Goal: Transaction & Acquisition: Purchase product/service

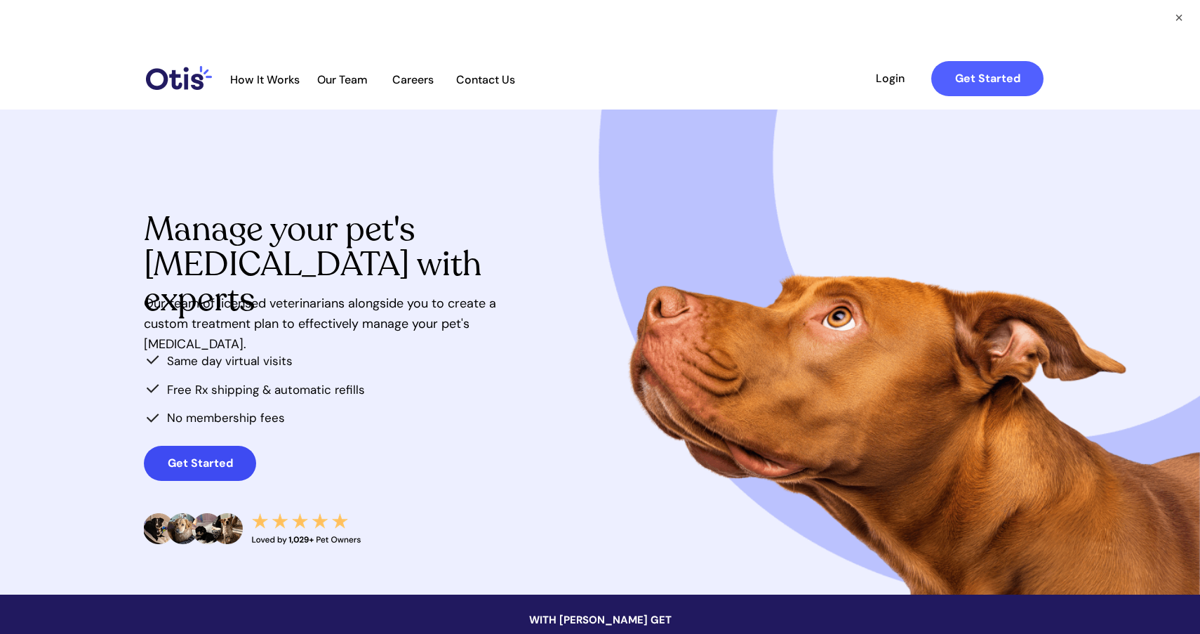
click at [237, 459] on span "Get Started" at bounding box center [200, 462] width 112 height 13
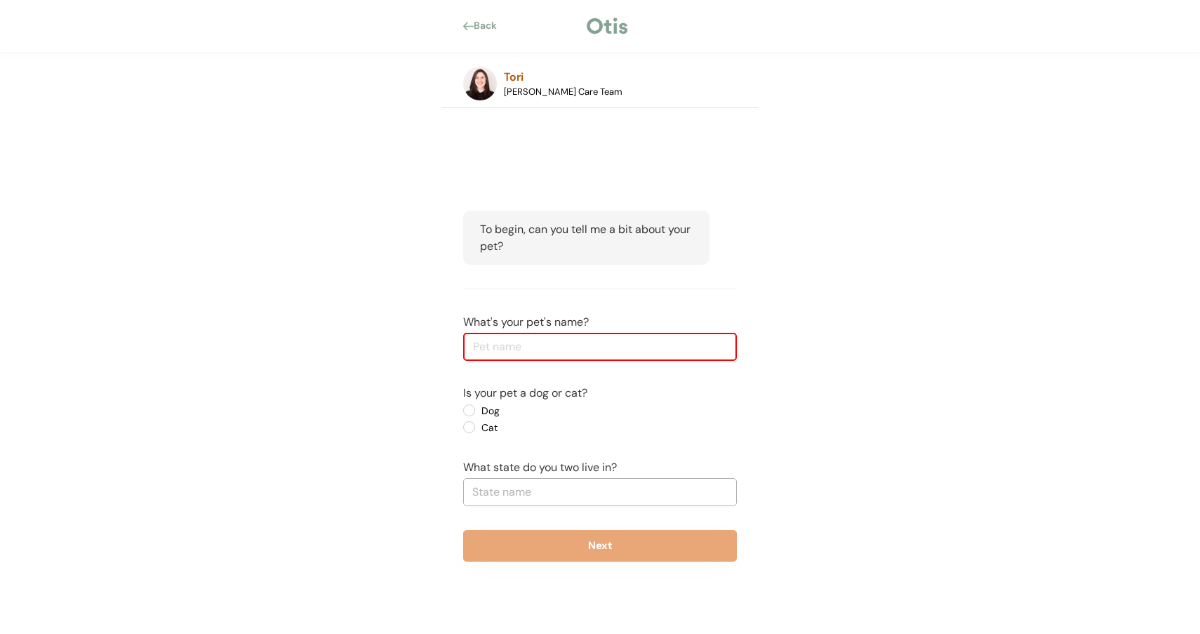
type input "C"
type input "Vanilla"
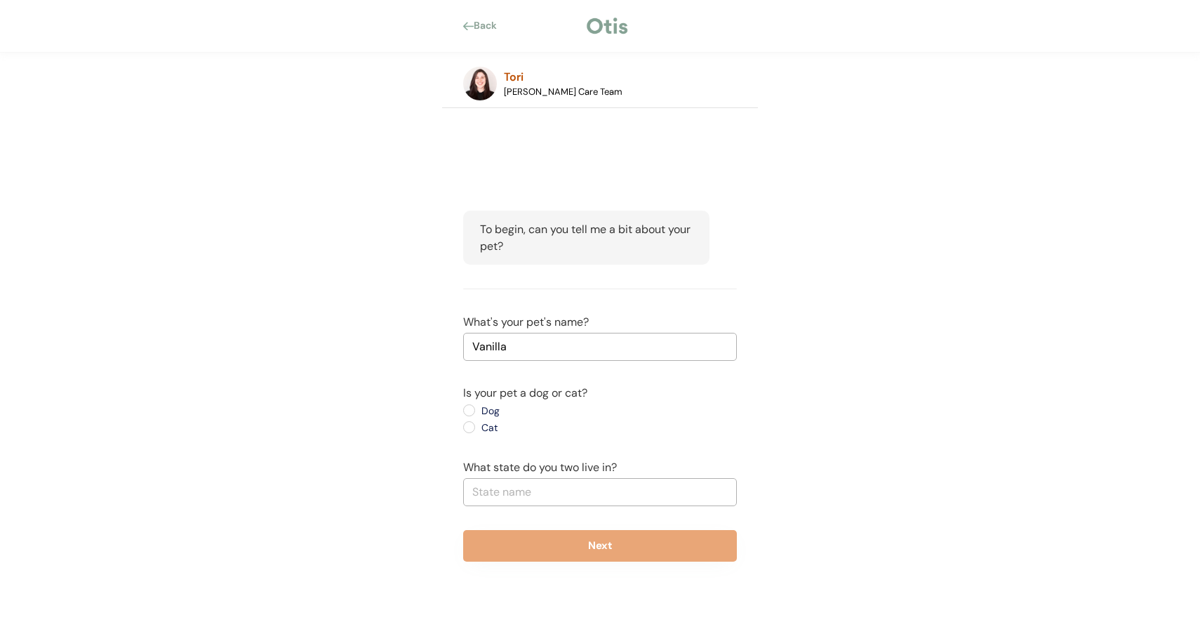
click at [480, 414] on label "Dog" at bounding box center [540, 411] width 126 height 10
click at [462, 414] on input "Dog" at bounding box center [457, 410] width 9 height 9
radio input "true"
type input "Pennsyl"
type input "Pennsylvania"
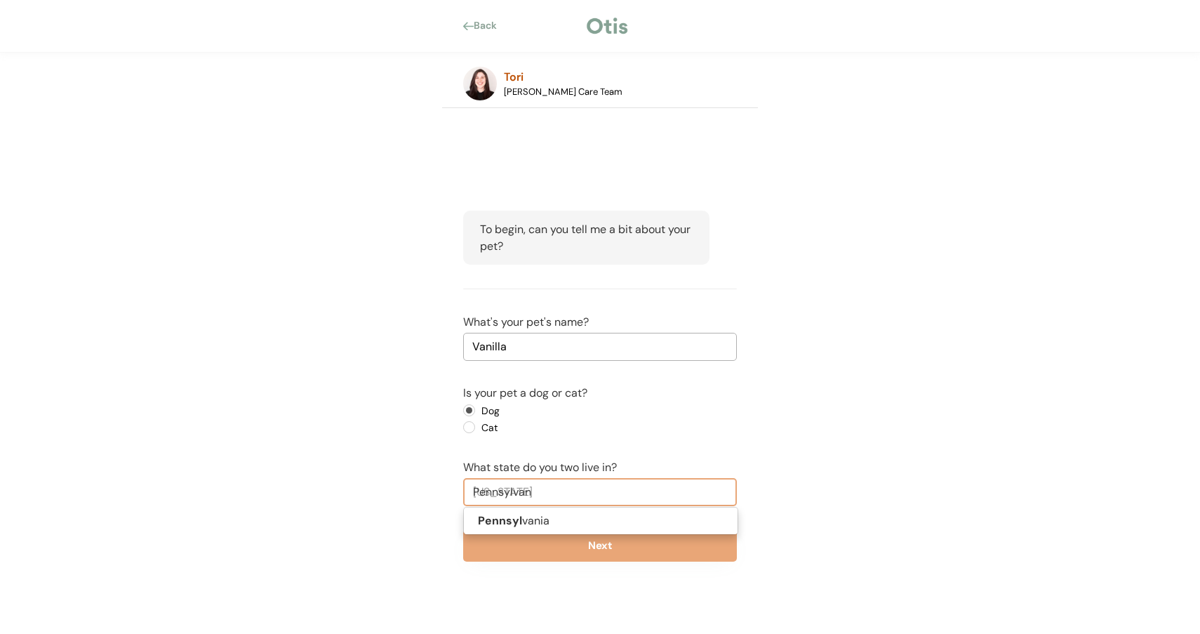
type input "Pennsylvani"
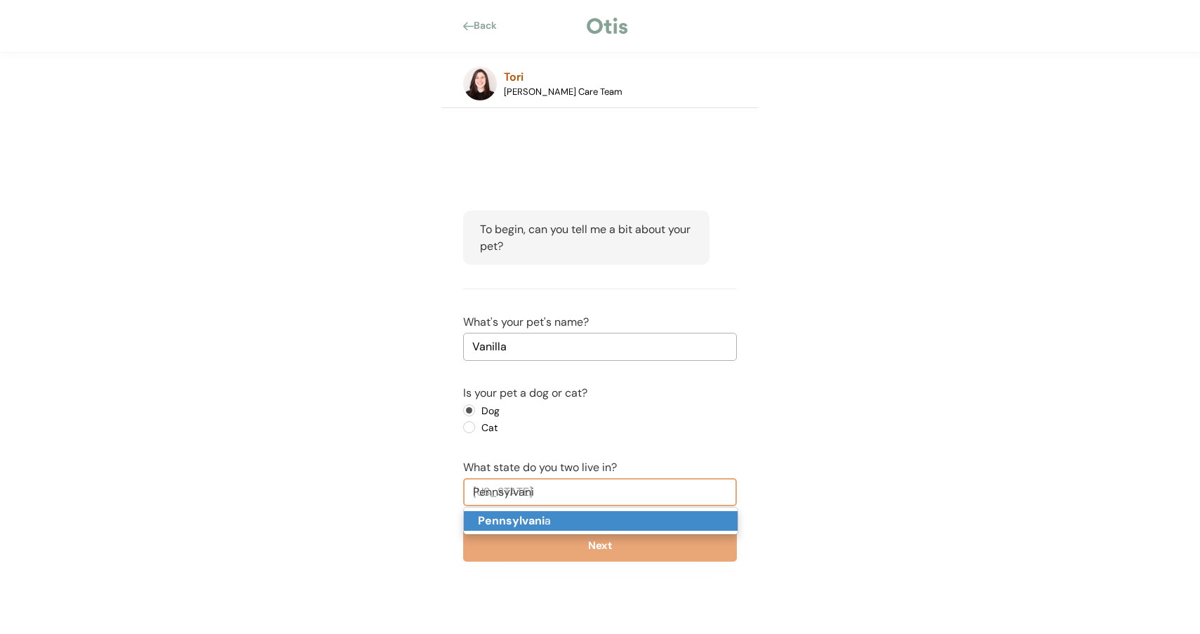
click at [534, 524] on strong "Pennsylvani" at bounding box center [511, 520] width 67 height 15
type input "Pennsylvania"
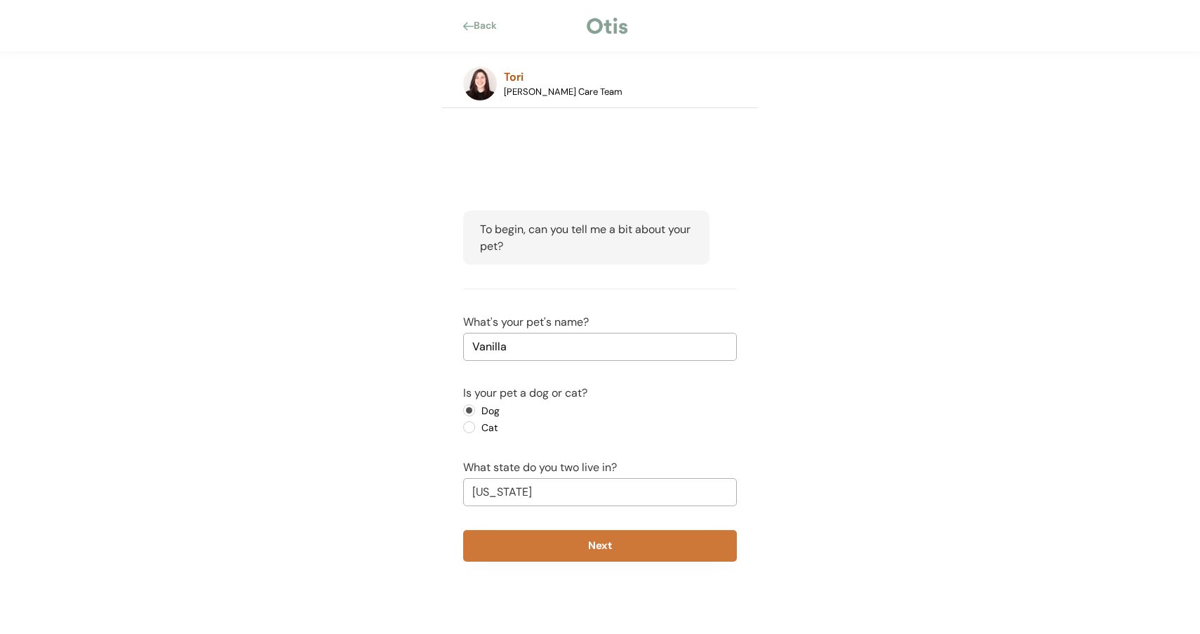
click at [534, 541] on button "Next" at bounding box center [600, 546] width 274 height 32
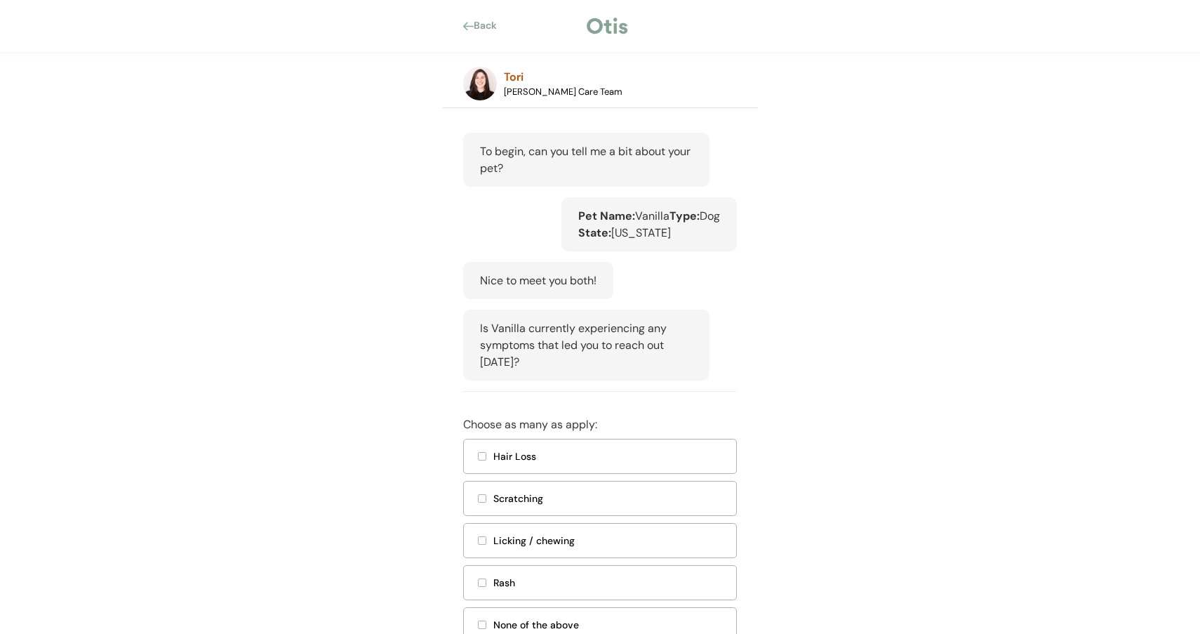
scroll to position [204, 0]
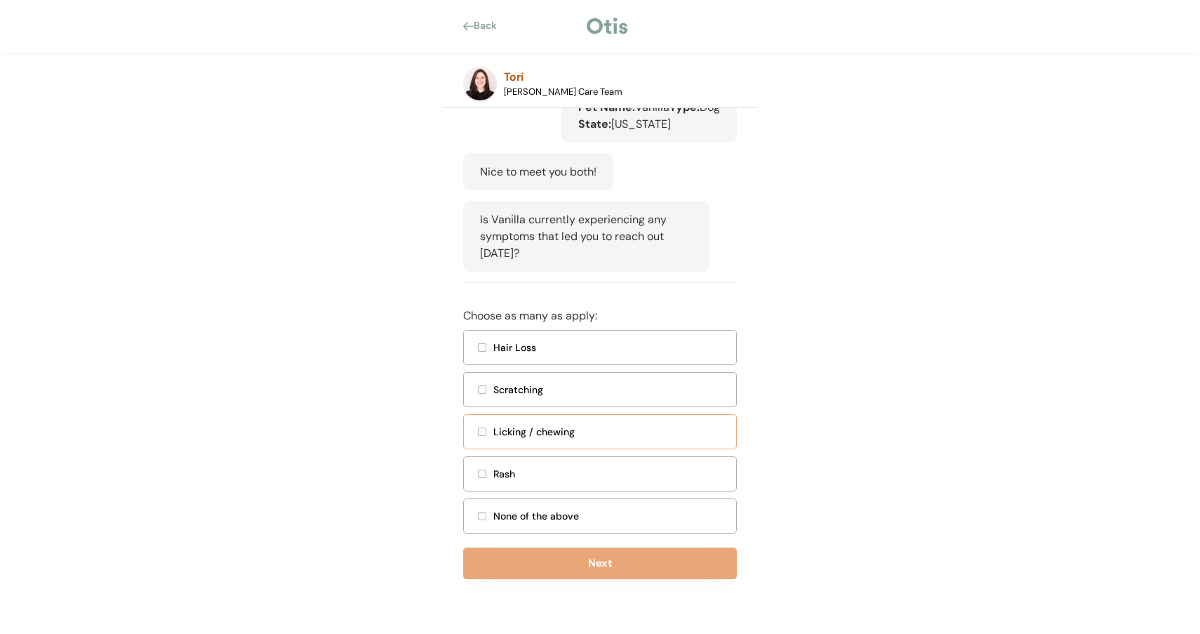
click at [533, 428] on div "Licking / chewing" at bounding box center [610, 432] width 234 height 15
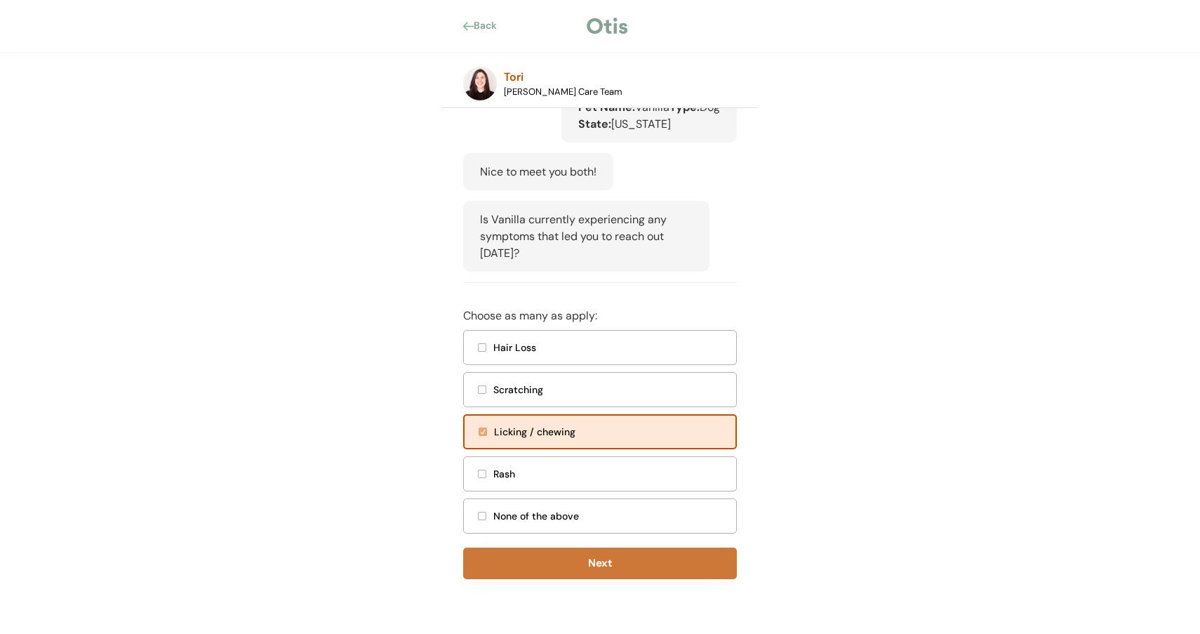
click at [550, 554] on button "Next" at bounding box center [600, 563] width 274 height 32
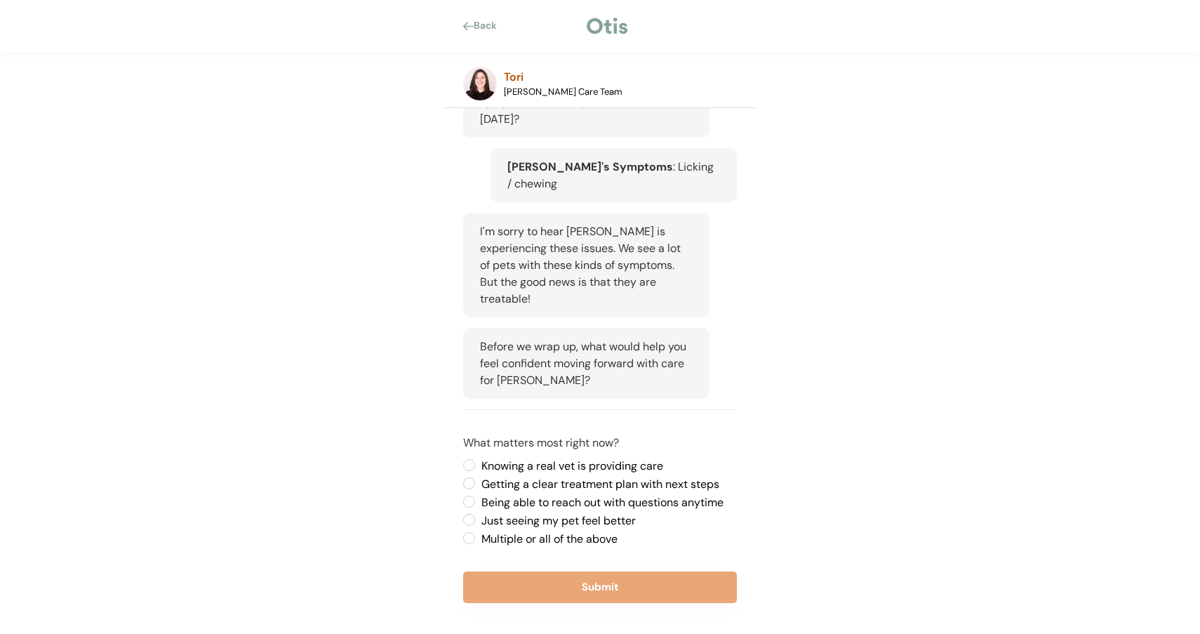
scroll to position [328, 0]
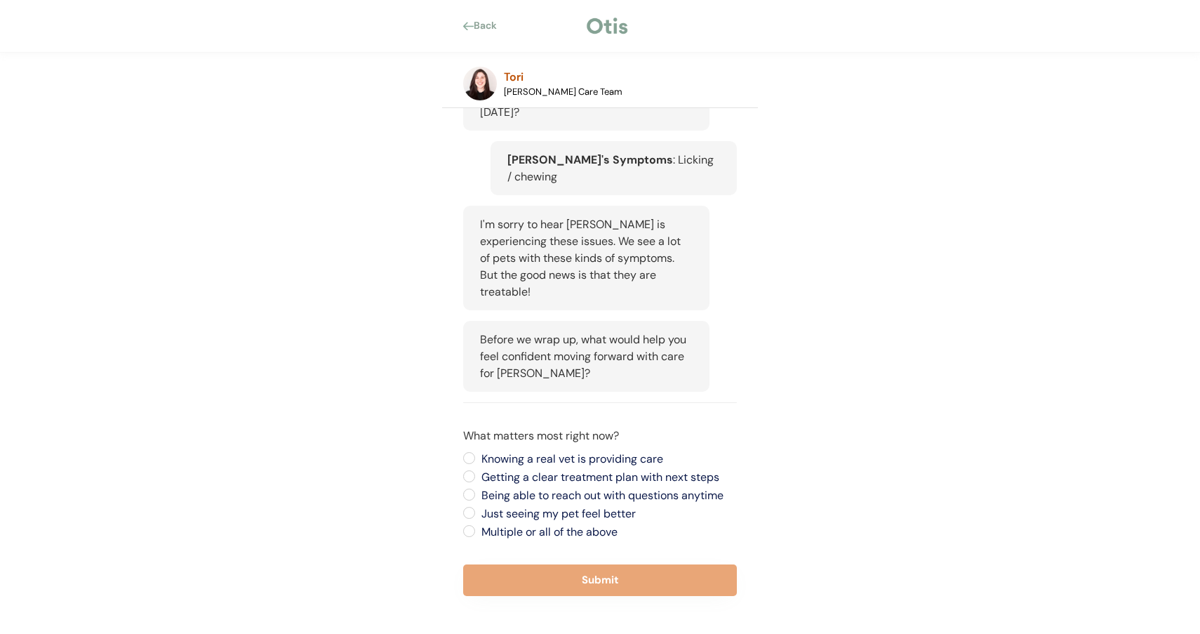
click at [524, 526] on label "Multiple or all of the above" at bounding box center [607, 531] width 260 height 11
click at [462, 463] on input "Multiple or all of the above" at bounding box center [457, 457] width 9 height 9
radio input "true"
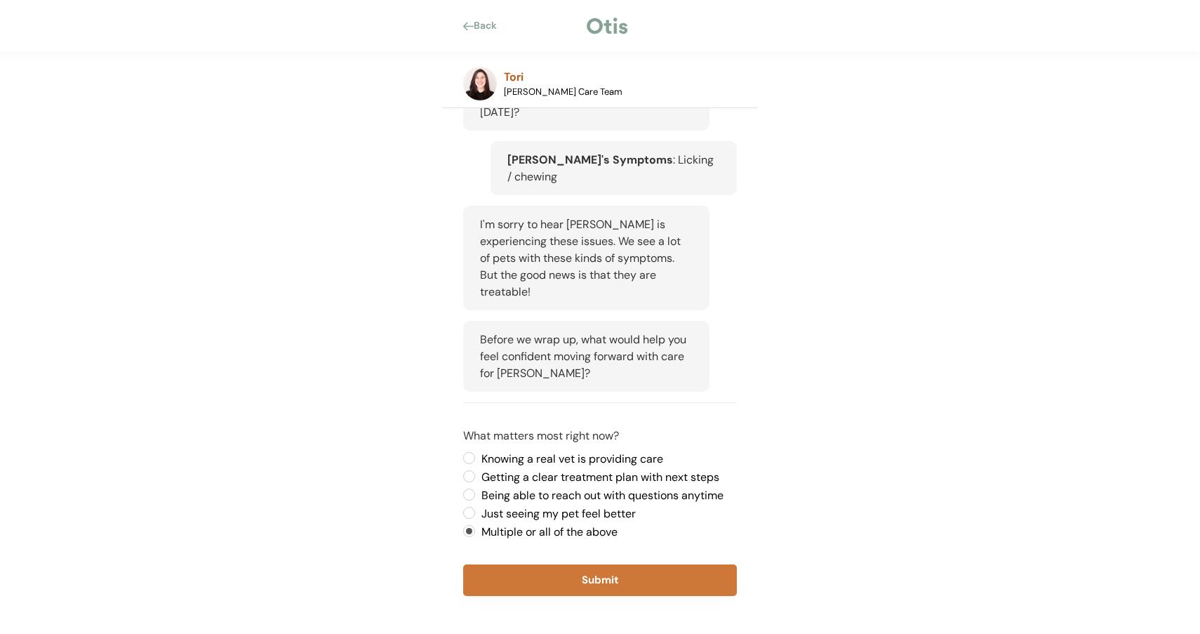
click at [532, 566] on button "Submit" at bounding box center [600, 580] width 274 height 32
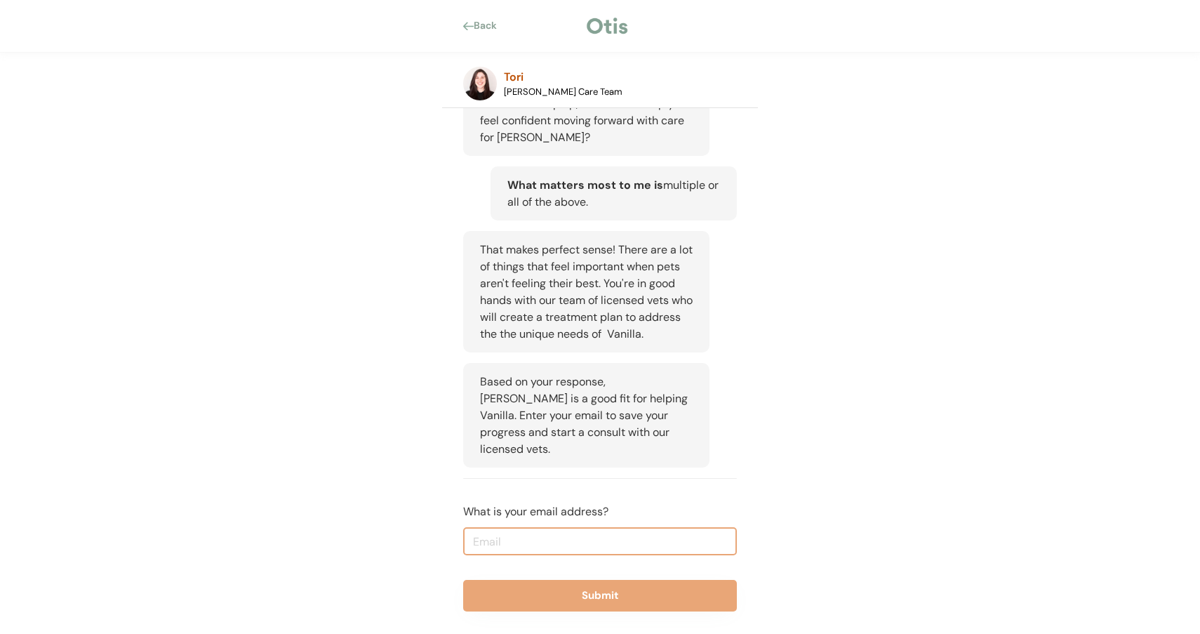
scroll to position [562, 0]
click at [636, 529] on input "email" at bounding box center [600, 543] width 274 height 28
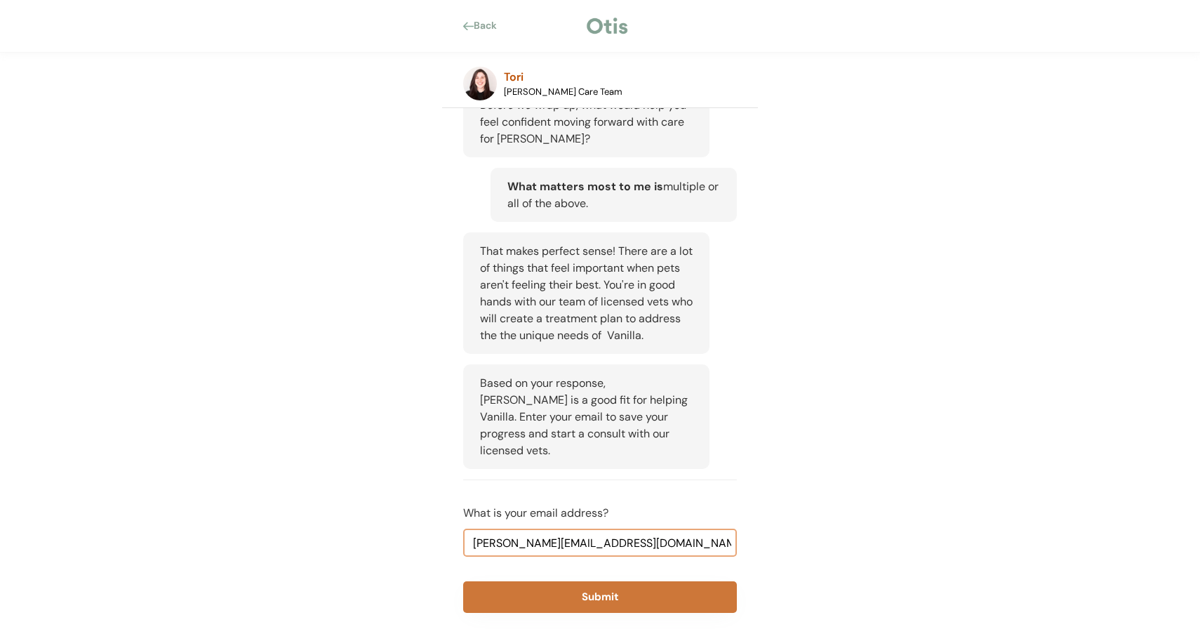
type input "moeckel@alum.mit.edu"
click at [611, 581] on button "Submit" at bounding box center [600, 597] width 274 height 32
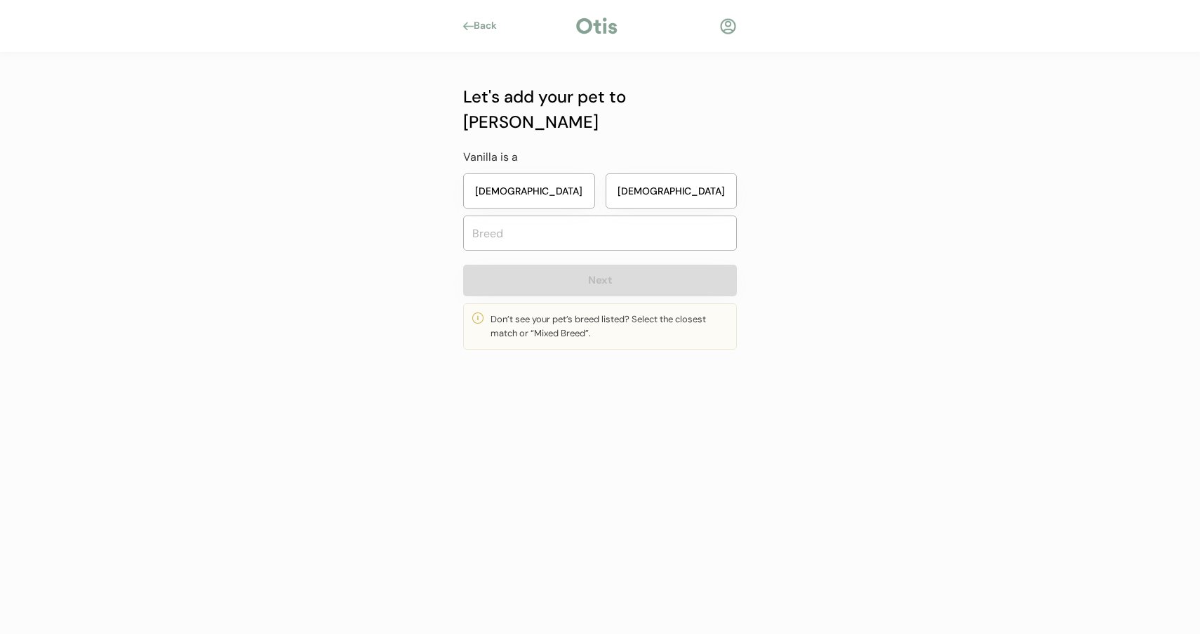
click at [644, 173] on button "Male" at bounding box center [672, 190] width 132 height 35
click at [623, 215] on input "text" at bounding box center [600, 232] width 274 height 35
type input "cava"
type input "cavachon"
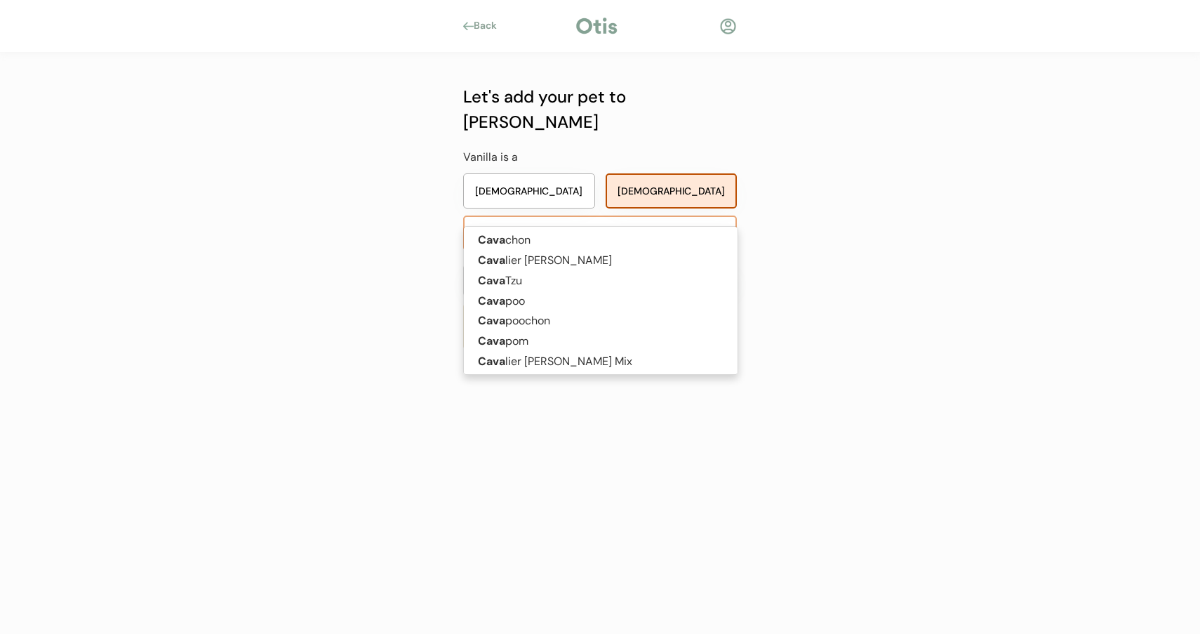
type input "caval"
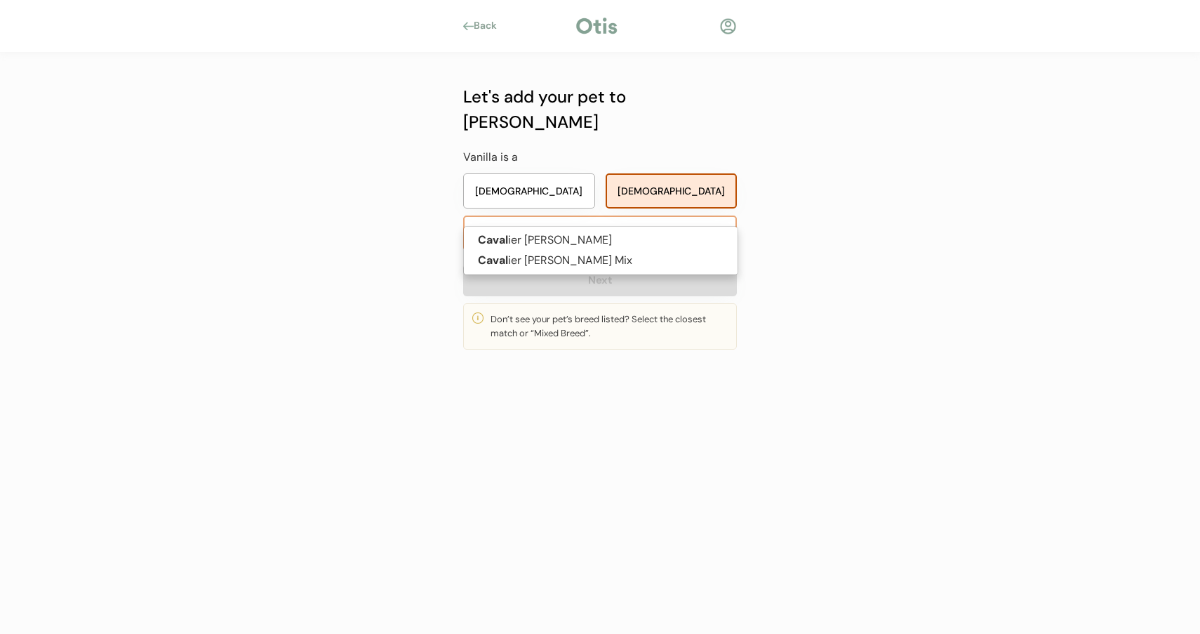
type input "cavalier King Charles Spaniel"
type input "cavalier"
click at [615, 246] on p "Cavalier King Charles Spaniel" at bounding box center [601, 240] width 274 height 20
type input "Cavalier King Charles Spaniel"
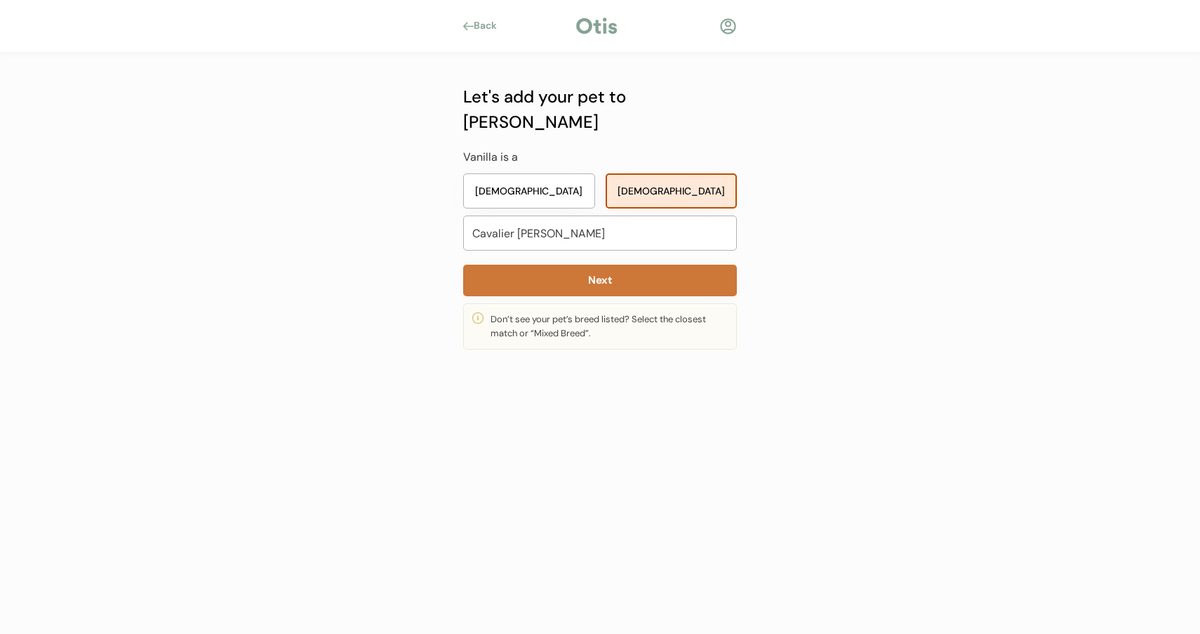
click at [607, 265] on button "Next" at bounding box center [600, 281] width 274 height 32
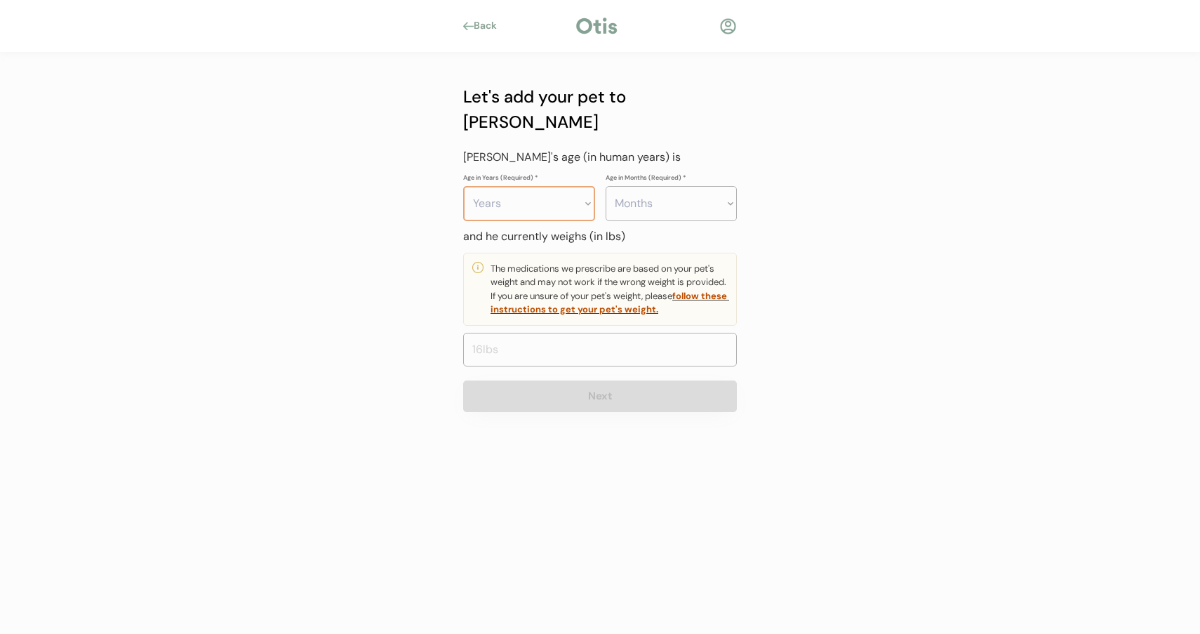
select select "6"
select select "4"
click at [597, 333] on input "input" at bounding box center [600, 350] width 274 height 34
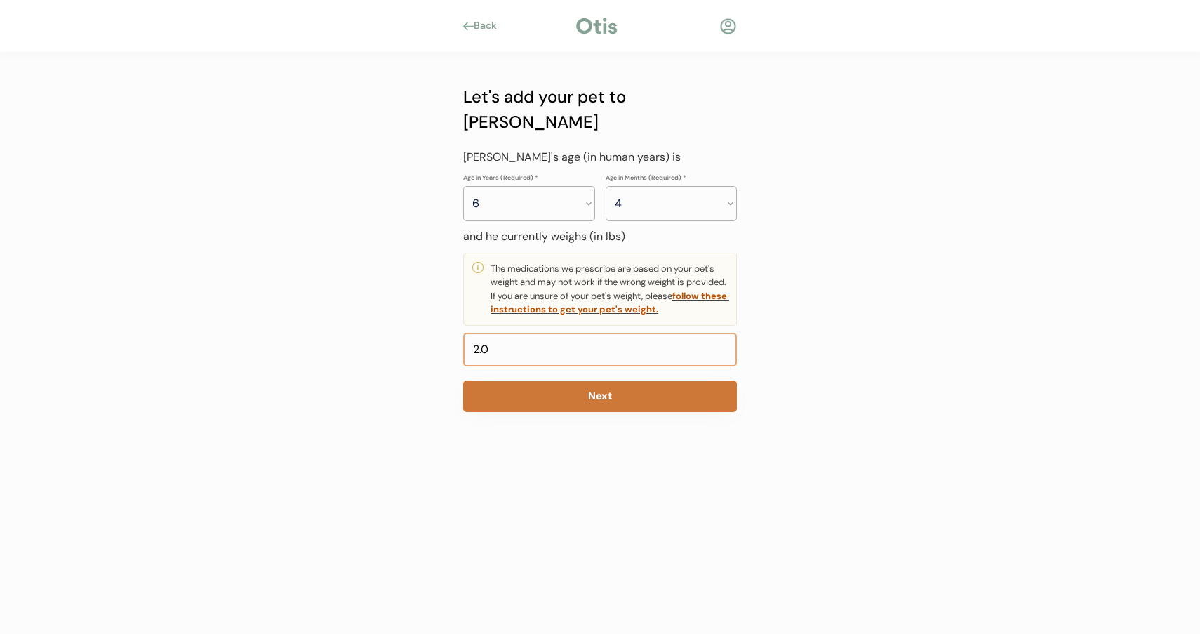
type input "22.0"
click at [581, 380] on button "Next" at bounding box center [600, 396] width 274 height 32
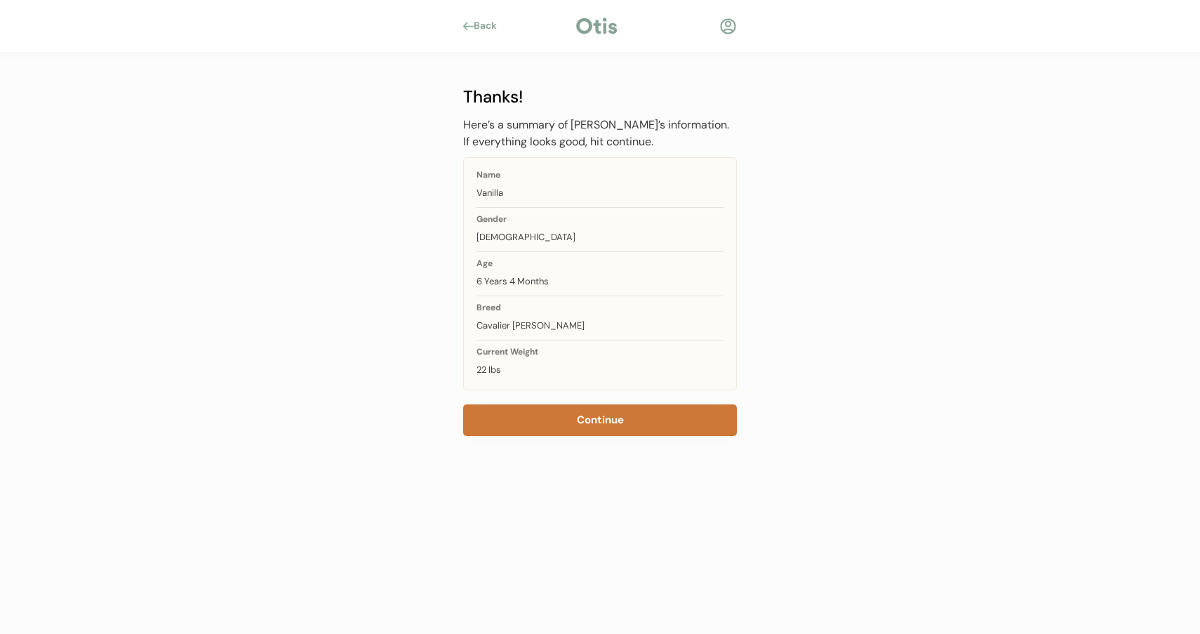
click at [573, 423] on button "Continue" at bounding box center [600, 420] width 274 height 32
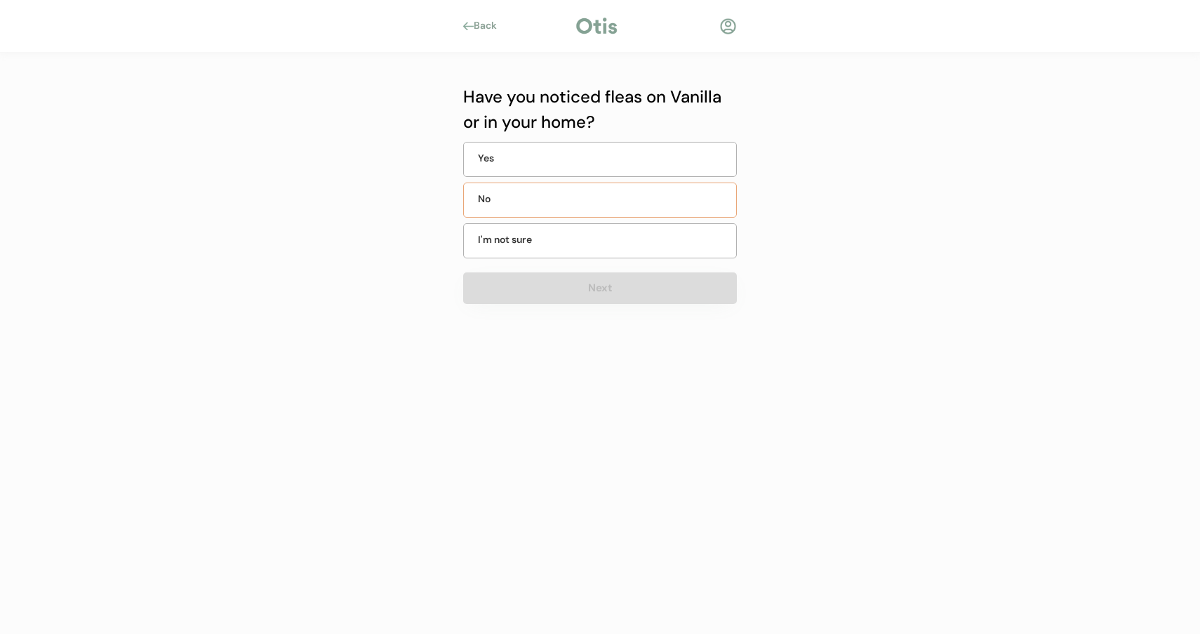
click at [583, 196] on div "No" at bounding box center [600, 199] width 274 height 35
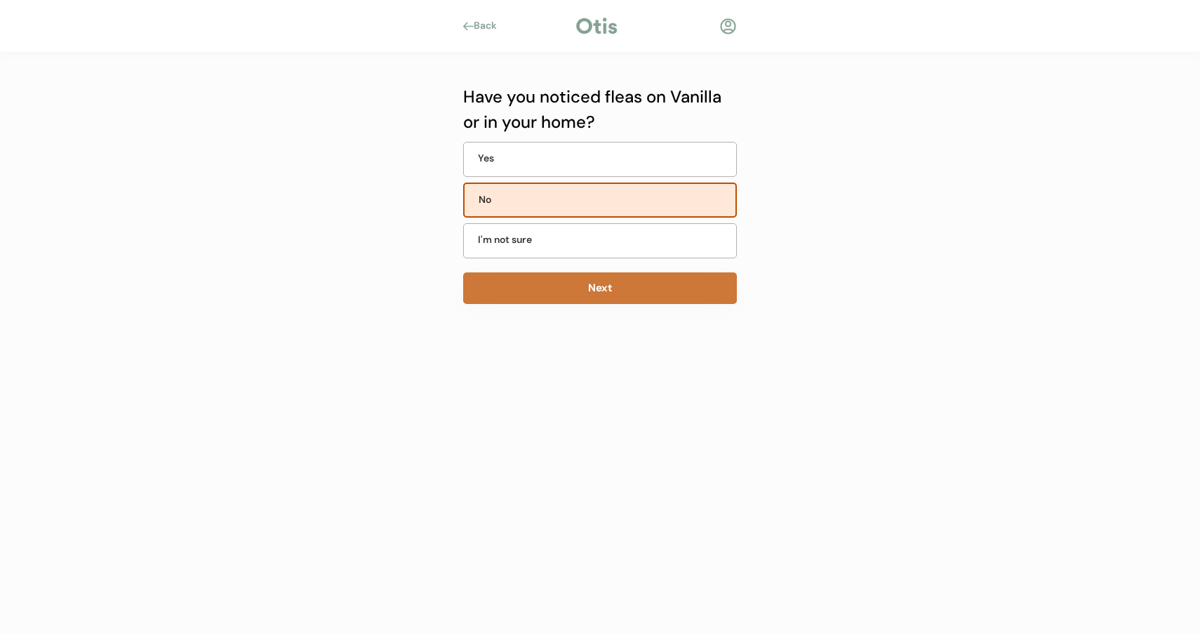
click at [578, 286] on button "Next" at bounding box center [600, 288] width 274 height 32
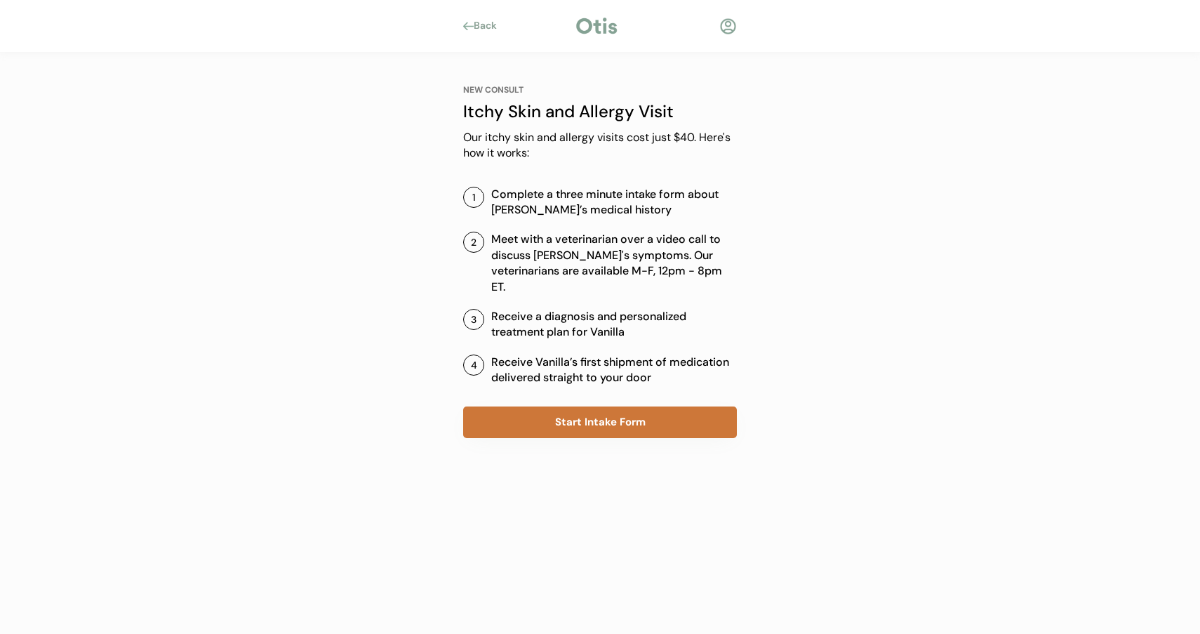
click at [578, 406] on button "Start Intake Form" at bounding box center [600, 422] width 274 height 32
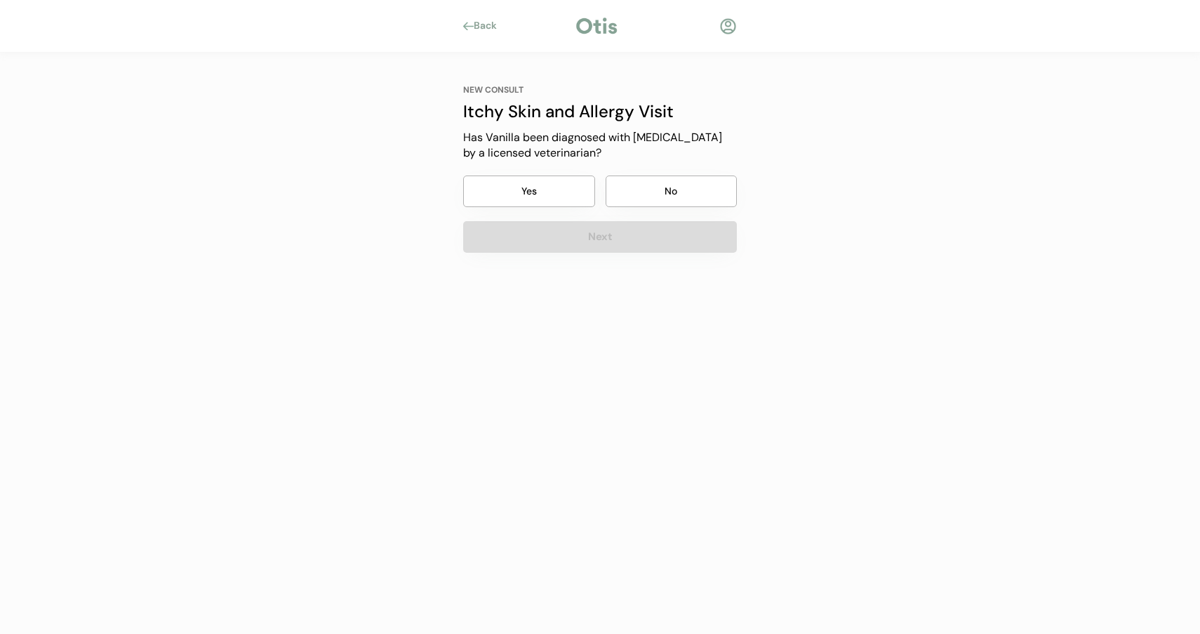
click at [579, 190] on button "Yes" at bounding box center [529, 191] width 132 height 32
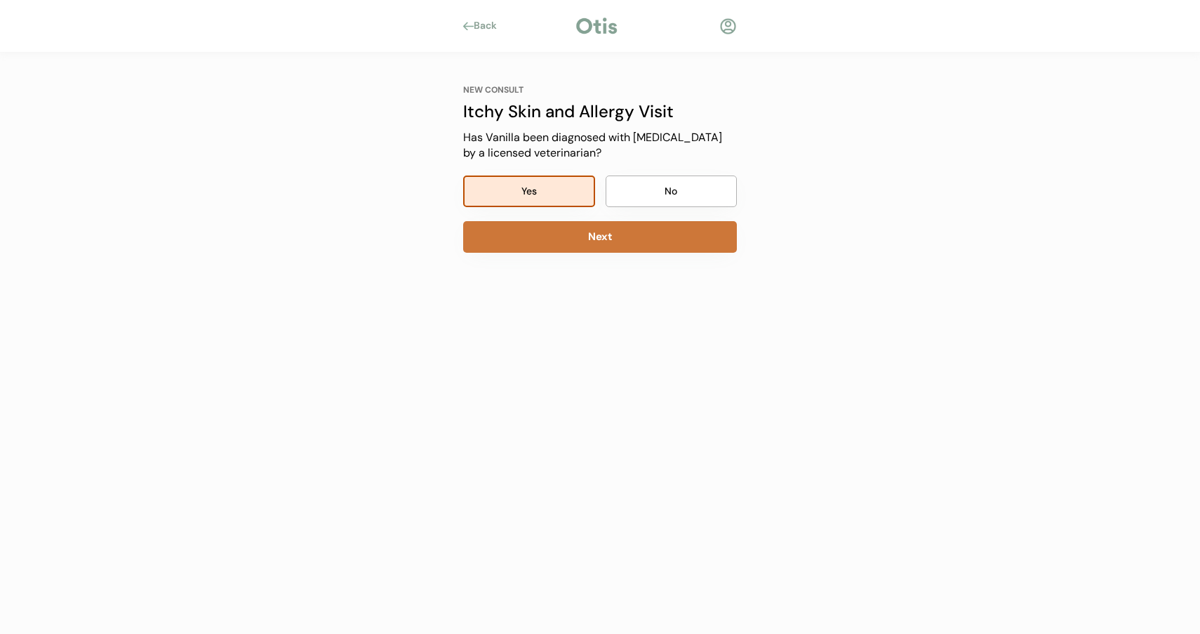
click at [582, 227] on button "Next" at bounding box center [600, 237] width 274 height 32
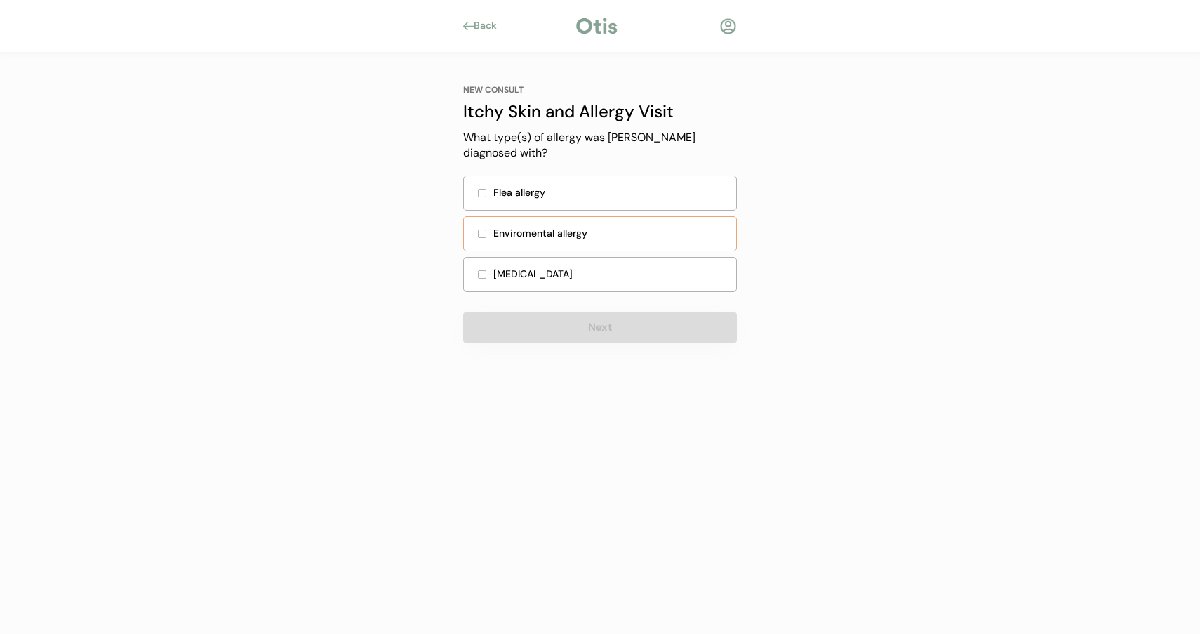
click at [582, 216] on div "Enviromental allergy" at bounding box center [600, 233] width 274 height 35
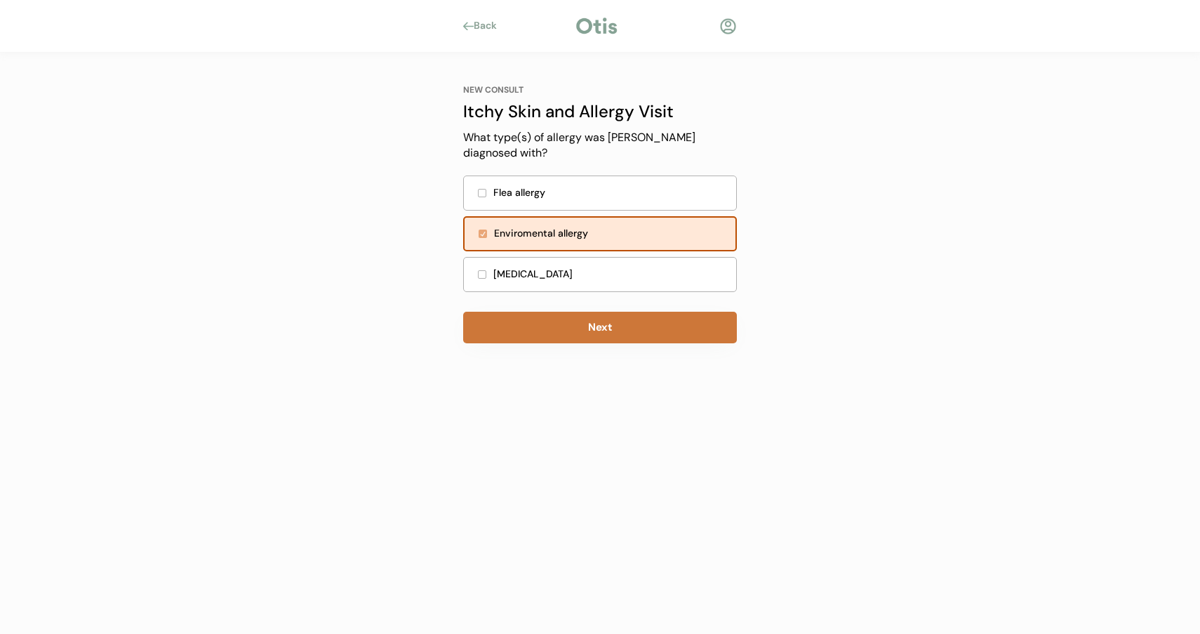
click at [587, 315] on button "Next" at bounding box center [600, 328] width 274 height 32
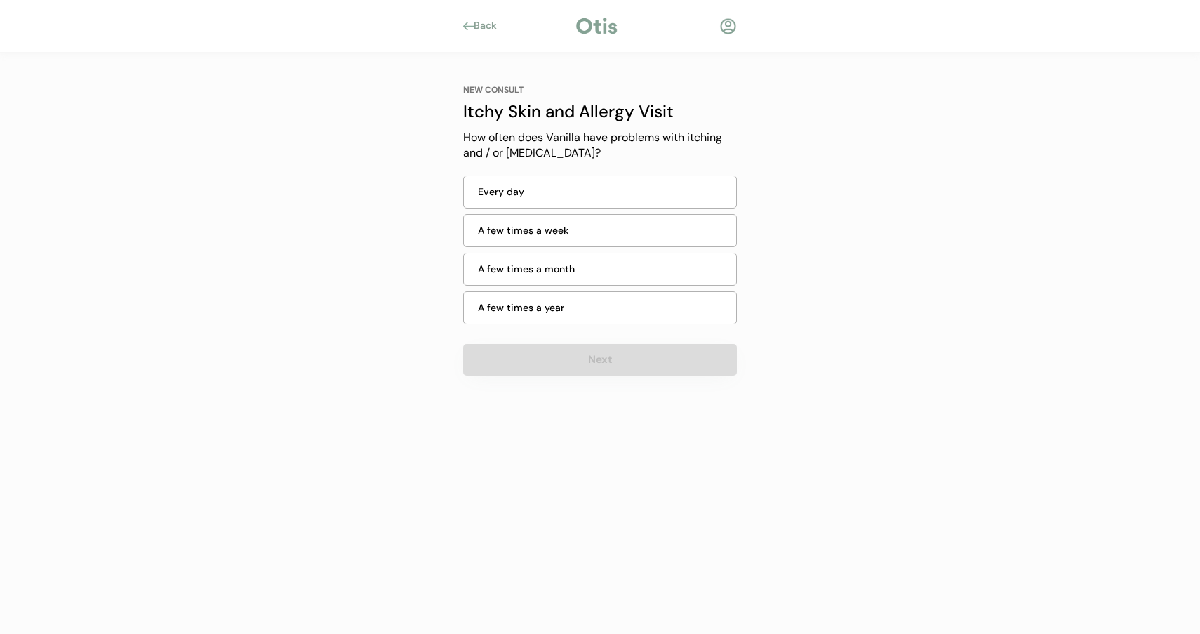
click at [607, 301] on div "A few times a year" at bounding box center [603, 307] width 250 height 15
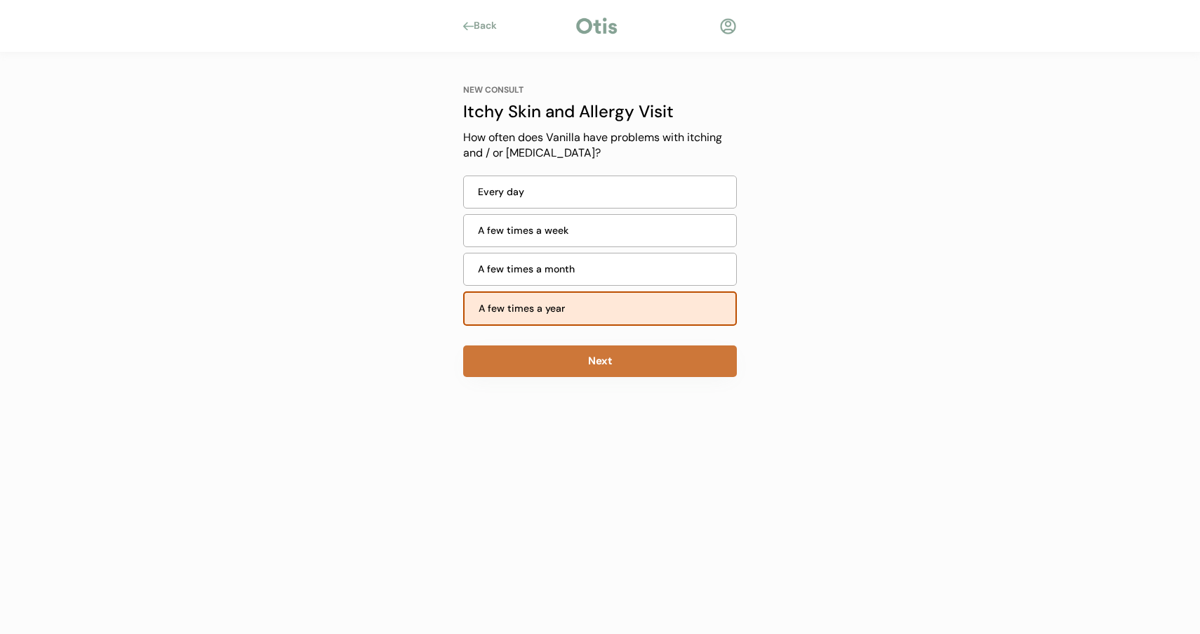
click at [606, 359] on button "Next" at bounding box center [600, 361] width 274 height 32
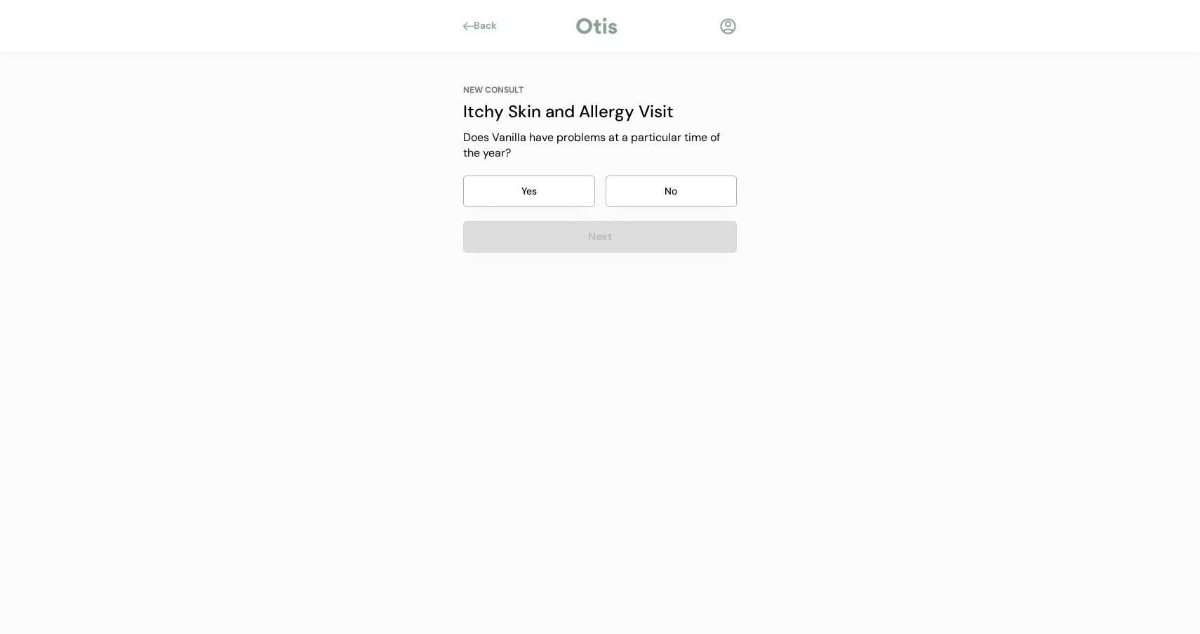
click at [567, 196] on button "Yes" at bounding box center [529, 191] width 132 height 32
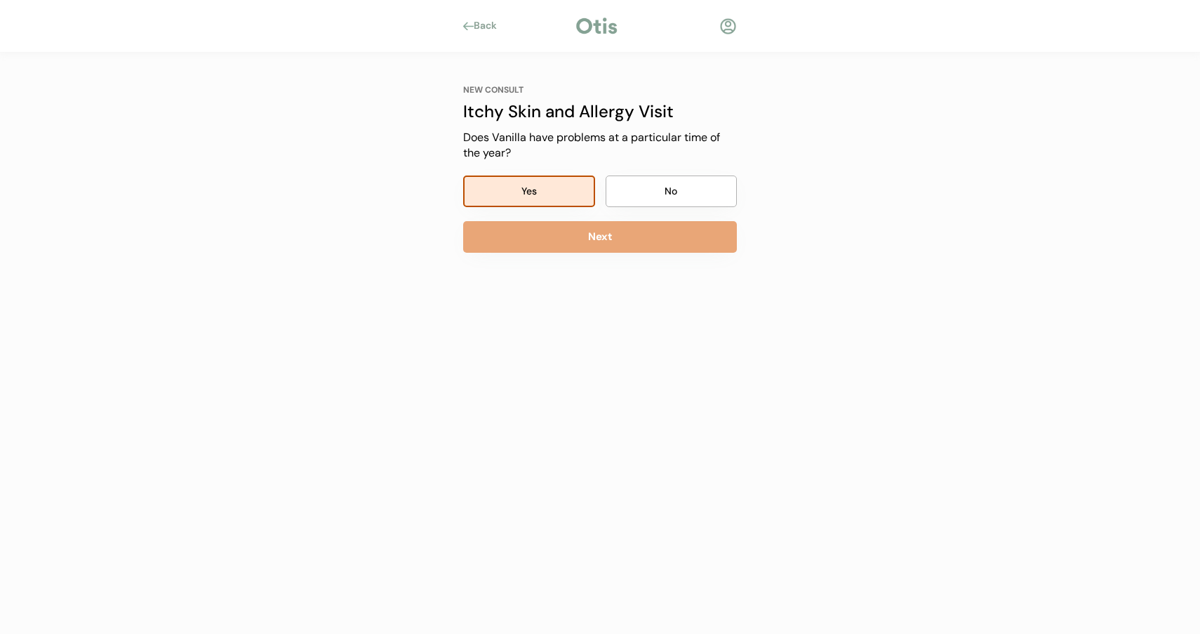
click at [579, 219] on div "NEW CONSULT Itchy Skin and Allergy Visit Does Vanilla have problems at a partic…" at bounding box center [600, 168] width 274 height 168
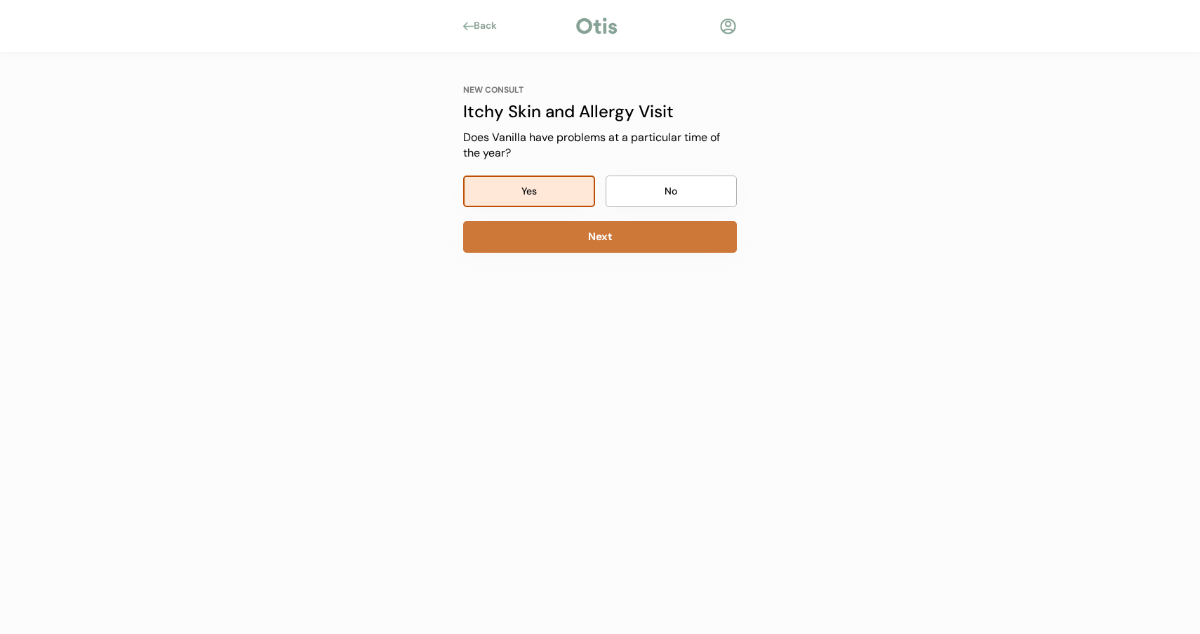
click at [584, 226] on button "Next" at bounding box center [600, 237] width 274 height 32
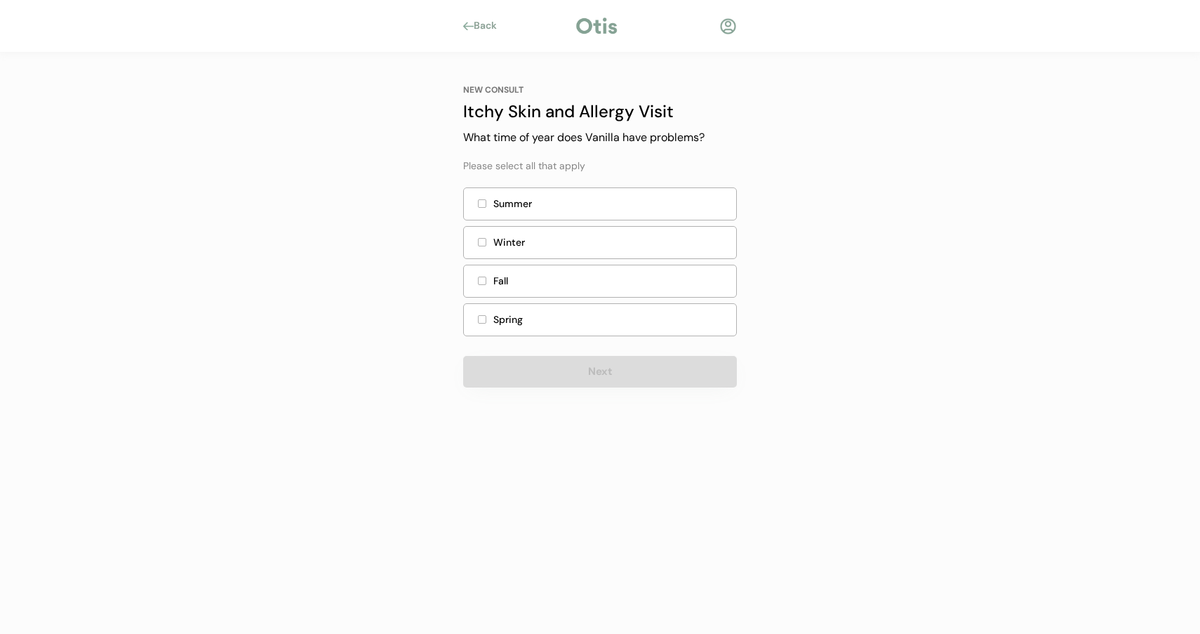
click at [585, 270] on div "Fall" at bounding box center [600, 281] width 274 height 33
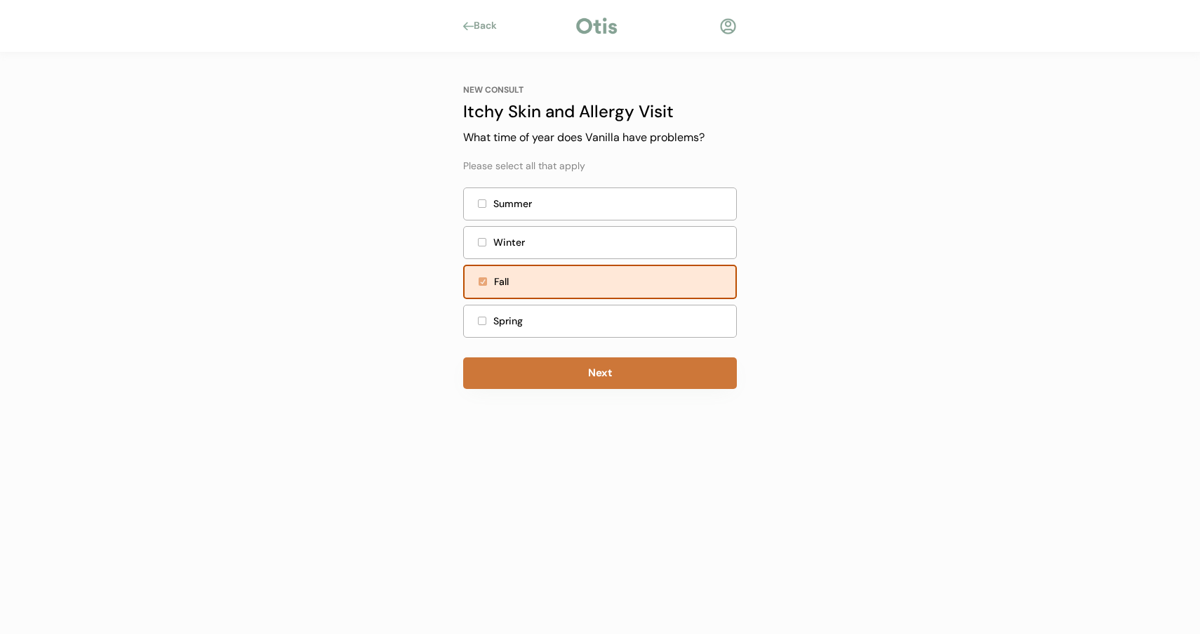
click at [592, 378] on button "Next" at bounding box center [600, 373] width 274 height 32
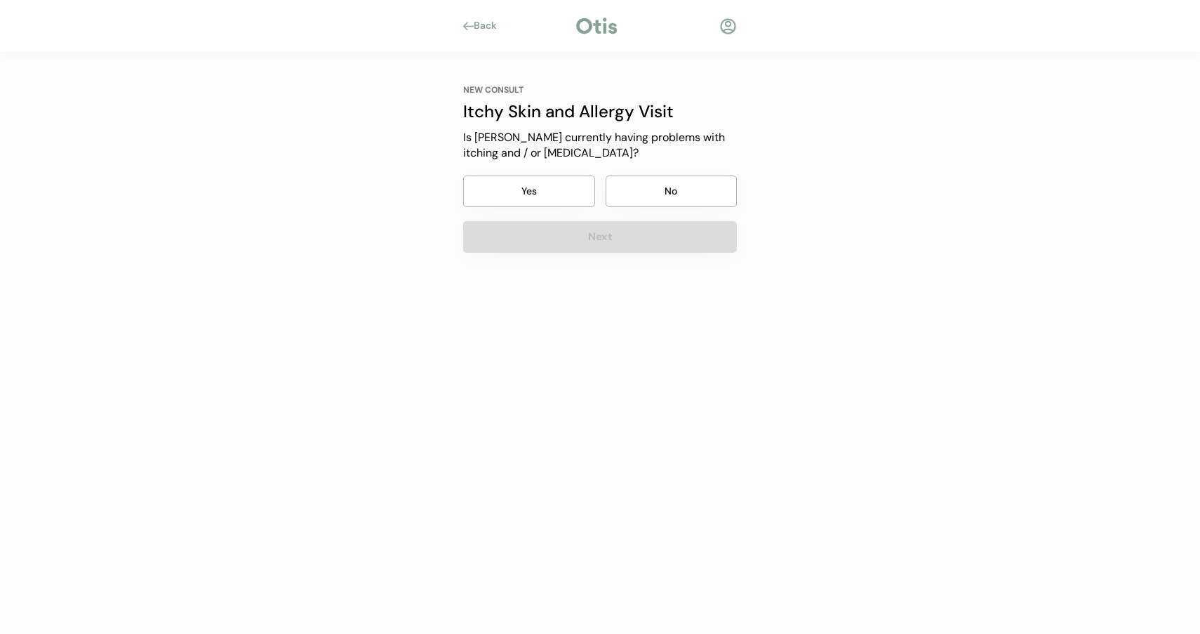
click at [581, 199] on button "Yes" at bounding box center [529, 191] width 132 height 32
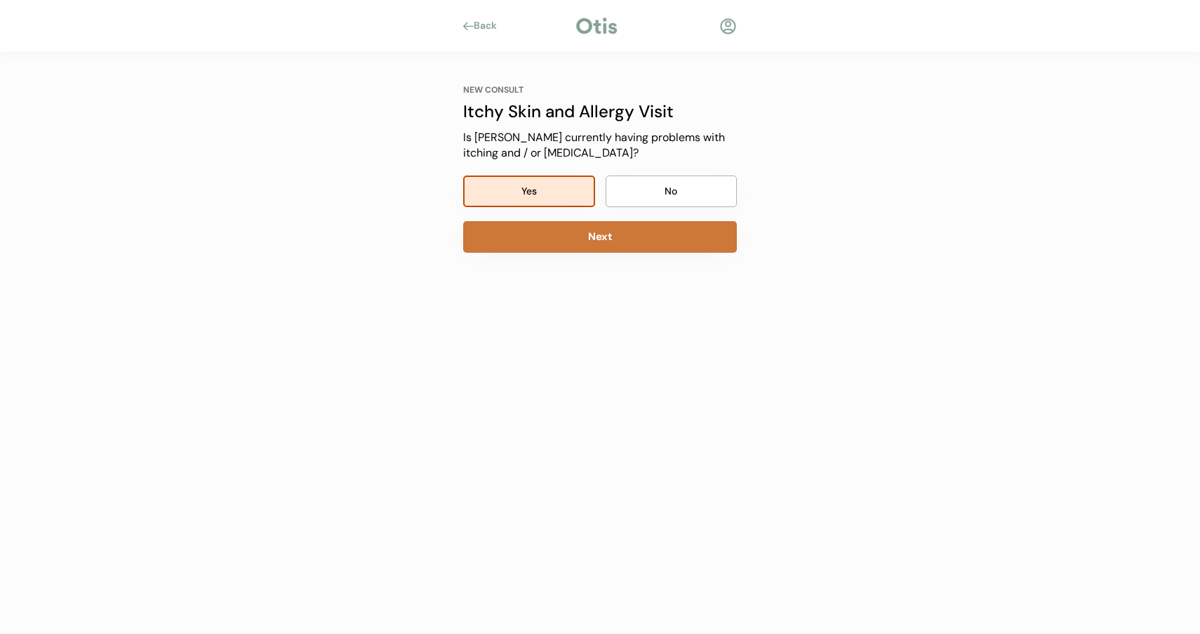
click at [586, 239] on button "Next" at bounding box center [600, 237] width 274 height 32
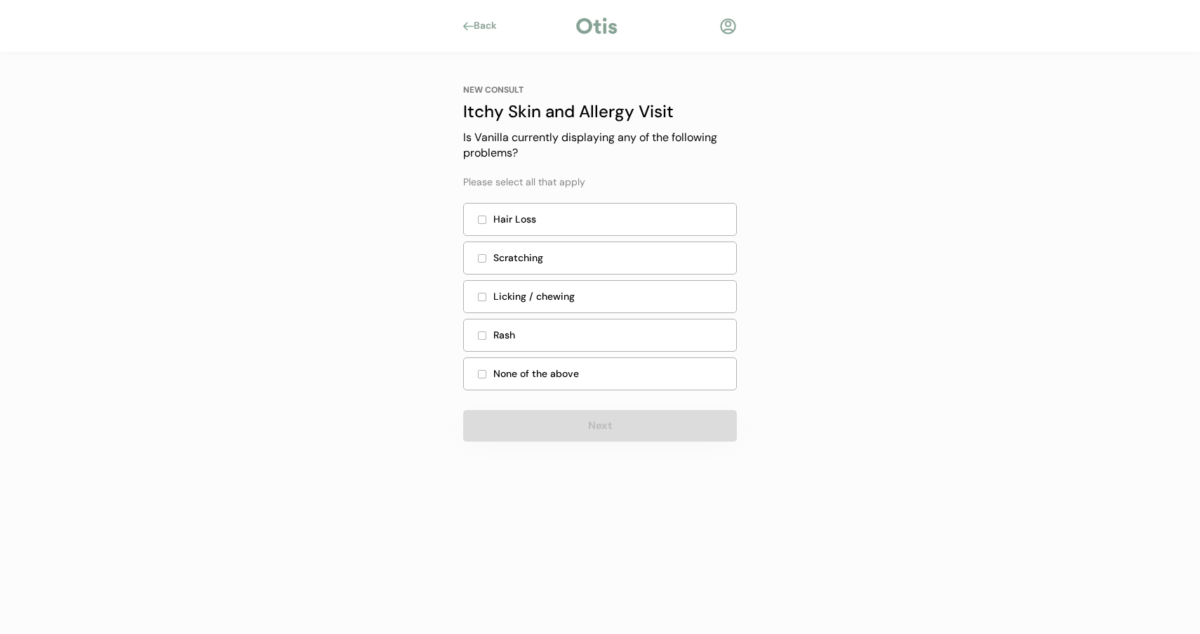
click at [590, 294] on div "Licking / chewing" at bounding box center [610, 296] width 234 height 15
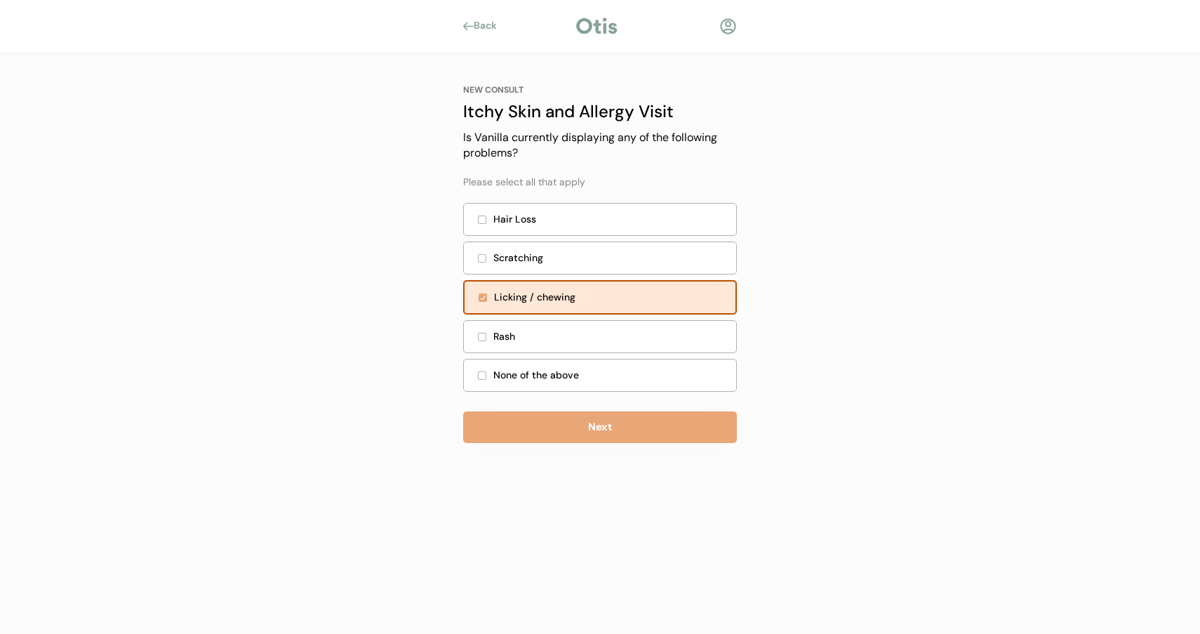
click at [586, 342] on div "Rash" at bounding box center [610, 336] width 234 height 15
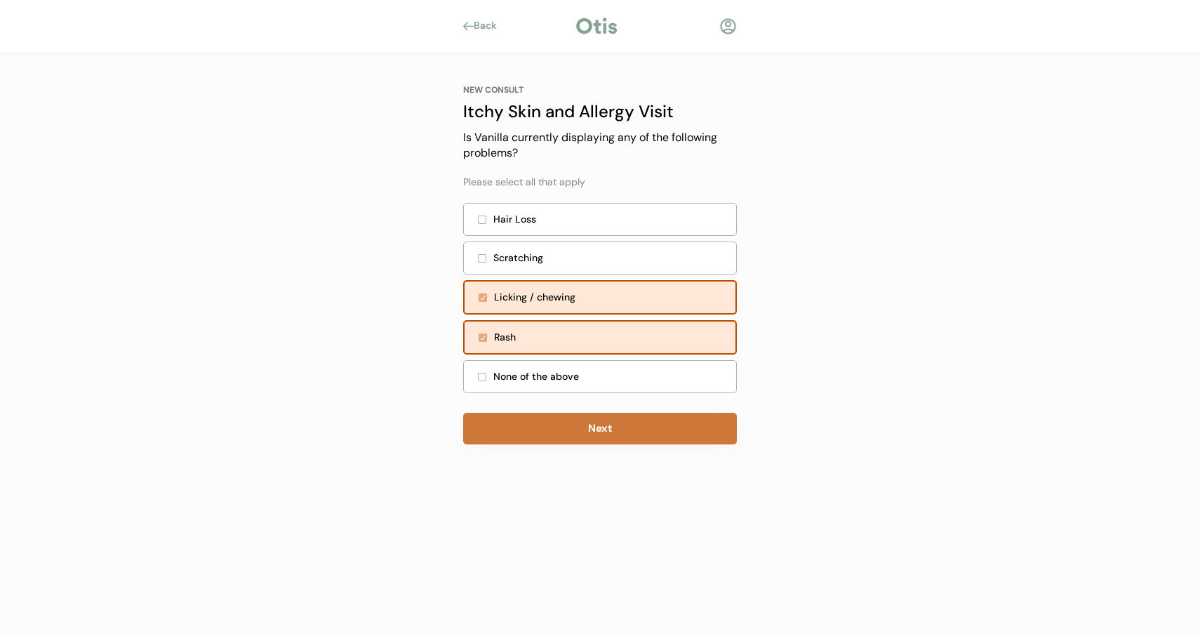
click at [599, 427] on button "Next" at bounding box center [600, 429] width 274 height 32
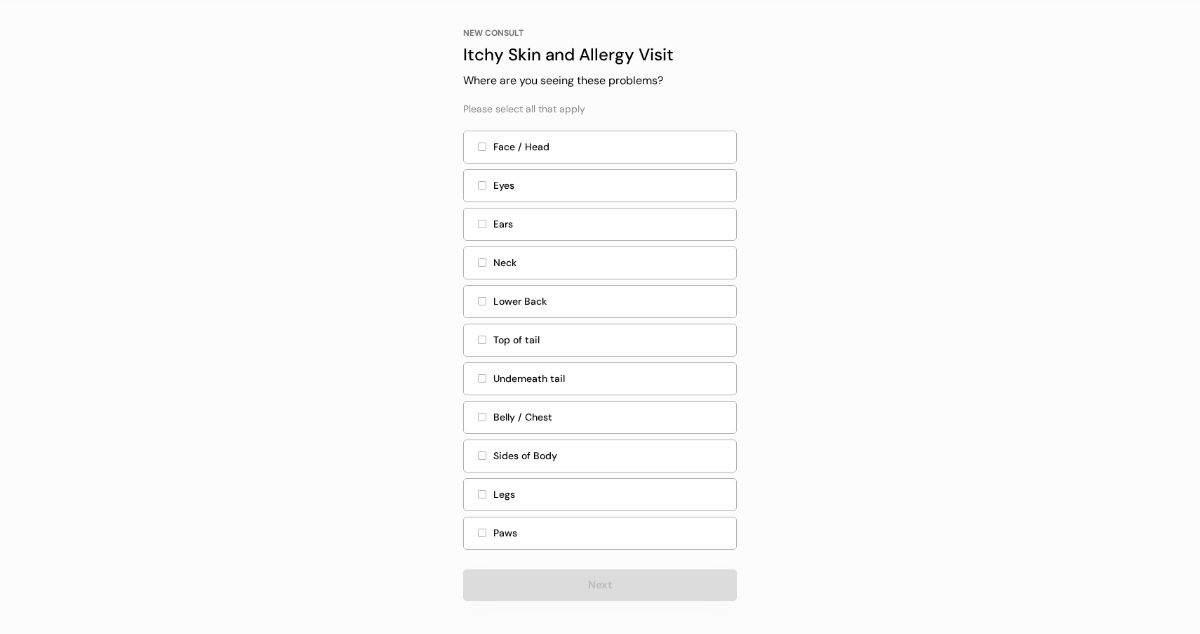
scroll to position [56, 0]
click at [516, 492] on div "Legs" at bounding box center [610, 495] width 234 height 15
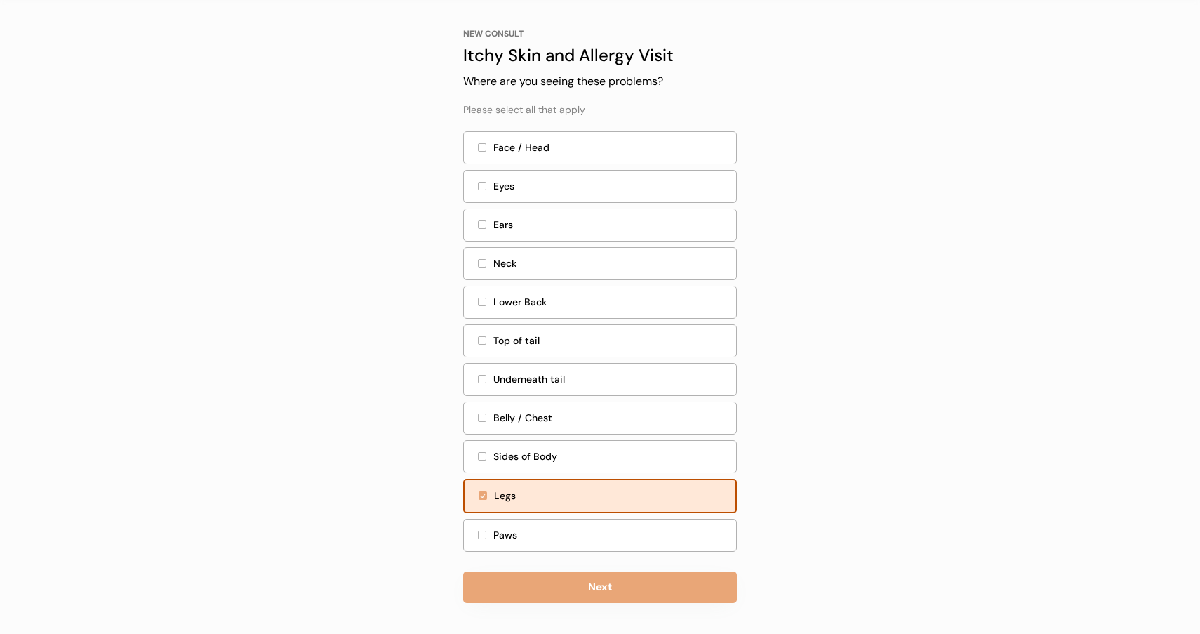
click at [504, 548] on div "Paws" at bounding box center [600, 535] width 274 height 33
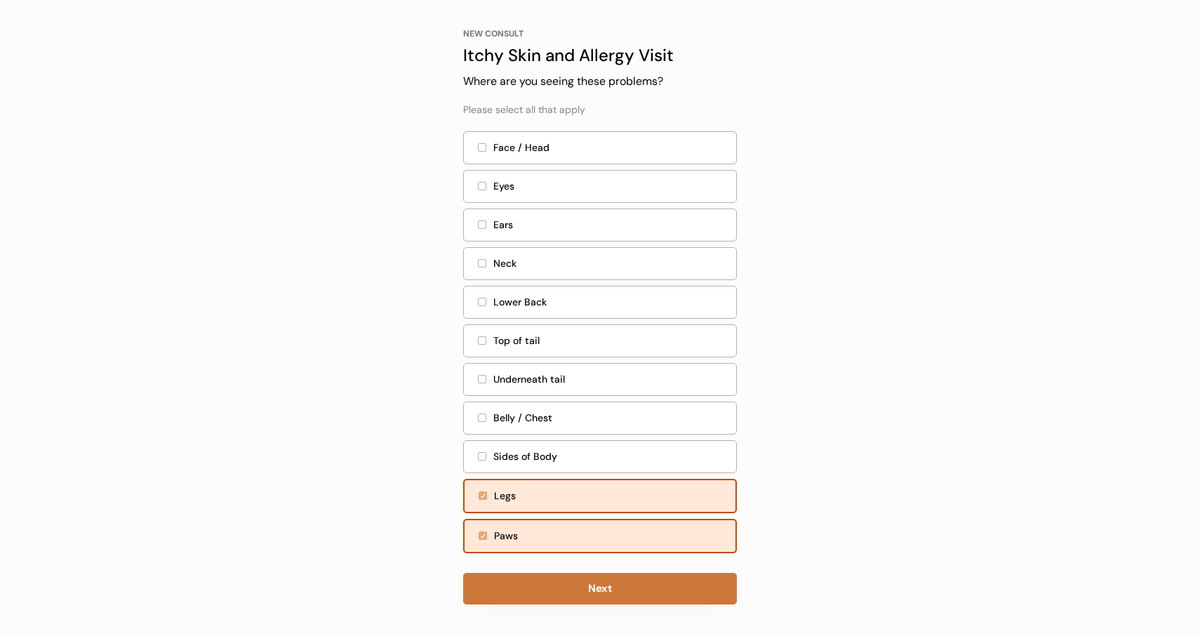
click at [526, 585] on button "Next" at bounding box center [600, 589] width 274 height 32
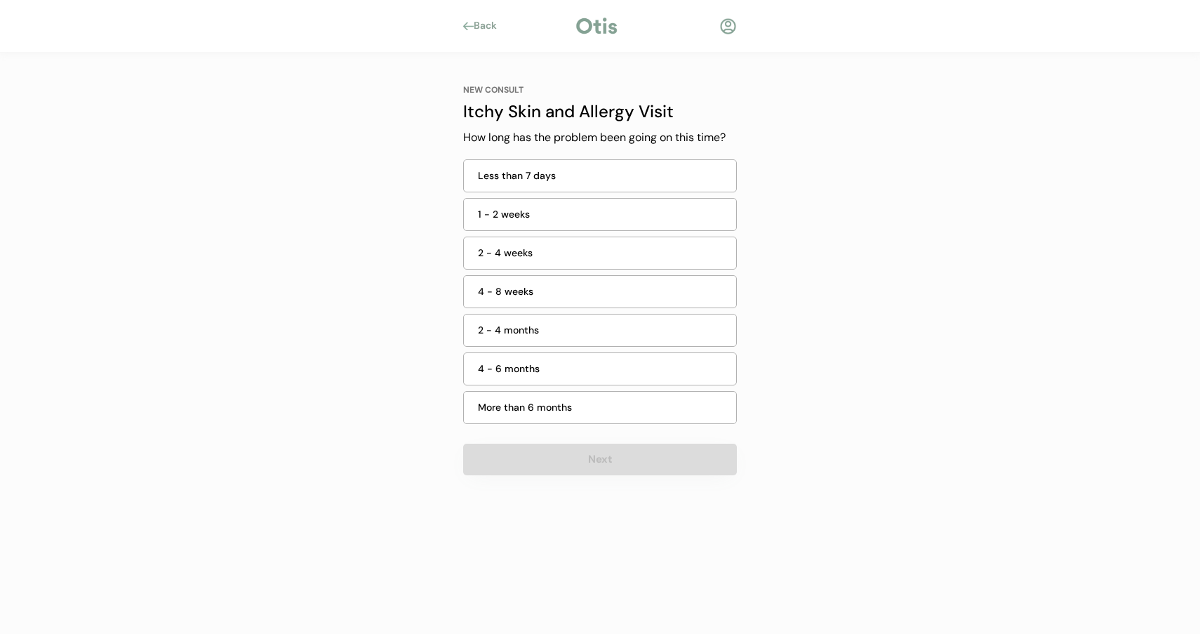
click at [585, 168] on div "Less than 7 days" at bounding box center [603, 175] width 250 height 15
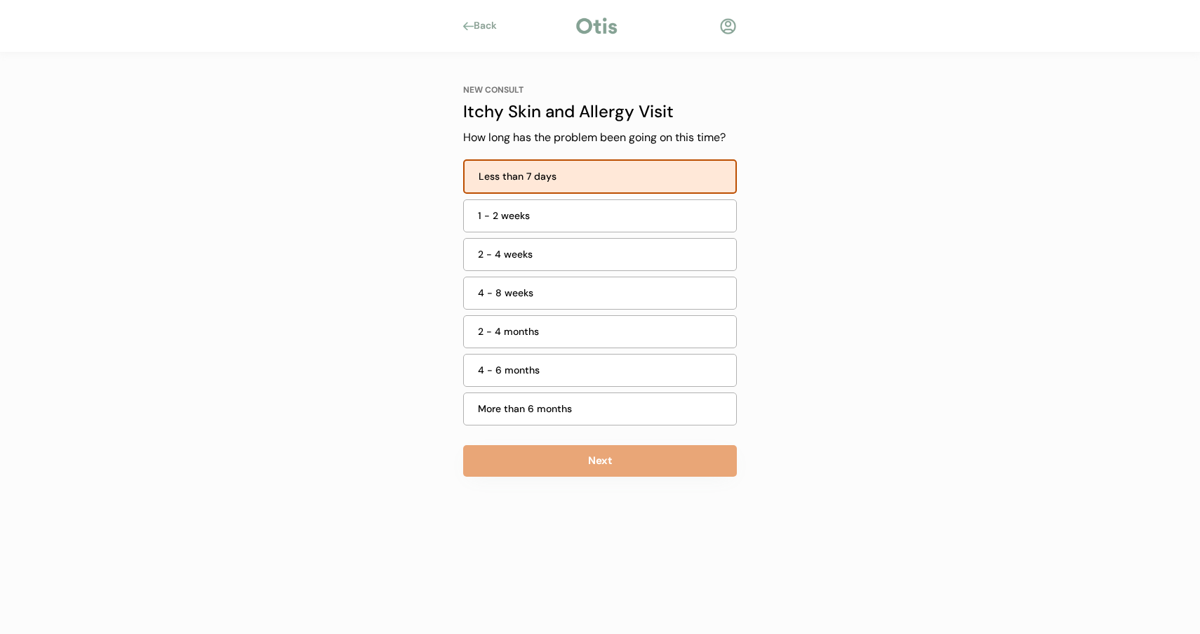
click at [589, 211] on div "1 - 2 weeks" at bounding box center [603, 215] width 250 height 15
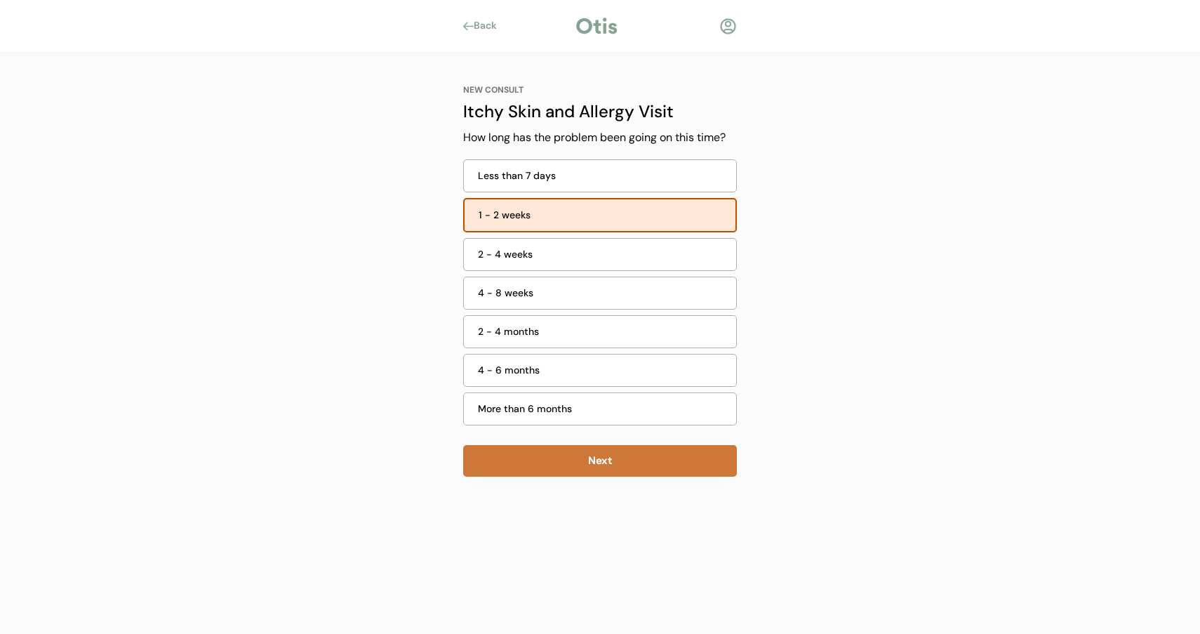
click at [607, 460] on button "Next" at bounding box center [600, 461] width 274 height 32
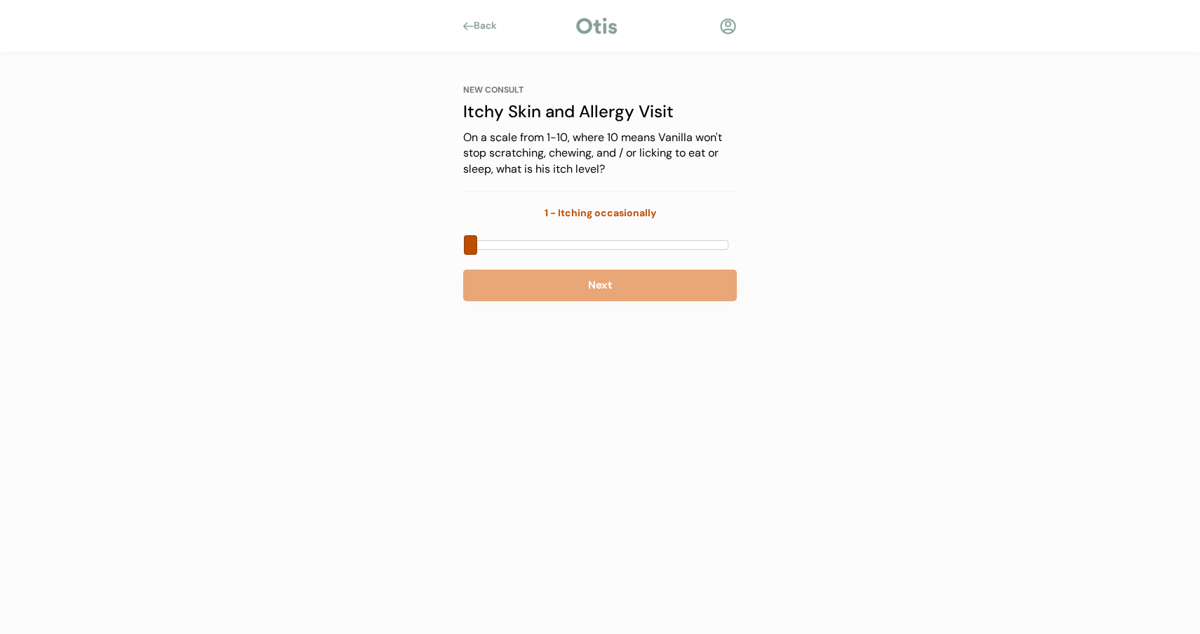
click at [477, 235] on div at bounding box center [600, 244] width 274 height 21
drag, startPoint x: 476, startPoint y: 235, endPoint x: 686, endPoint y: 247, distance: 210.2
click at [689, 247] on div at bounding box center [600, 245] width 258 height 10
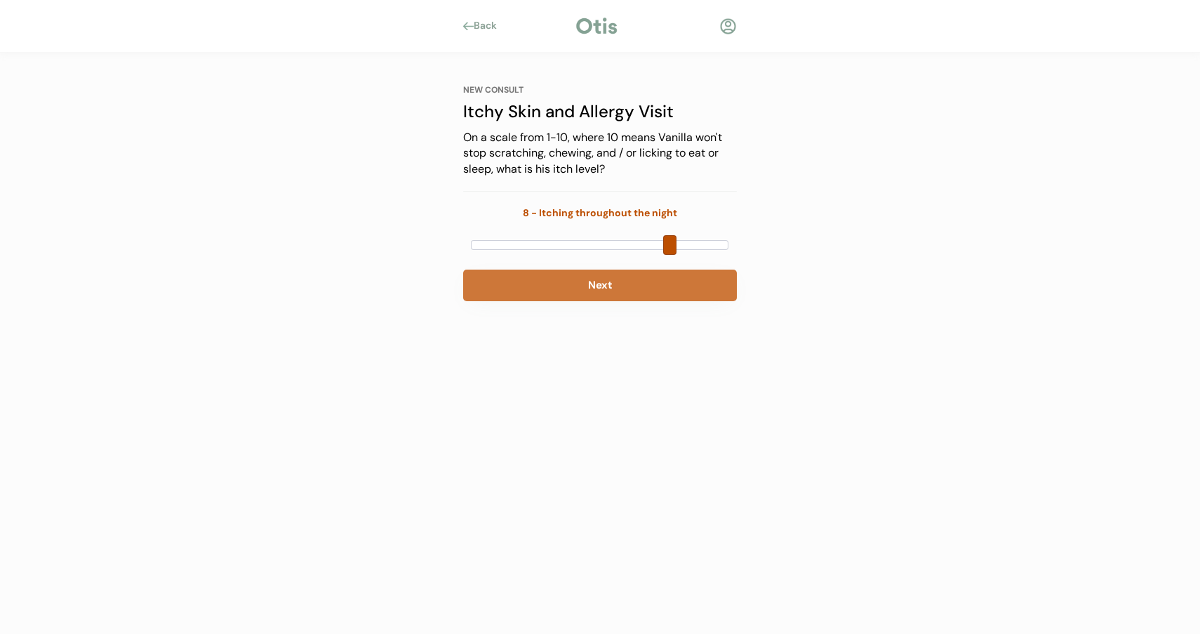
click at [643, 281] on button "Next" at bounding box center [600, 286] width 274 height 32
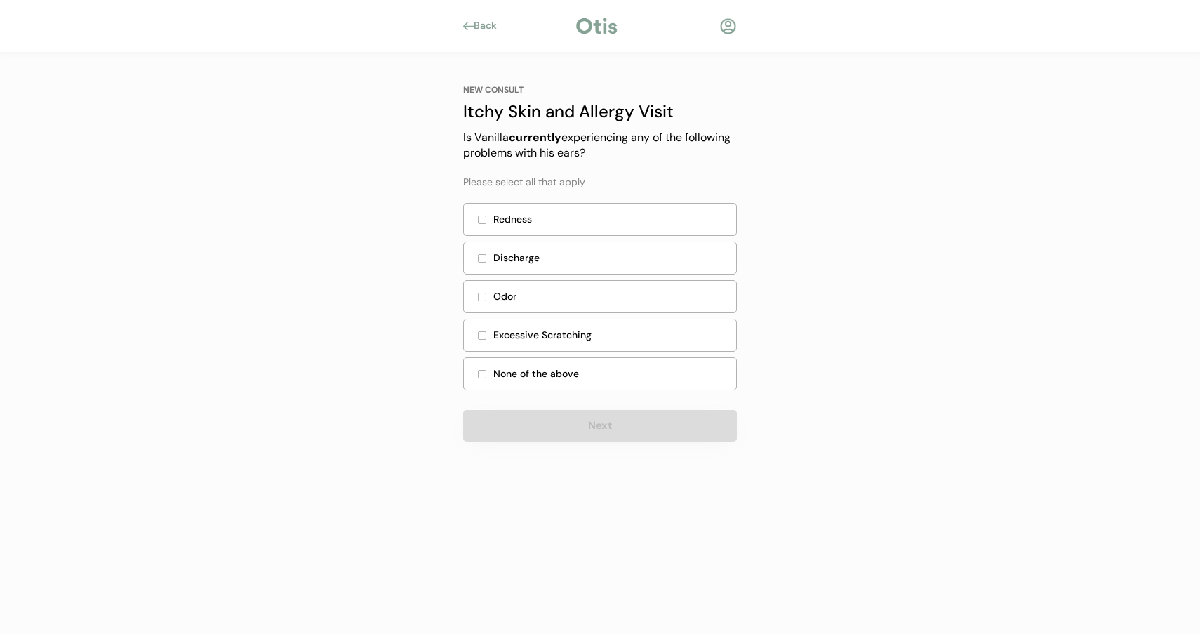
click at [583, 217] on div "Redness" at bounding box center [610, 219] width 234 height 15
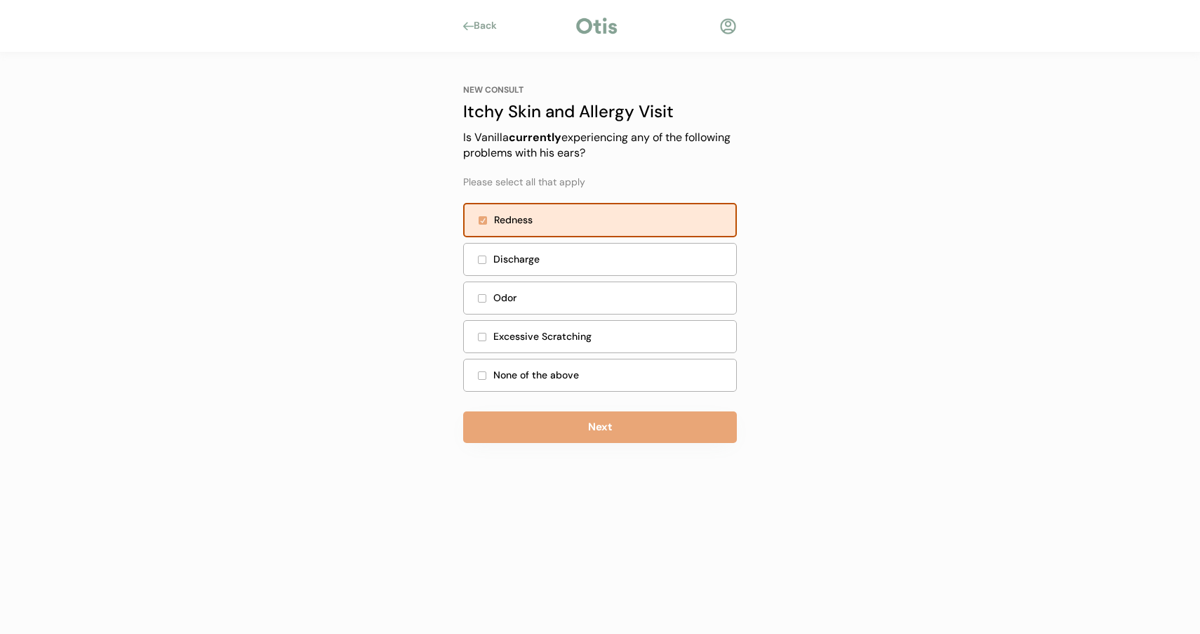
click at [582, 218] on div "Redness" at bounding box center [610, 220] width 233 height 15
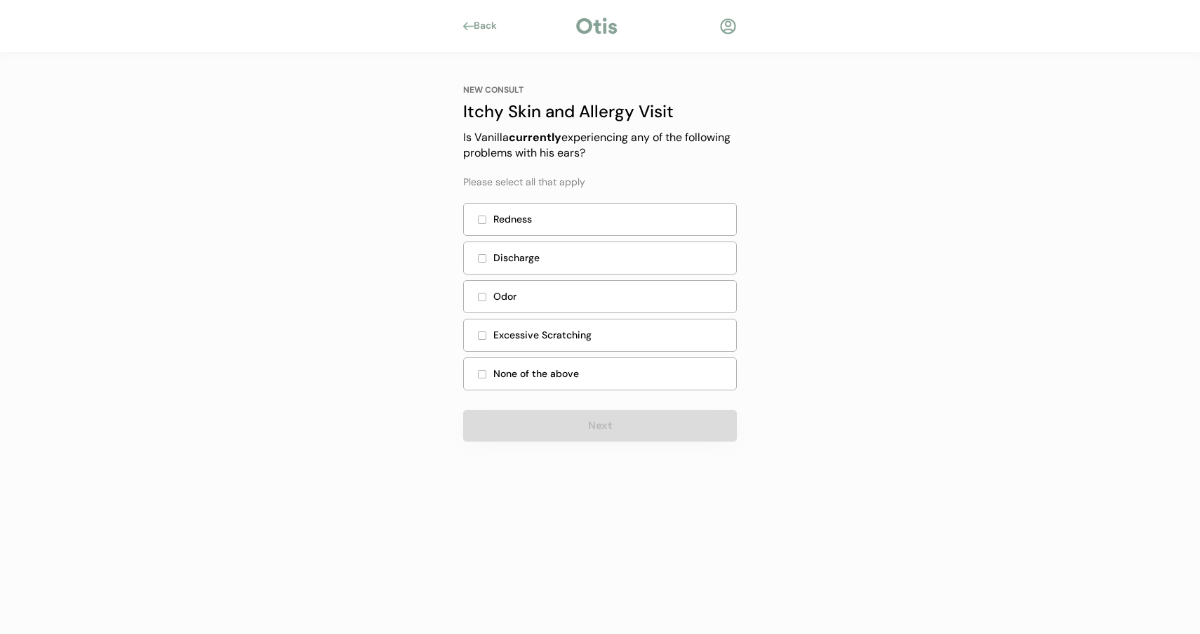
click at [571, 371] on div "None of the above" at bounding box center [610, 373] width 234 height 15
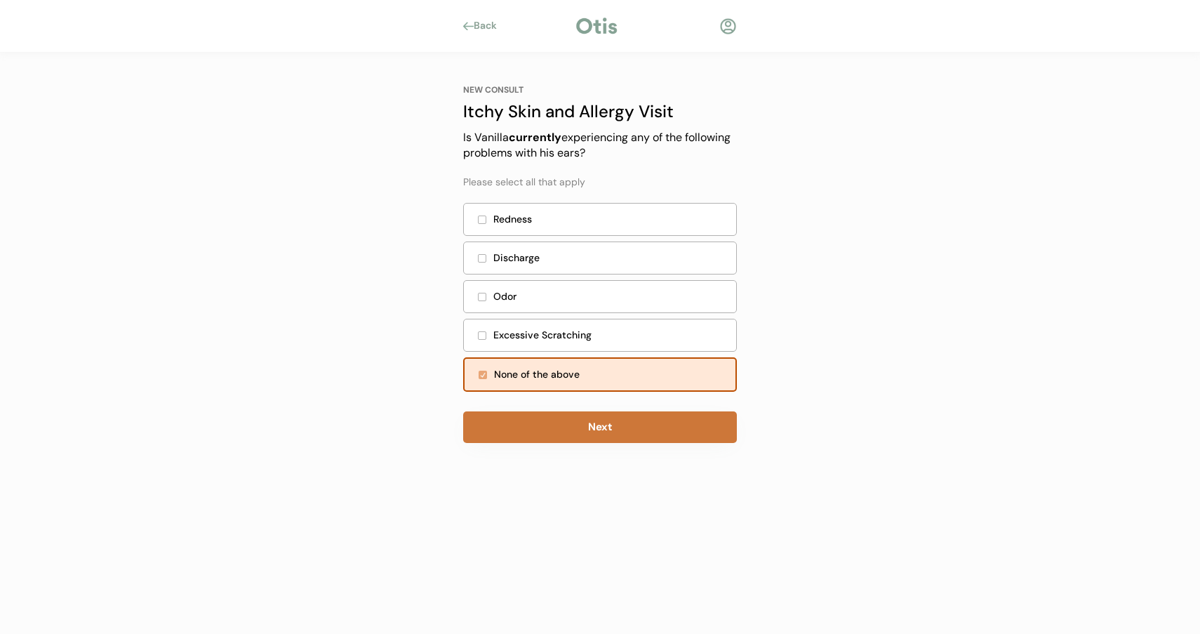
click at [572, 430] on button "Next" at bounding box center [600, 427] width 274 height 32
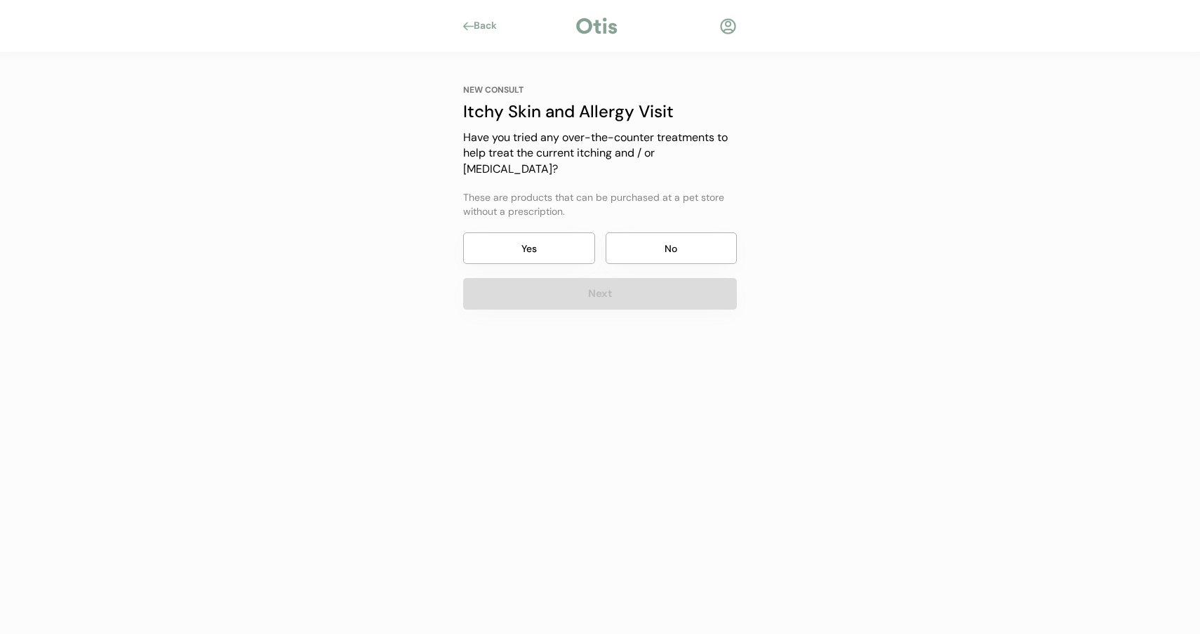
click at [557, 232] on button "Yes" at bounding box center [529, 248] width 132 height 32
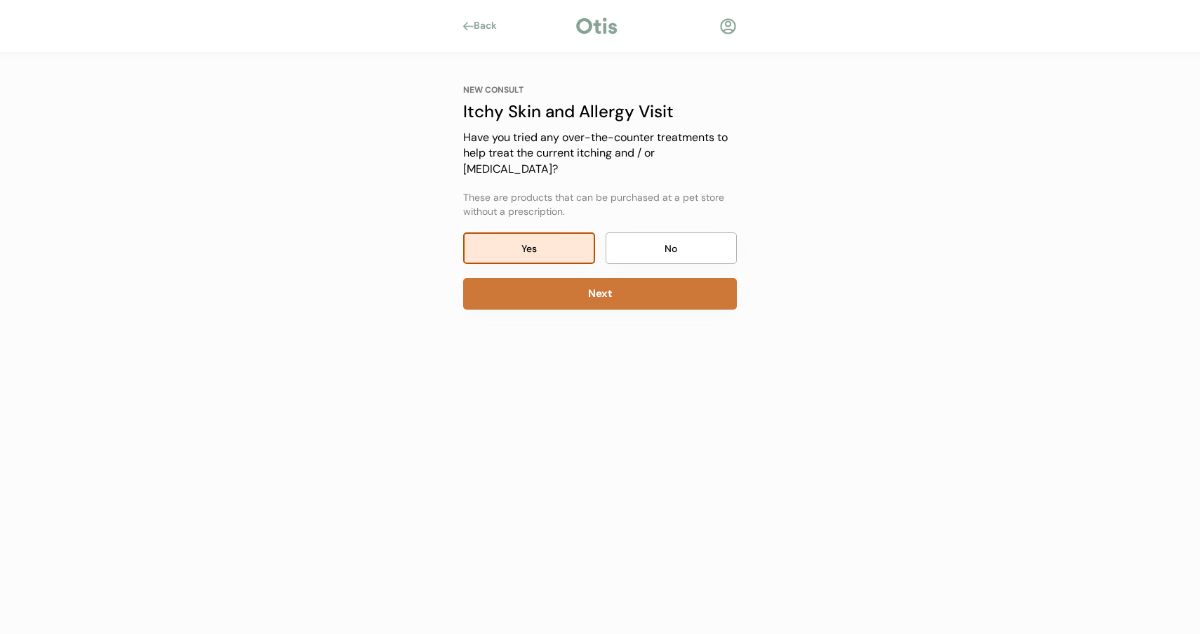
click at [578, 278] on button "Next" at bounding box center [600, 294] width 274 height 32
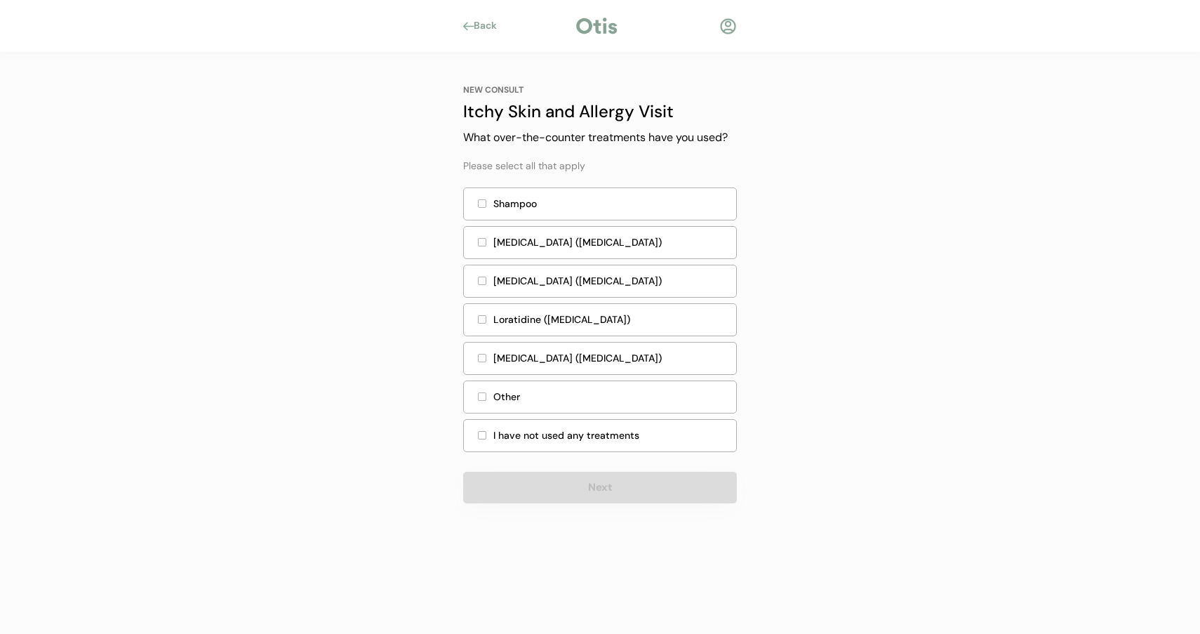
click at [550, 198] on div "Shampoo" at bounding box center [610, 204] width 234 height 15
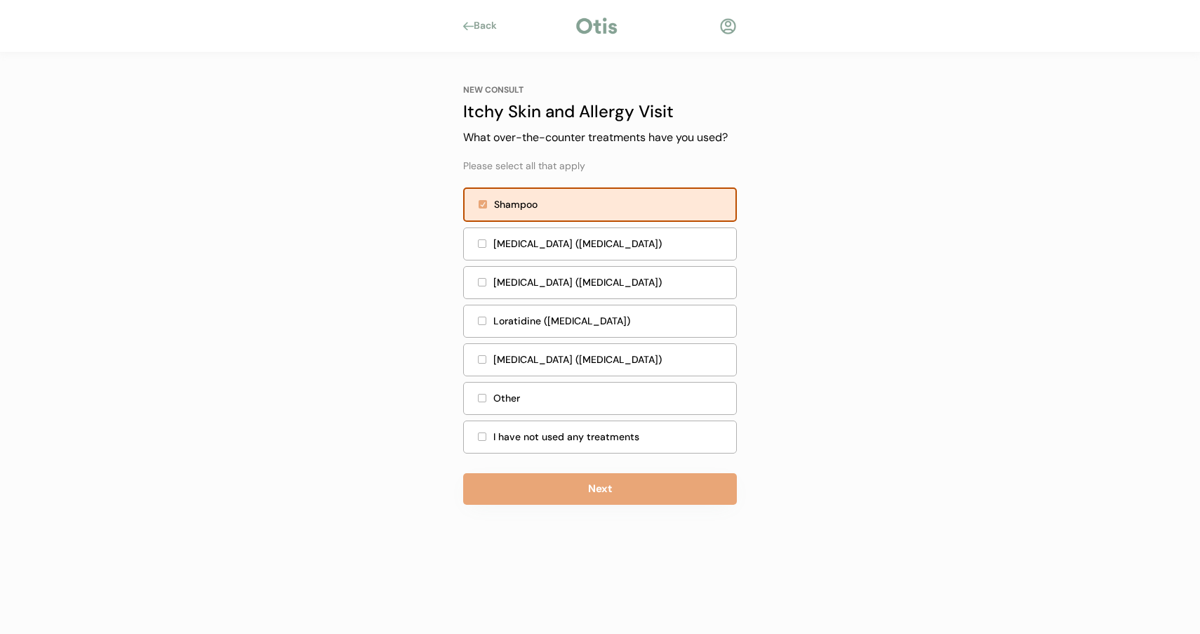
click at [561, 360] on div "Diphenhydramine (Benadryl)" at bounding box center [610, 359] width 234 height 15
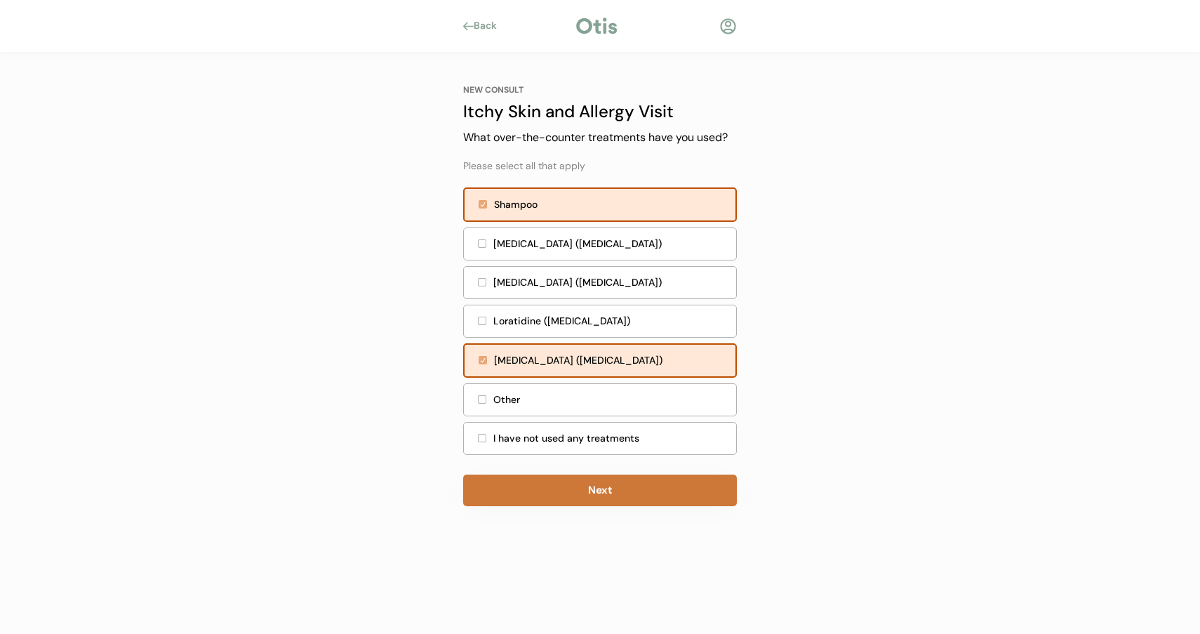
click at [550, 484] on button "Next" at bounding box center [600, 490] width 274 height 32
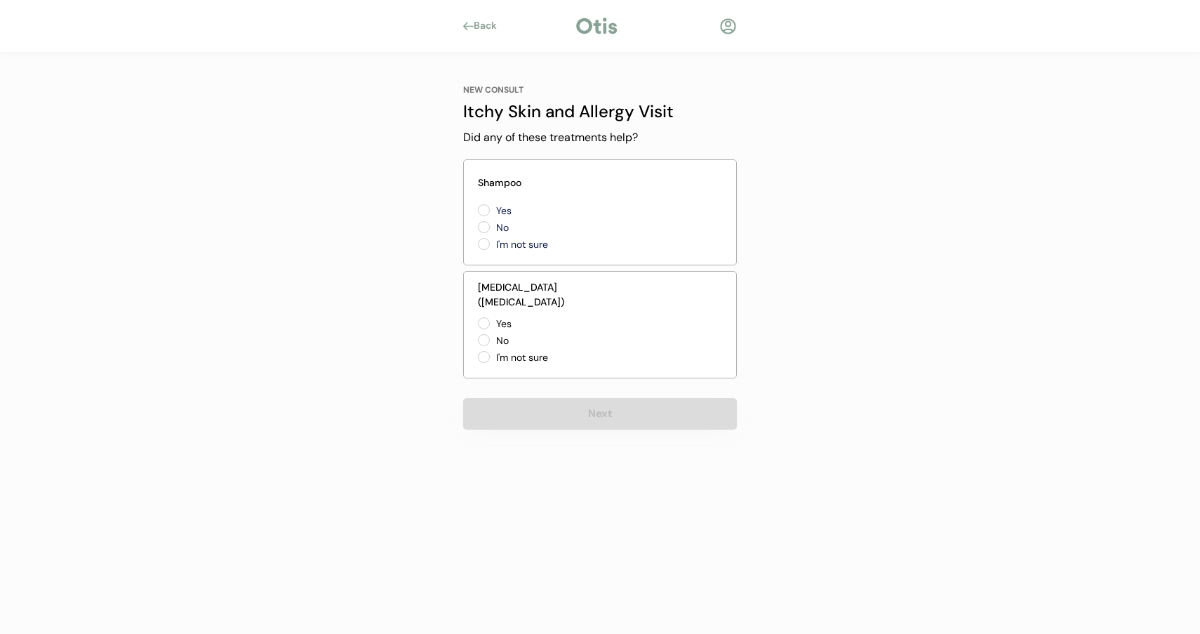
click at [499, 228] on label "No" at bounding box center [555, 227] width 126 height 10
click at [477, 215] on input "No" at bounding box center [471, 210] width 9 height 9
radio input "true"
click at [482, 310] on div "Diphenhydramine (Benadryl) Yes No I'm not sure" at bounding box center [600, 324] width 274 height 107
click at [492, 319] on label "Yes" at bounding box center [555, 324] width 126 height 10
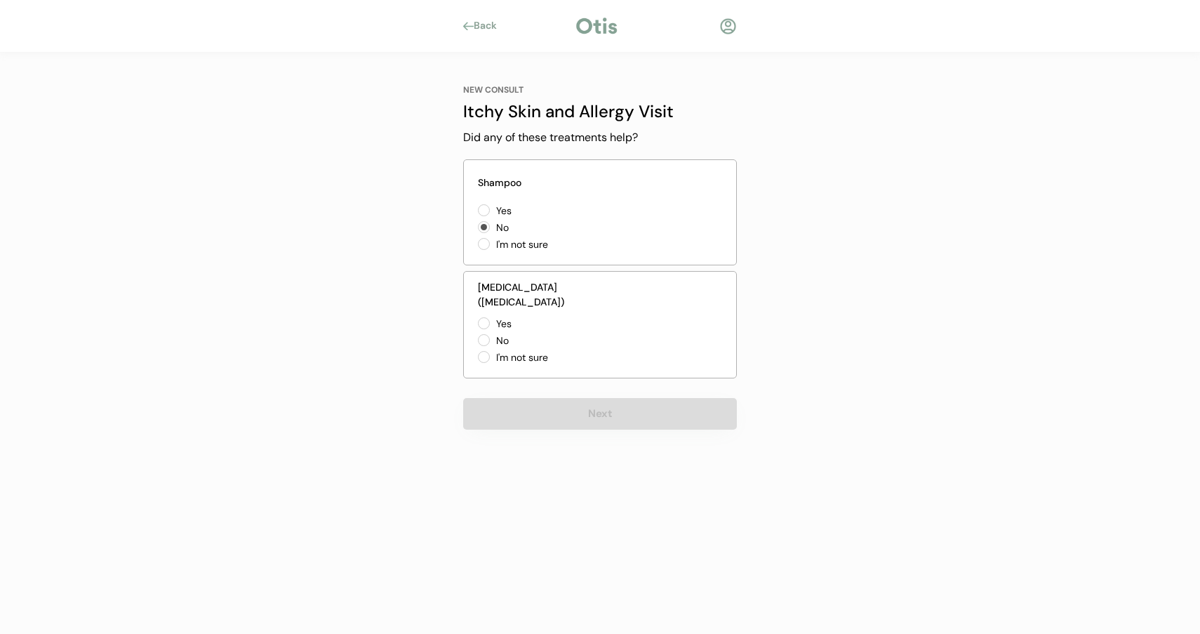
click at [477, 319] on input "Yes" at bounding box center [471, 323] width 9 height 9
radio input "true"
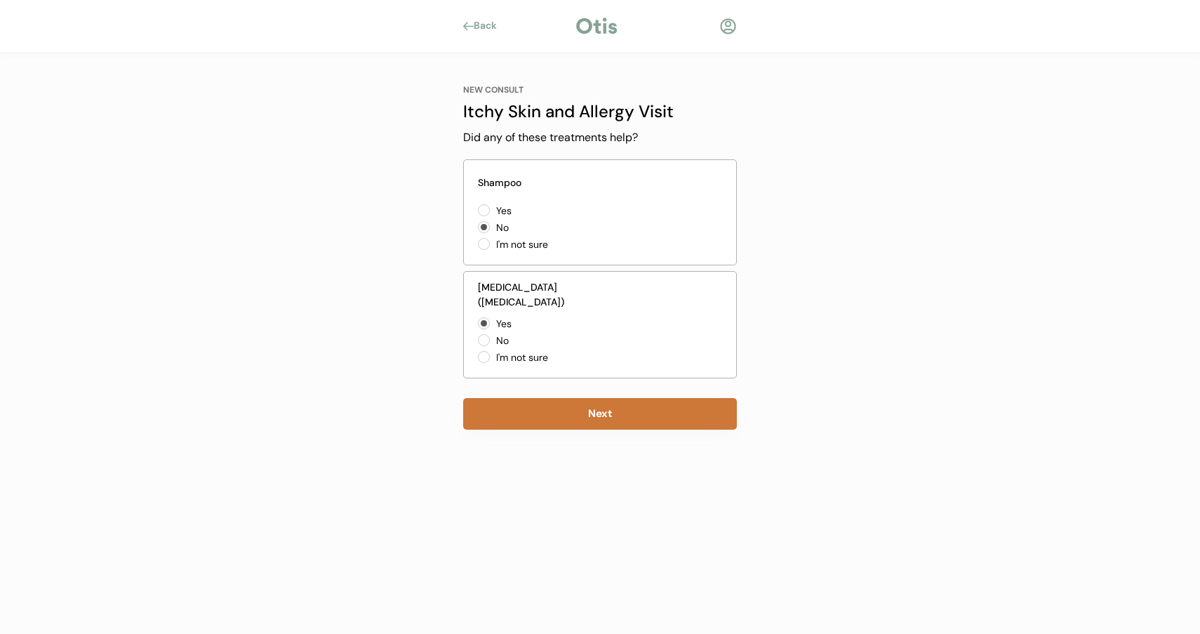
click at [499, 413] on button "Next" at bounding box center [600, 414] width 274 height 32
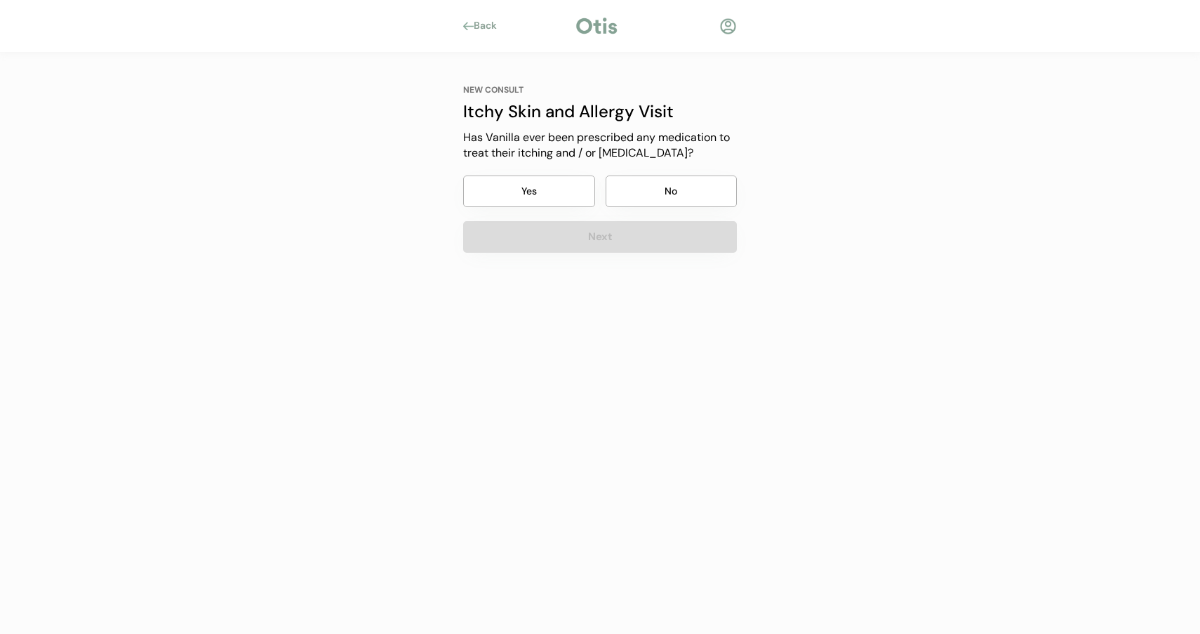
click at [531, 192] on button "Yes" at bounding box center [529, 191] width 132 height 32
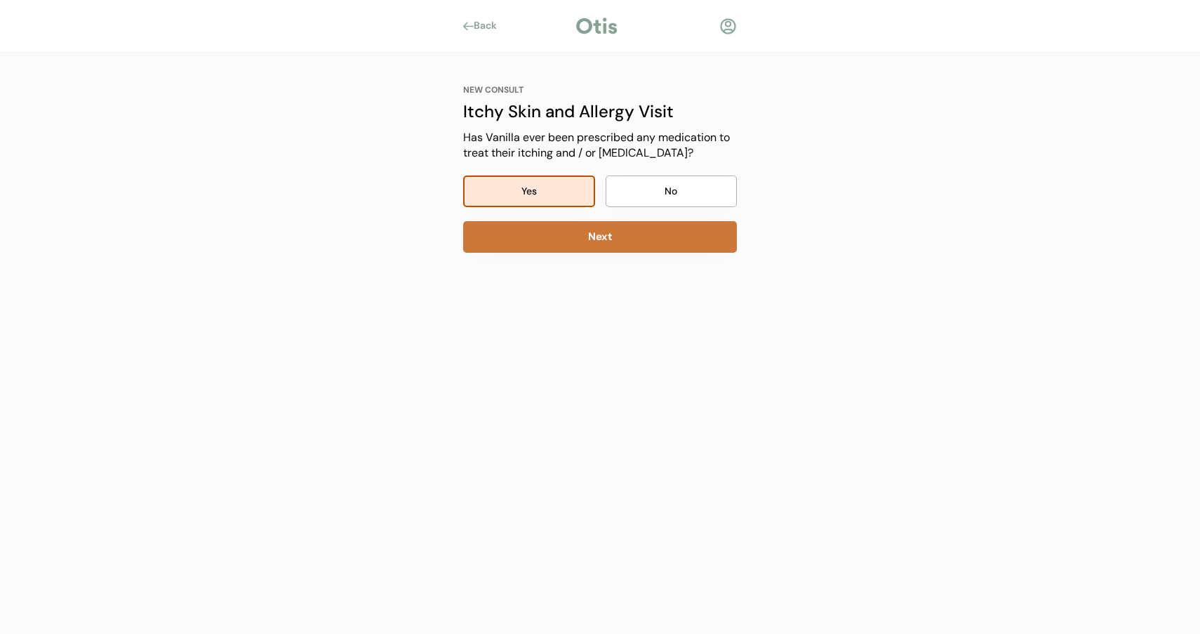
click at [538, 224] on button "Next" at bounding box center [600, 237] width 274 height 32
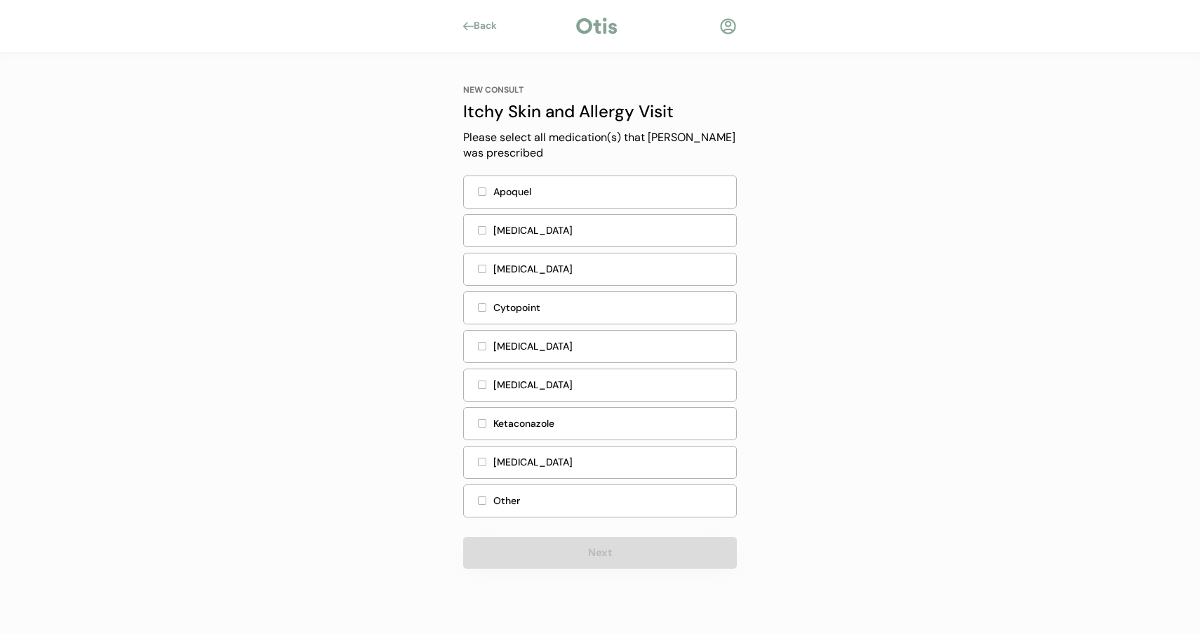
click at [524, 194] on div "Apoquel" at bounding box center [610, 192] width 234 height 15
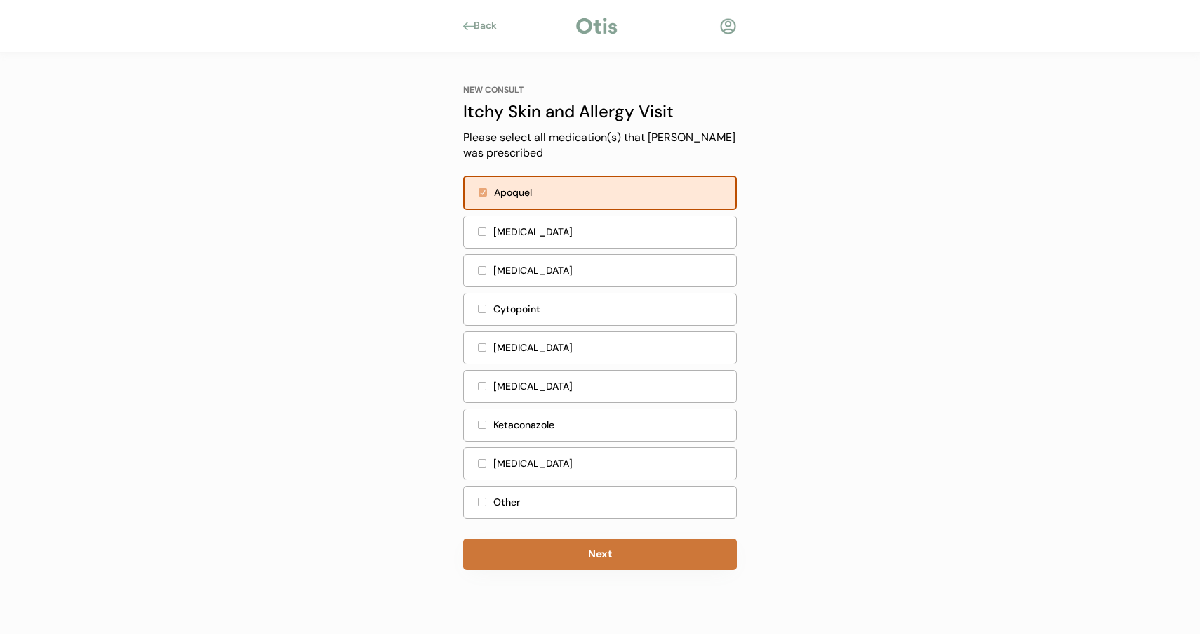
click at [552, 553] on button "Next" at bounding box center [600, 554] width 274 height 32
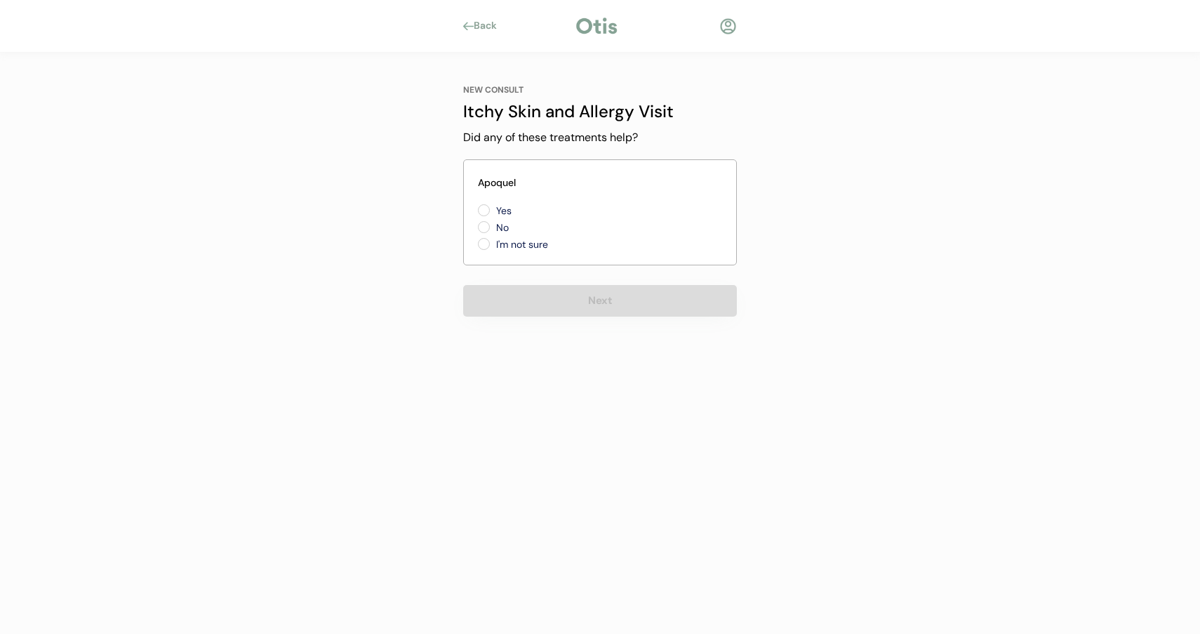
click at [501, 206] on label "Yes" at bounding box center [555, 211] width 126 height 10
click at [477, 206] on input "Yes" at bounding box center [471, 210] width 9 height 9
radio input "true"
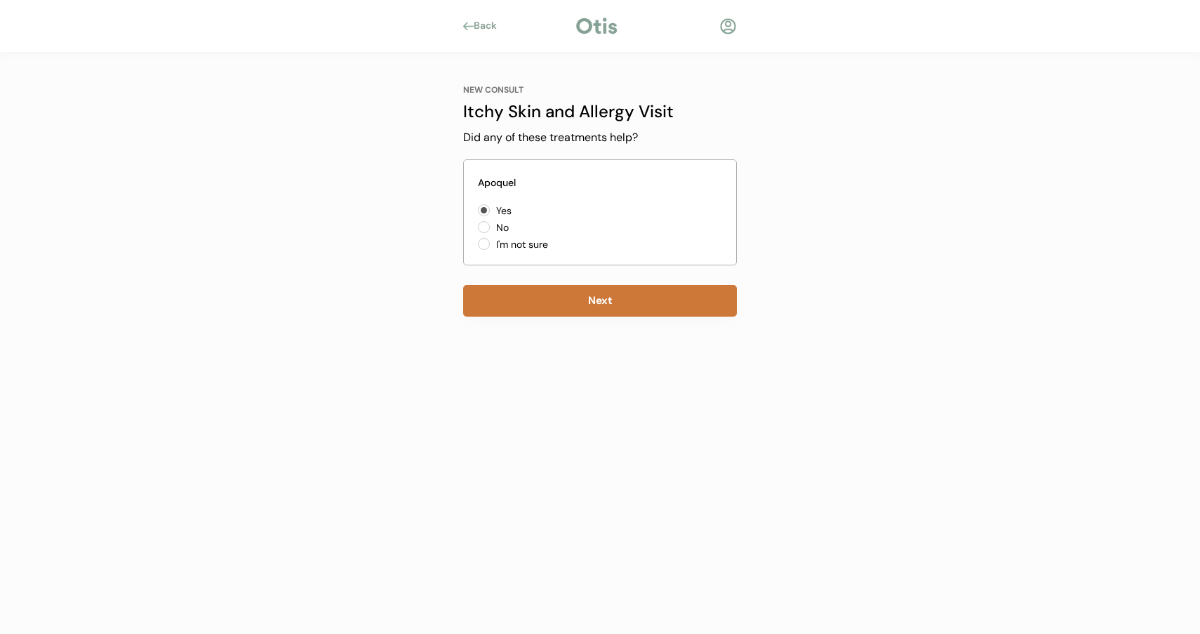
click at [524, 293] on button "Next" at bounding box center [600, 301] width 274 height 32
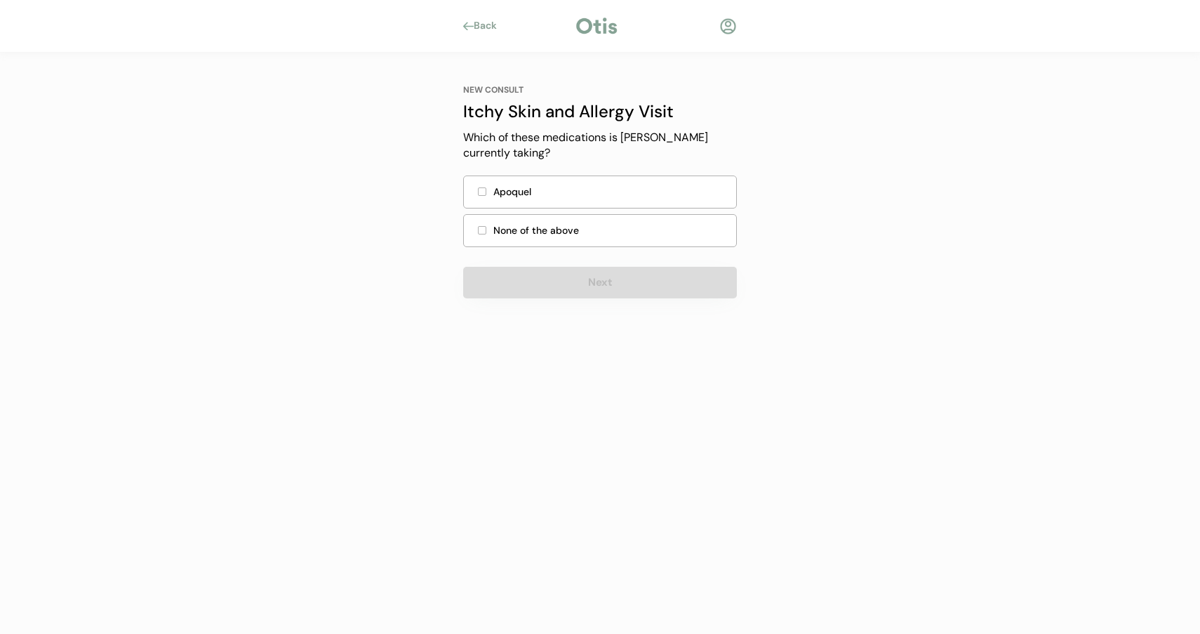
click at [523, 228] on div "None of the above" at bounding box center [610, 230] width 234 height 15
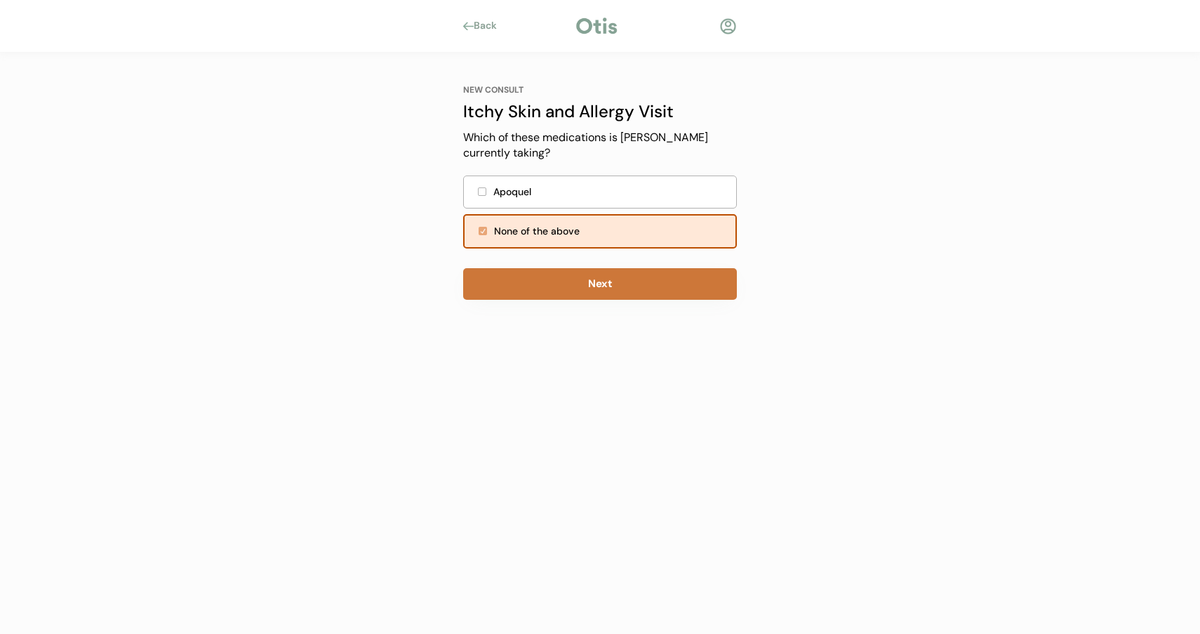
click at [527, 277] on button "Next" at bounding box center [600, 284] width 274 height 32
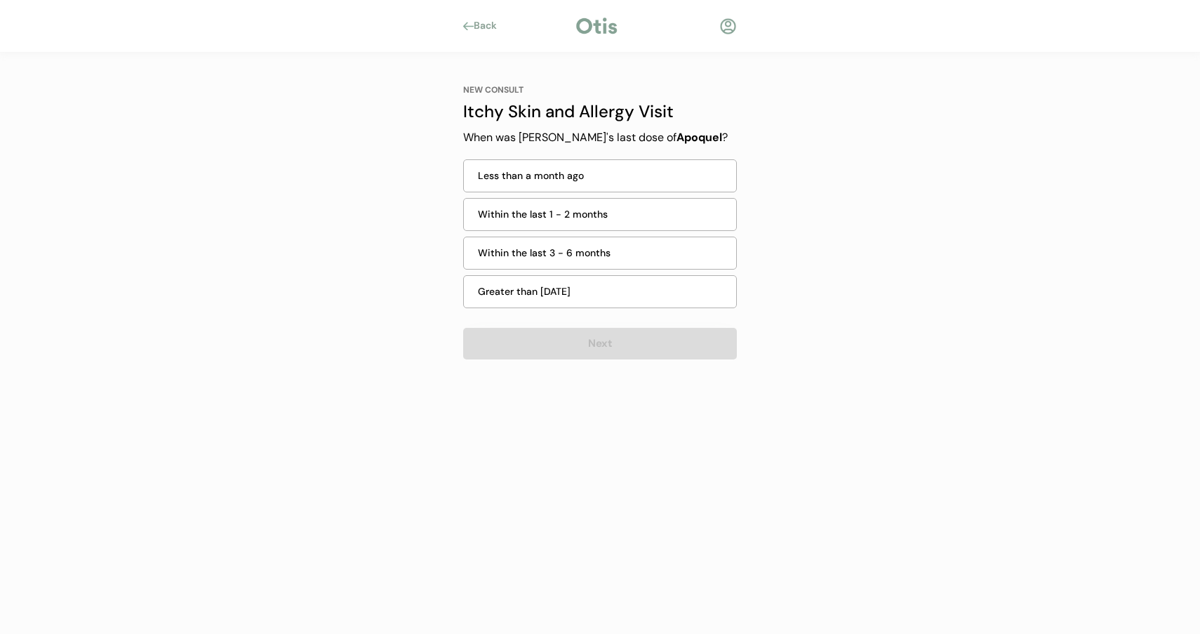
click at [548, 285] on div "Greater than 6 months ago" at bounding box center [603, 291] width 250 height 15
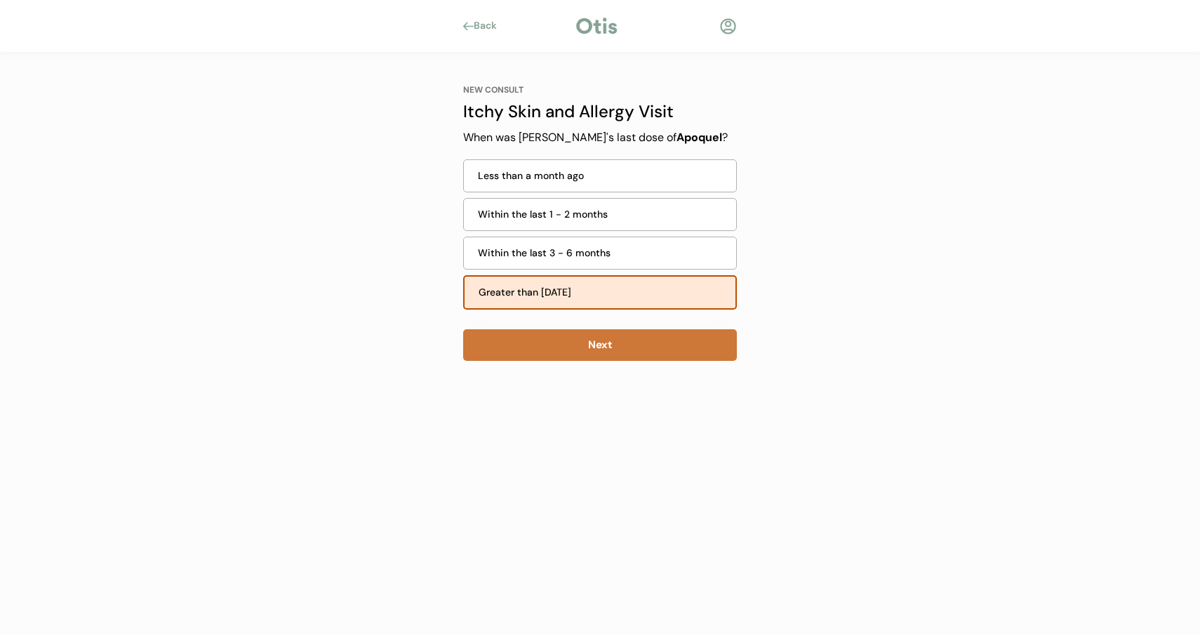
click at [548, 338] on button "Next" at bounding box center [600, 345] width 274 height 32
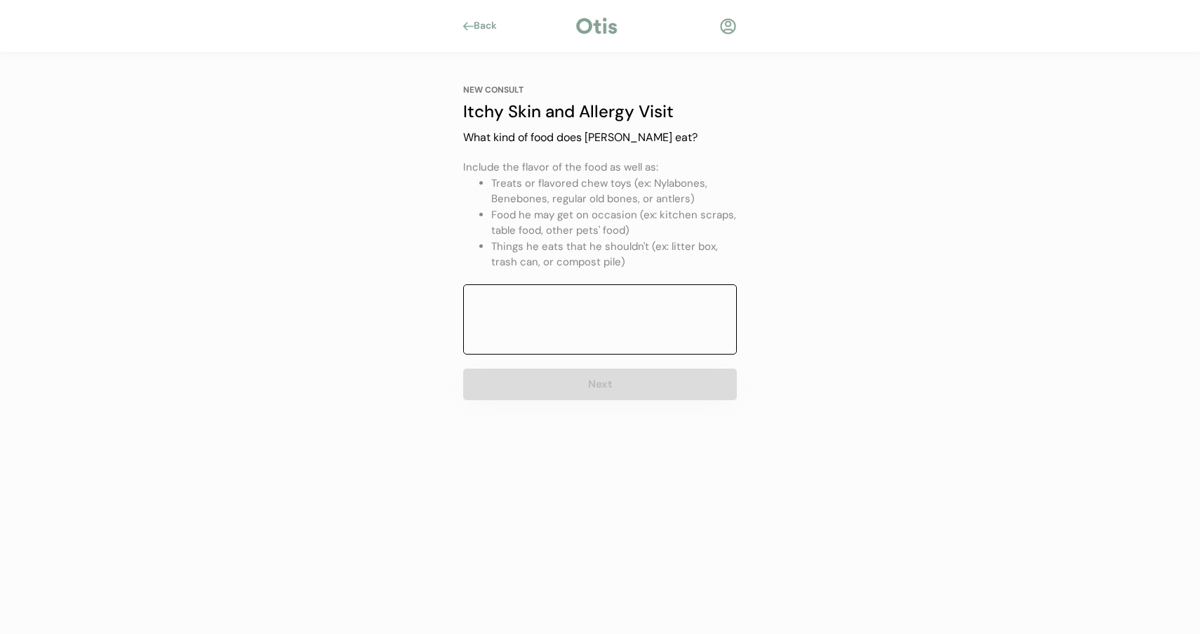
click at [557, 317] on textarea at bounding box center [600, 319] width 274 height 70
type textarea "Costco dog food, shredded cheese, meat, milk bones"
click at [573, 385] on button "Next" at bounding box center [600, 384] width 274 height 32
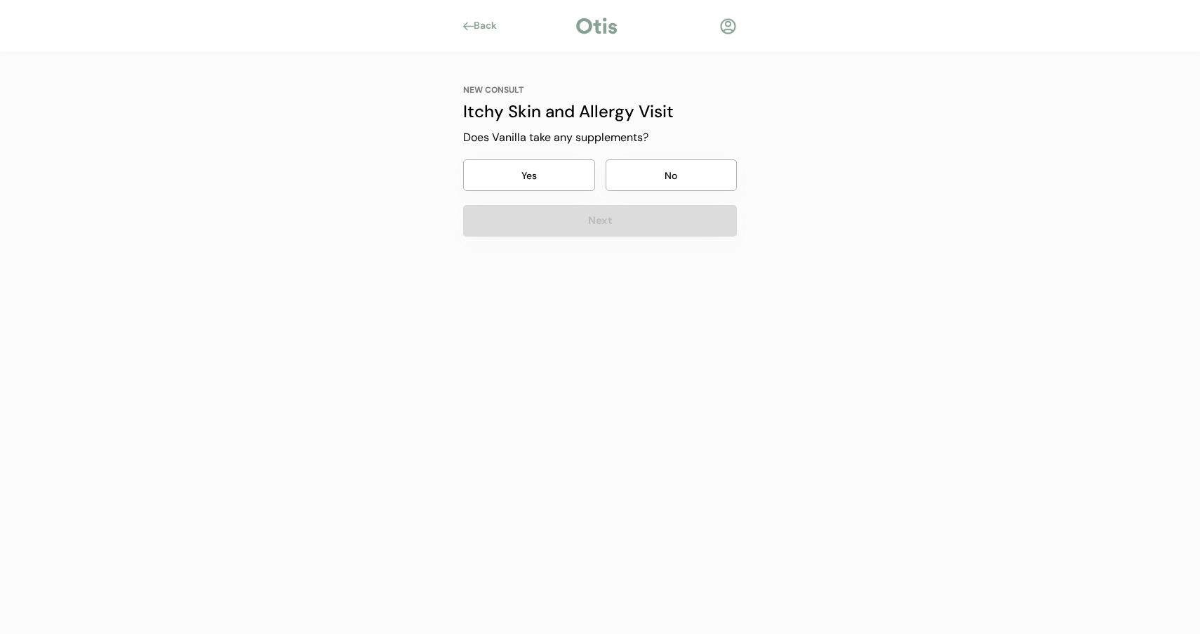
click at [634, 178] on button "No" at bounding box center [672, 175] width 132 height 32
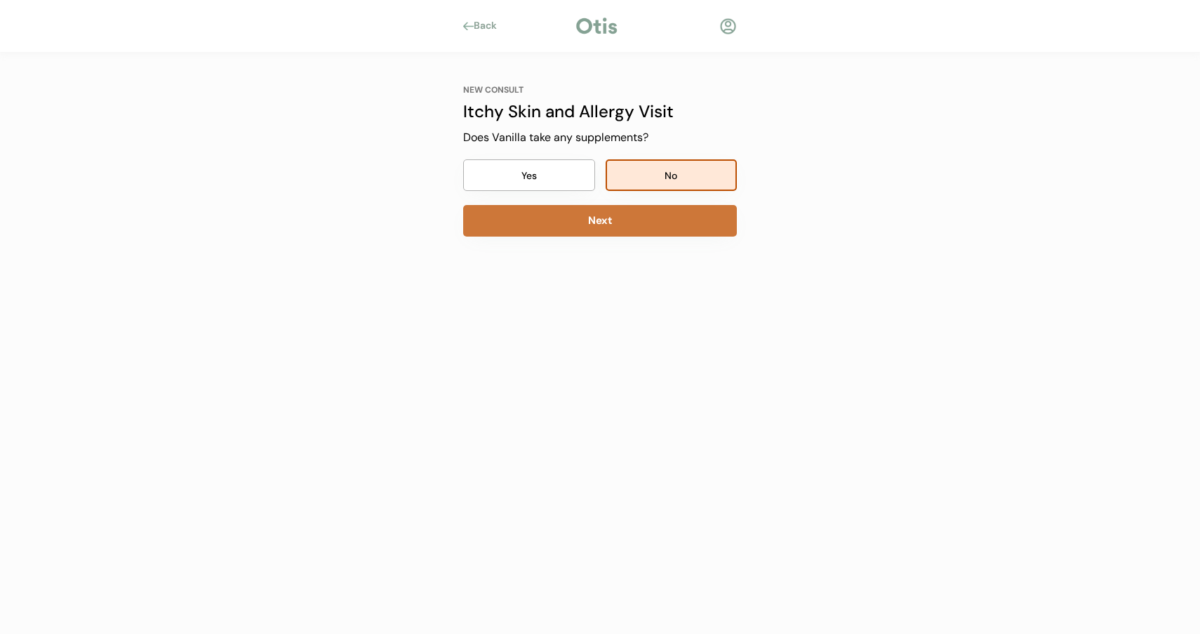
click at [595, 227] on button "Next" at bounding box center [600, 221] width 274 height 32
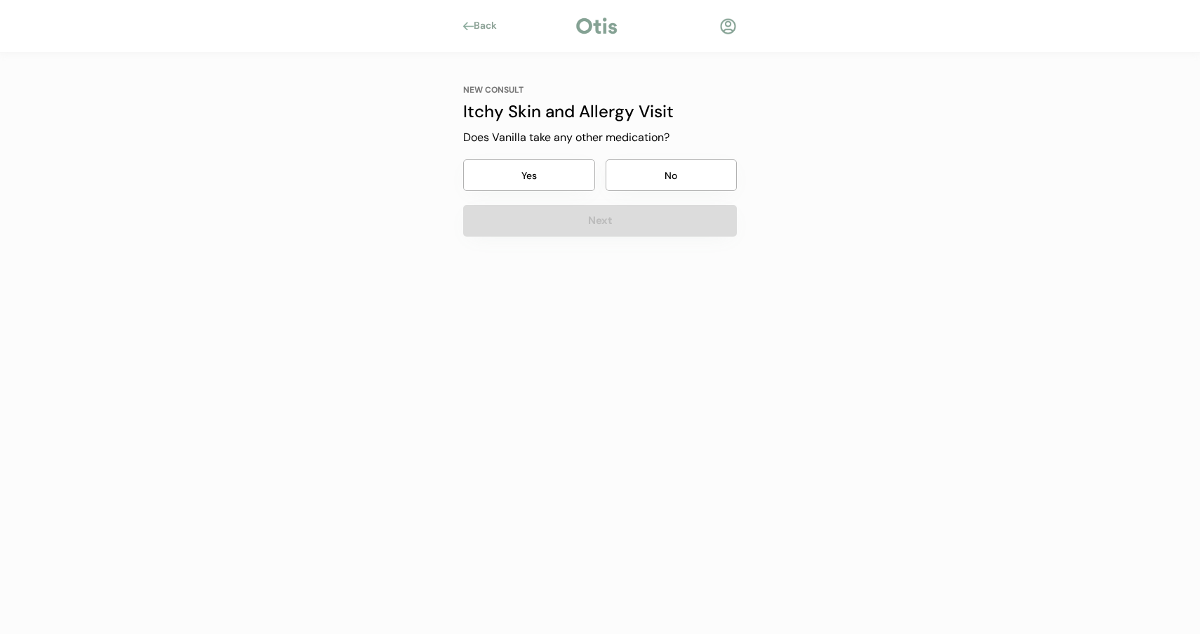
click at [656, 166] on button "No" at bounding box center [672, 175] width 132 height 32
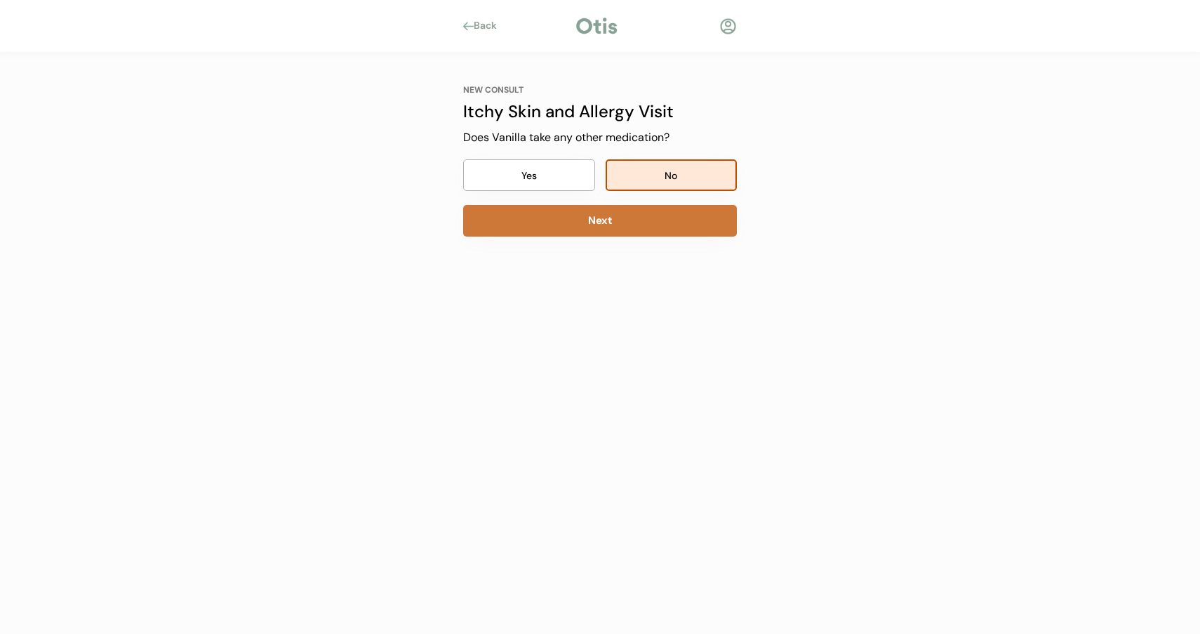
click at [607, 211] on button "Next" at bounding box center [600, 221] width 274 height 32
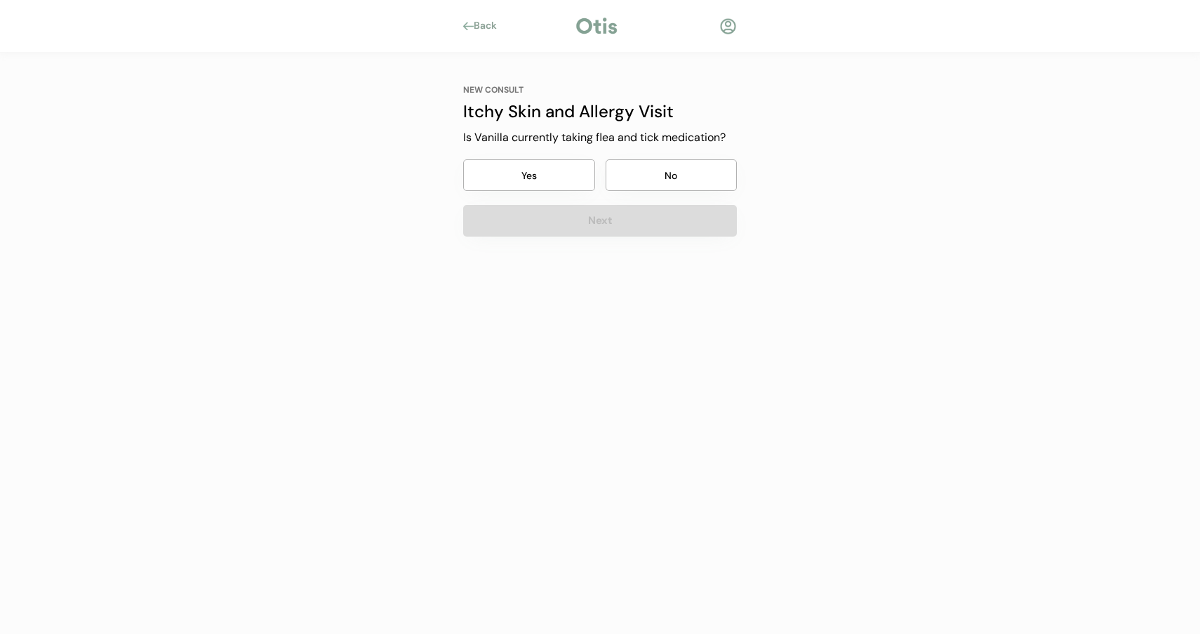
click at [651, 172] on button "No" at bounding box center [672, 175] width 132 height 32
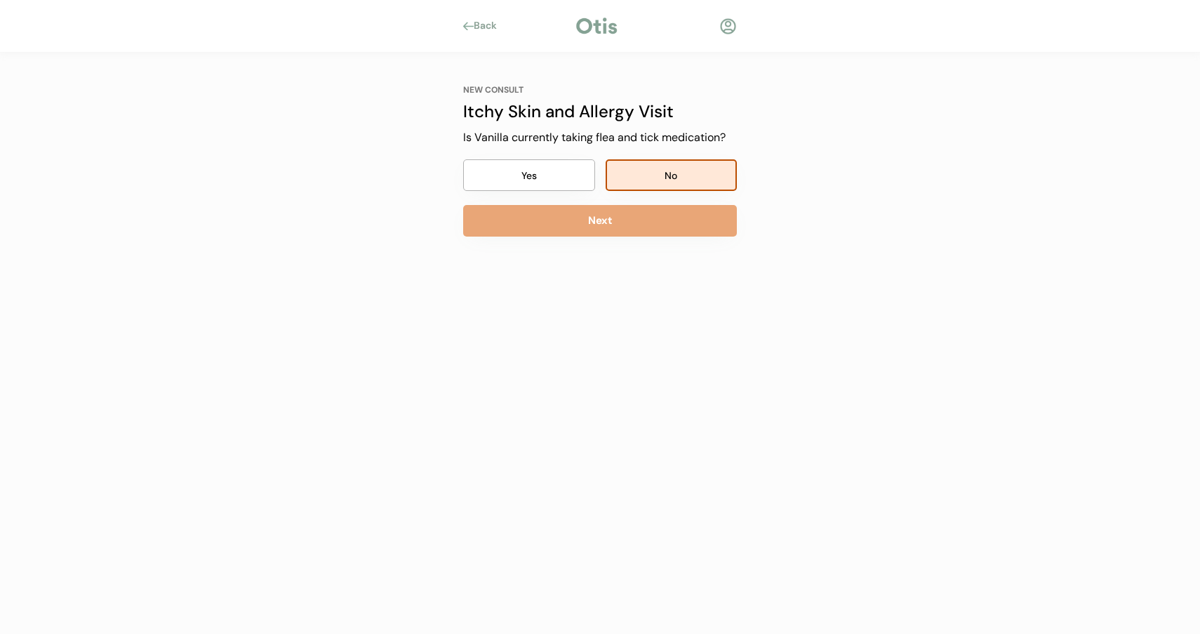
click at [632, 201] on div "NEW CONSULT Itchy Skin and Allergy Visit Is Vanilla currently taking flea and t…" at bounding box center [600, 160] width 274 height 152
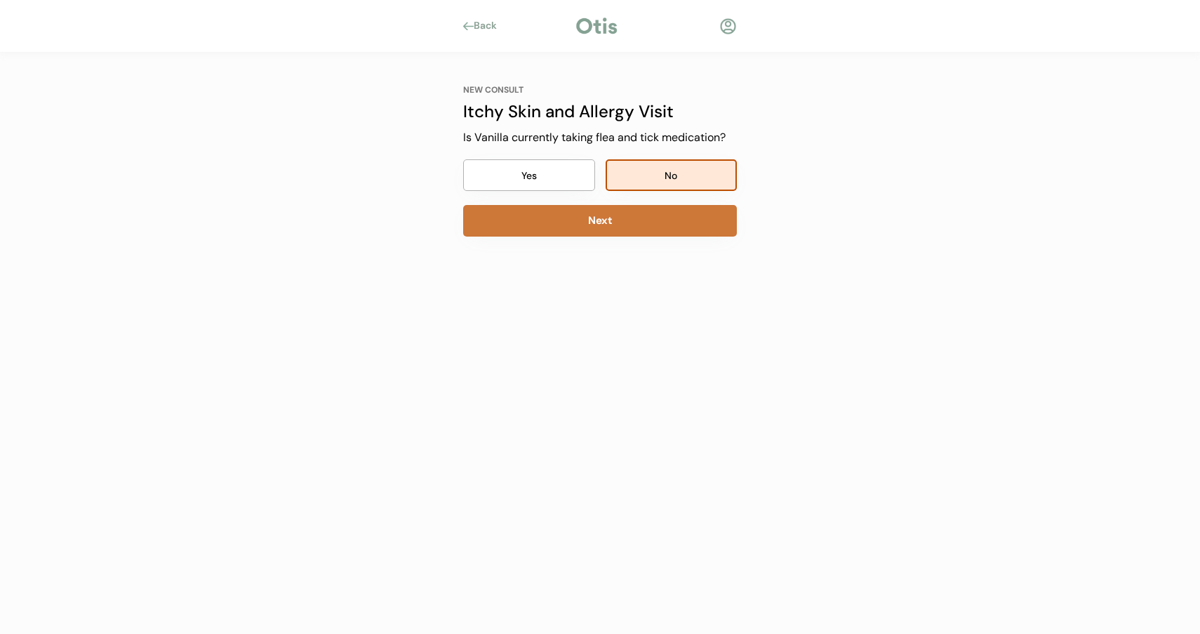
click at [629, 212] on button "Next" at bounding box center [600, 221] width 274 height 32
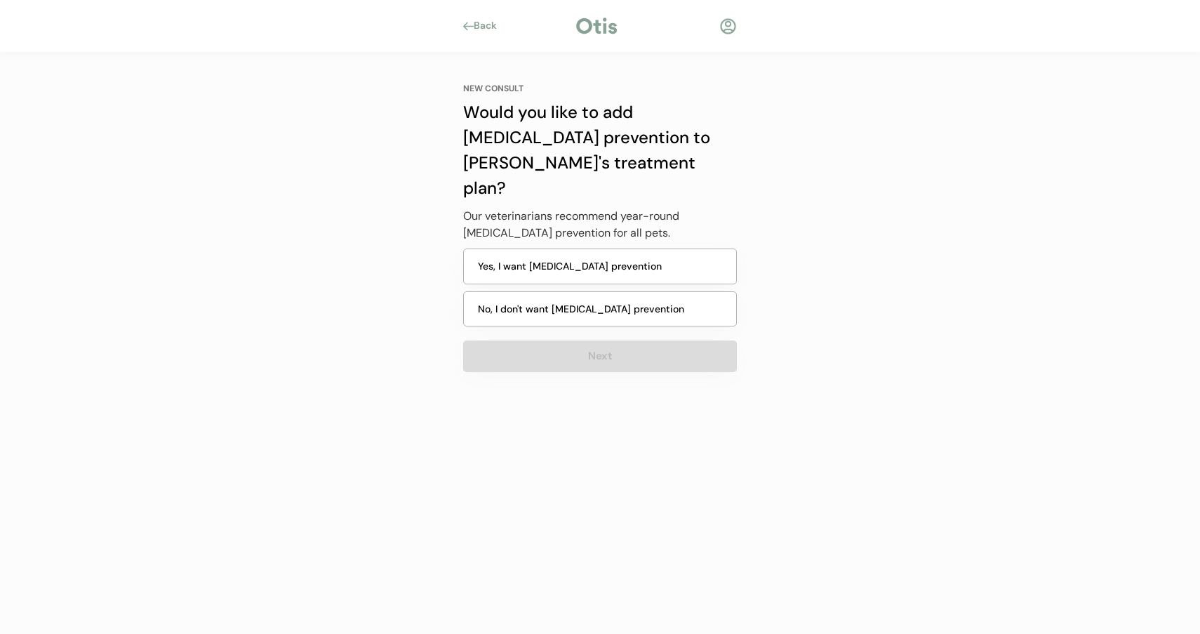
click at [623, 294] on button "No, I don't want heartworm prevention" at bounding box center [600, 309] width 274 height 36
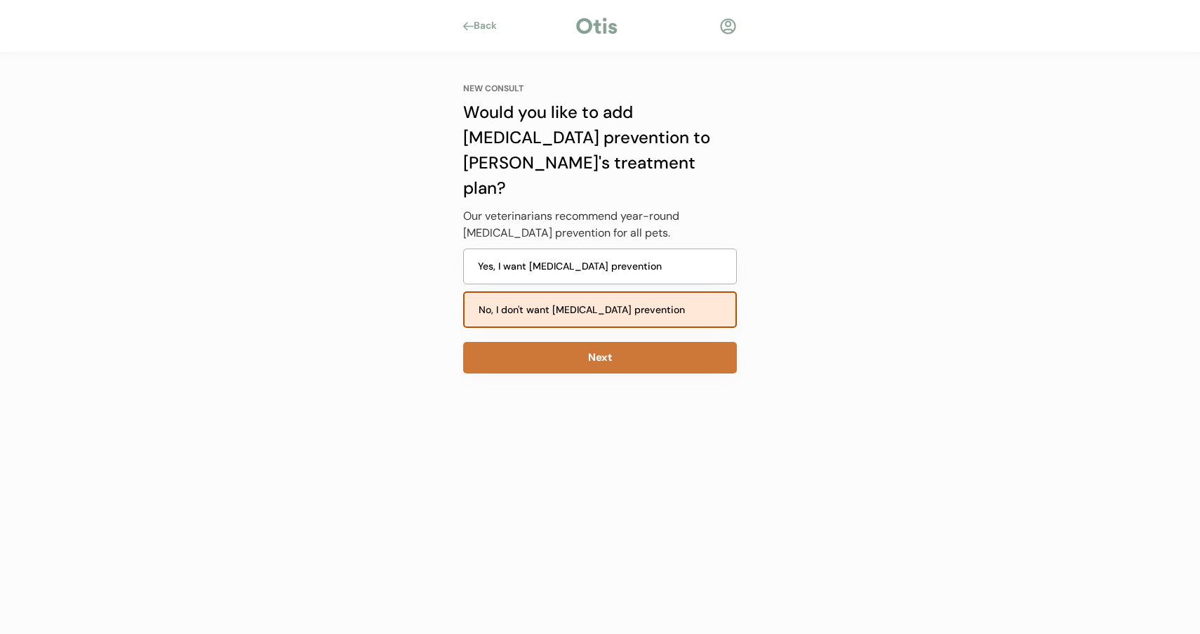
click at [617, 342] on button "Next" at bounding box center [600, 358] width 274 height 32
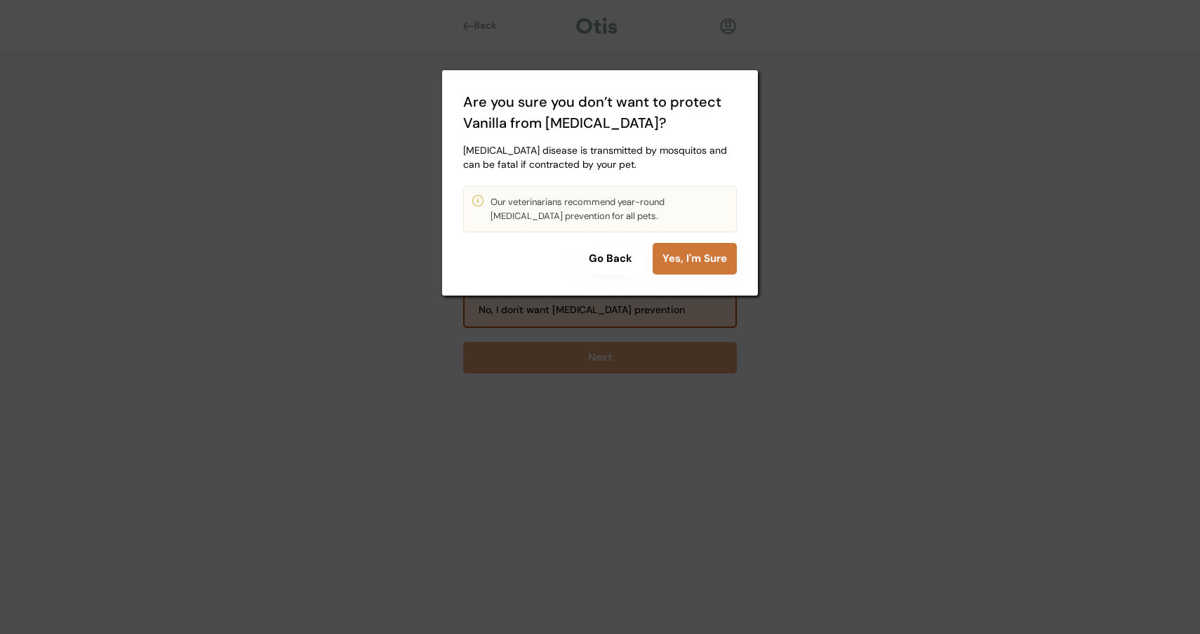
click at [700, 248] on button "Yes, I'm Sure" at bounding box center [695, 259] width 84 height 32
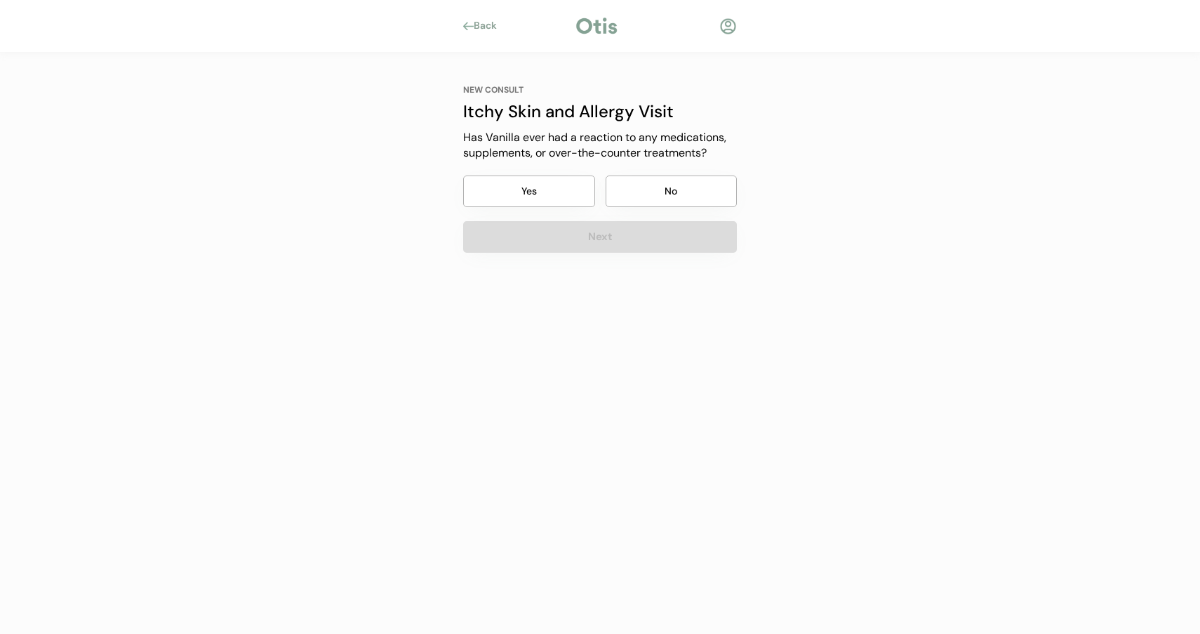
click at [628, 198] on button "No" at bounding box center [672, 191] width 132 height 32
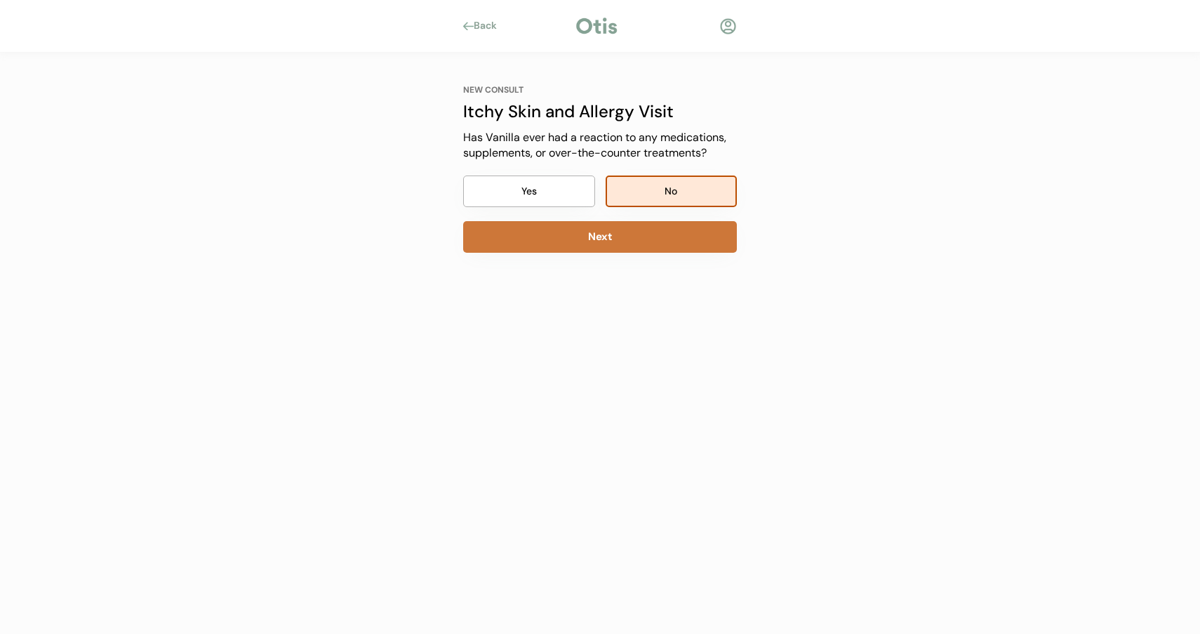
click at [606, 232] on button "Next" at bounding box center [600, 237] width 274 height 32
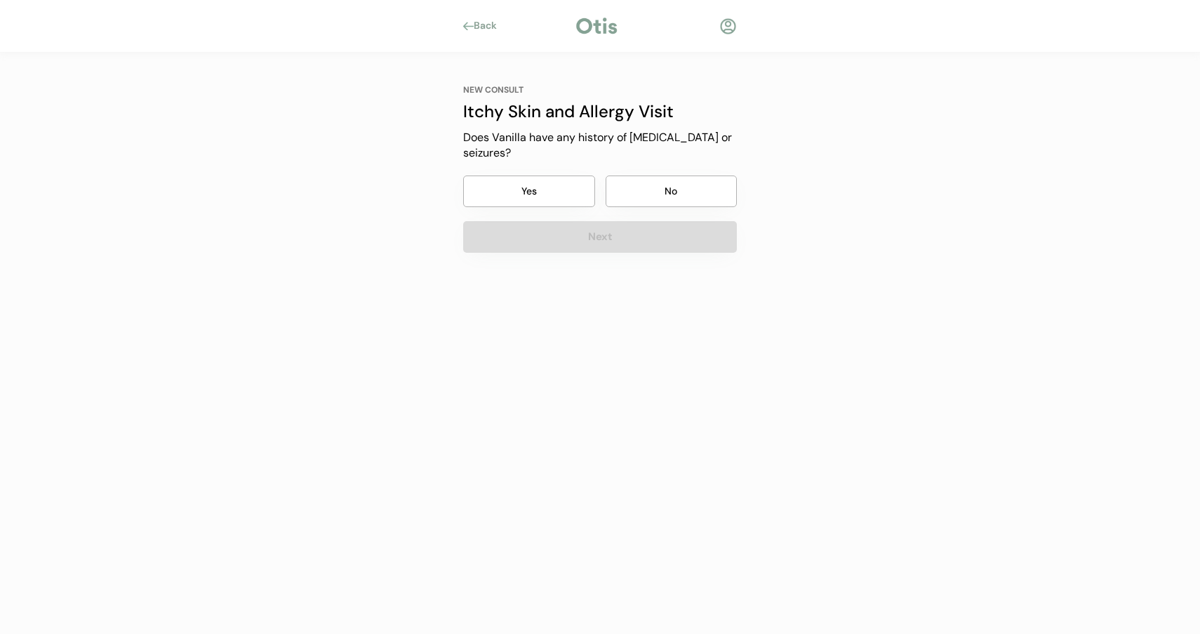
click at [647, 199] on button "No" at bounding box center [672, 191] width 132 height 32
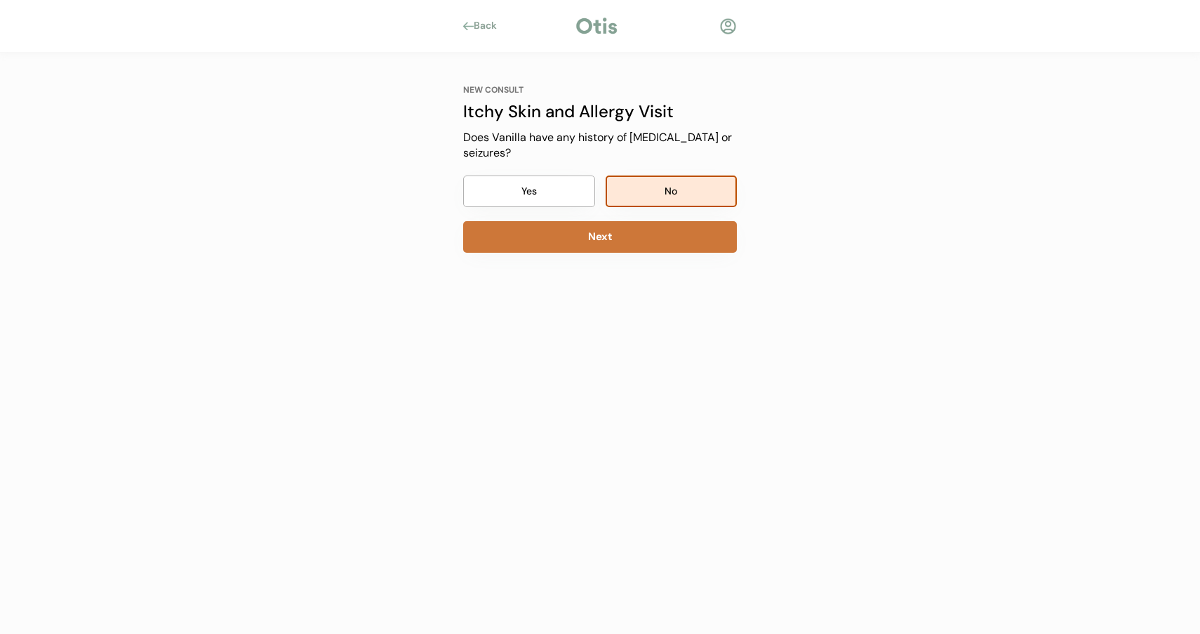
click at [636, 221] on button "Next" at bounding box center [600, 237] width 274 height 32
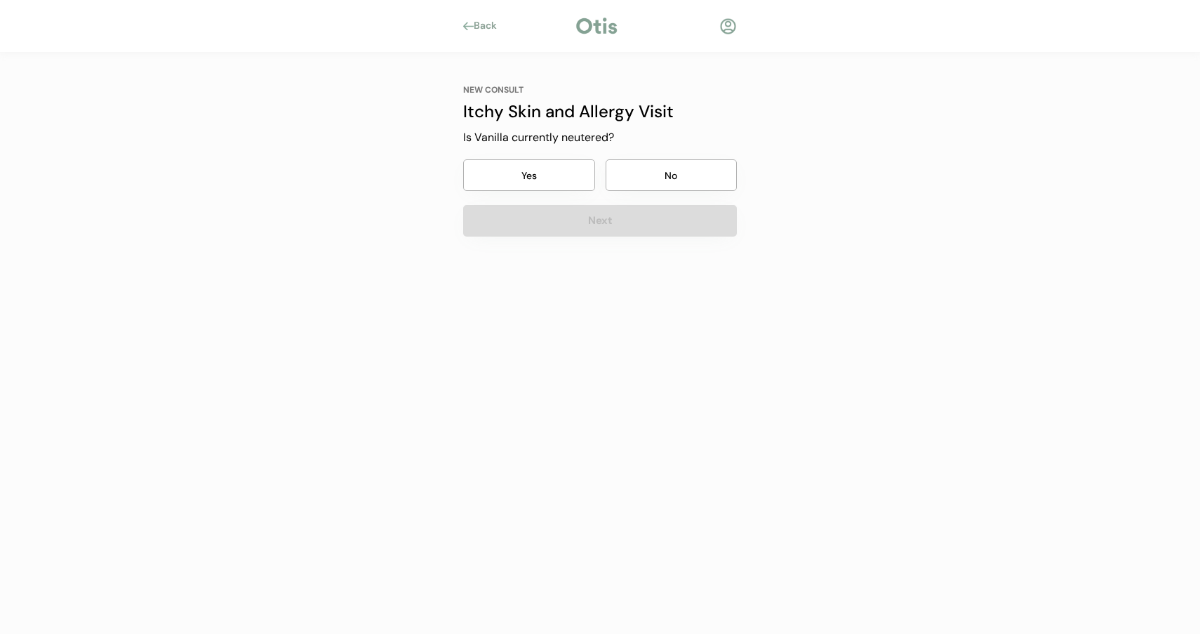
click at [563, 172] on button "Yes" at bounding box center [529, 175] width 132 height 32
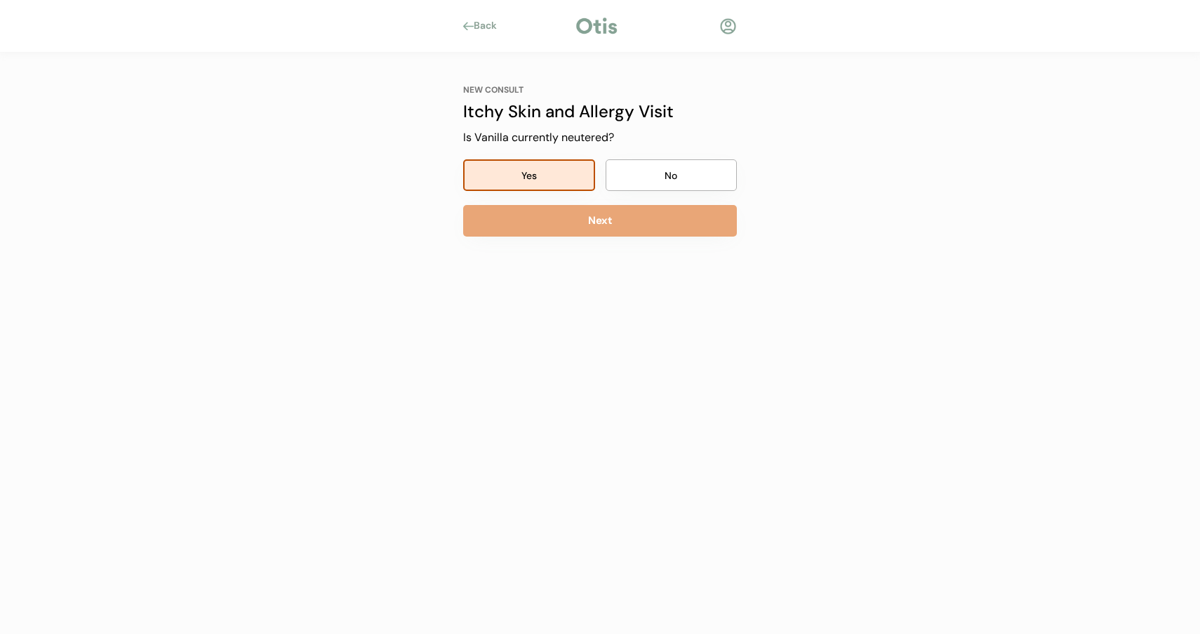
click at [575, 196] on div "NEW CONSULT Itchy Skin and Allergy Visit Is Vanilla currently neutered? Yes No …" at bounding box center [600, 160] width 274 height 152
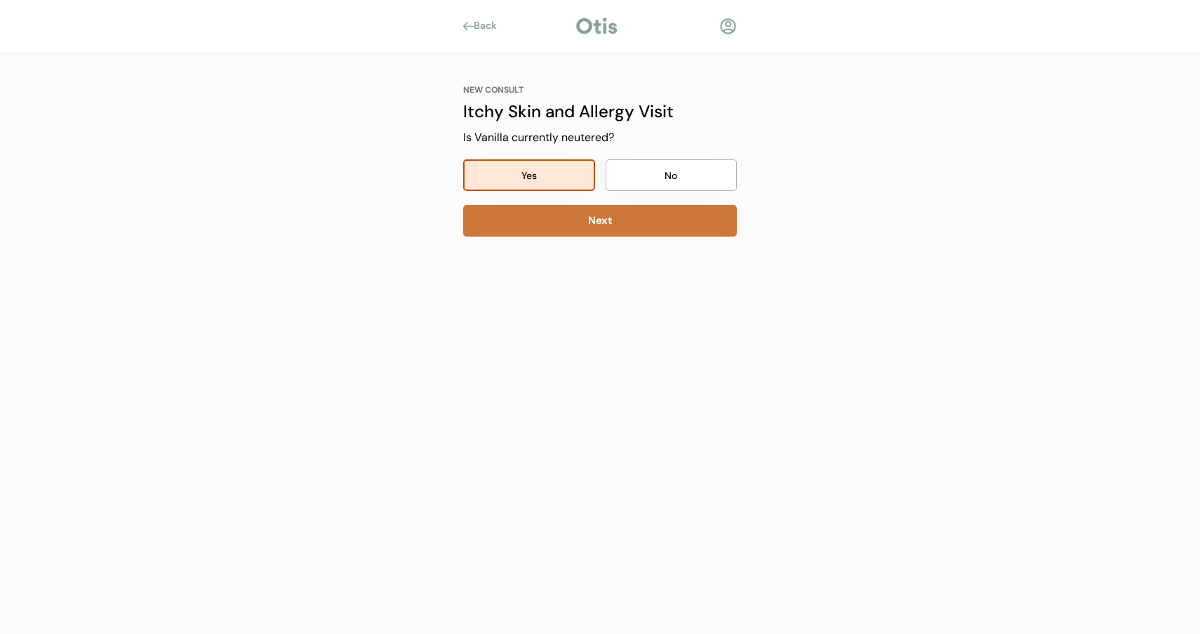
click at [578, 205] on button "Next" at bounding box center [600, 221] width 274 height 32
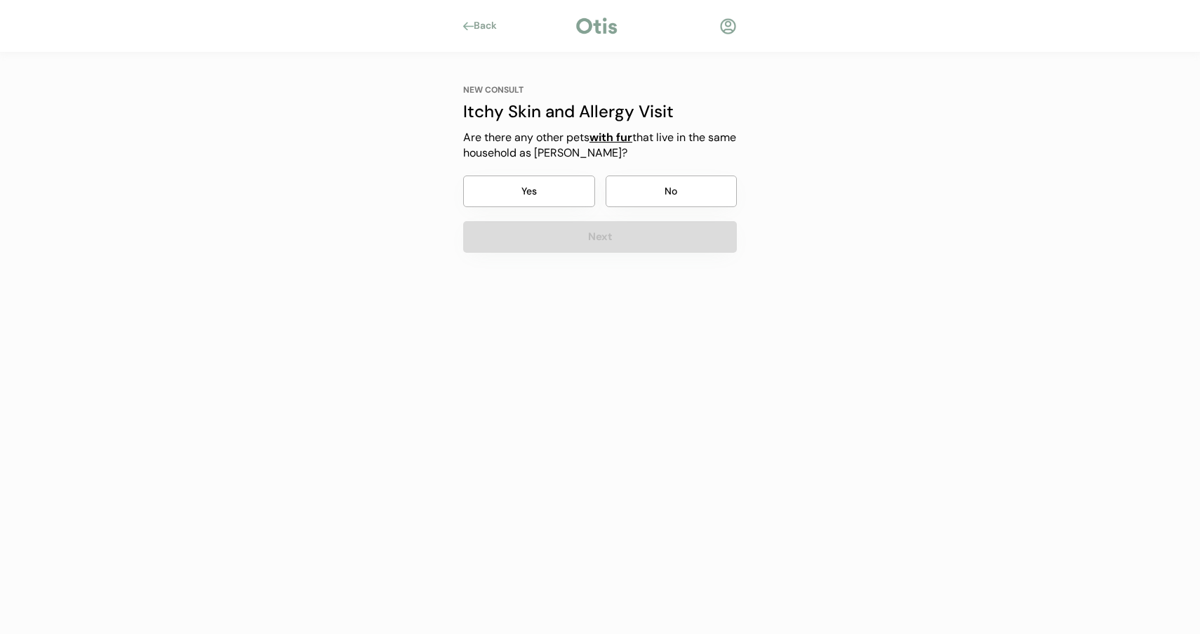
click at [637, 194] on button "No" at bounding box center [672, 191] width 132 height 32
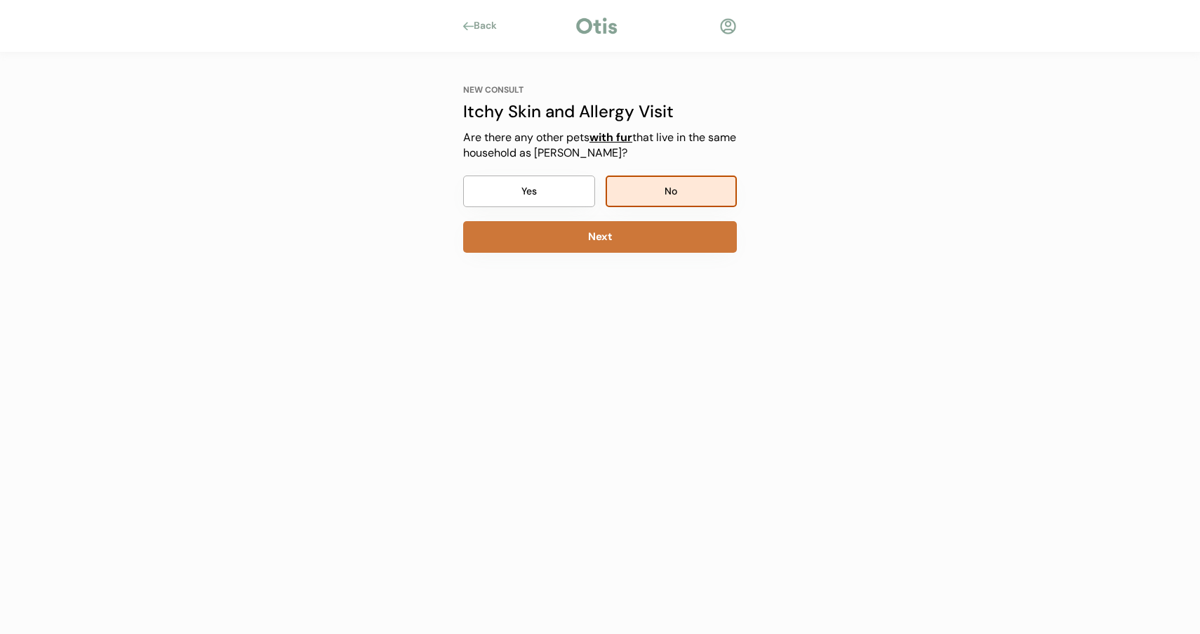
click at [610, 241] on button "Next" at bounding box center [600, 237] width 274 height 32
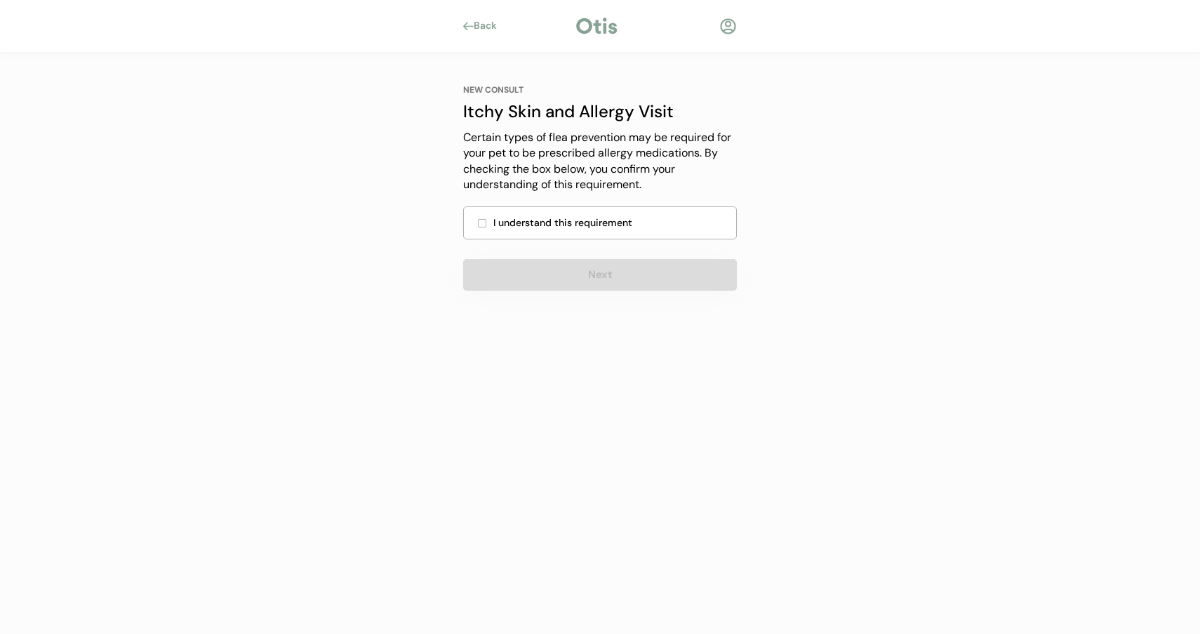
click at [614, 225] on div "I understand this requirement" at bounding box center [610, 222] width 234 height 15
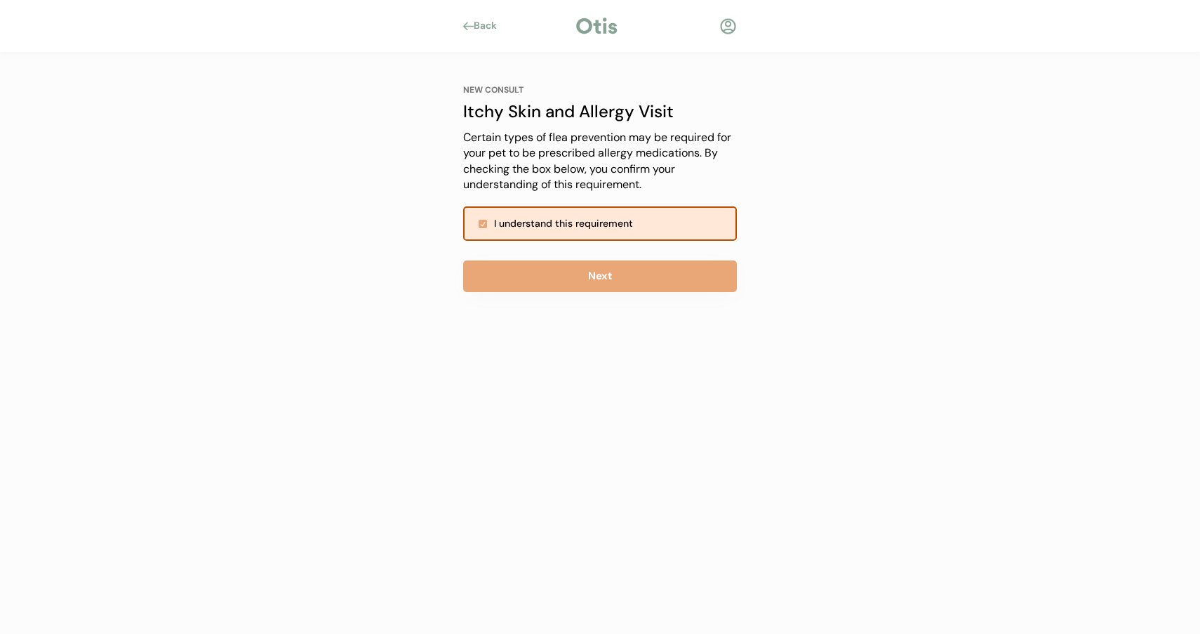
click at [614, 249] on div "NEW CONSULT Itchy Skin and Allergy Visit Certain types of flea prevention may b…" at bounding box center [600, 188] width 274 height 208
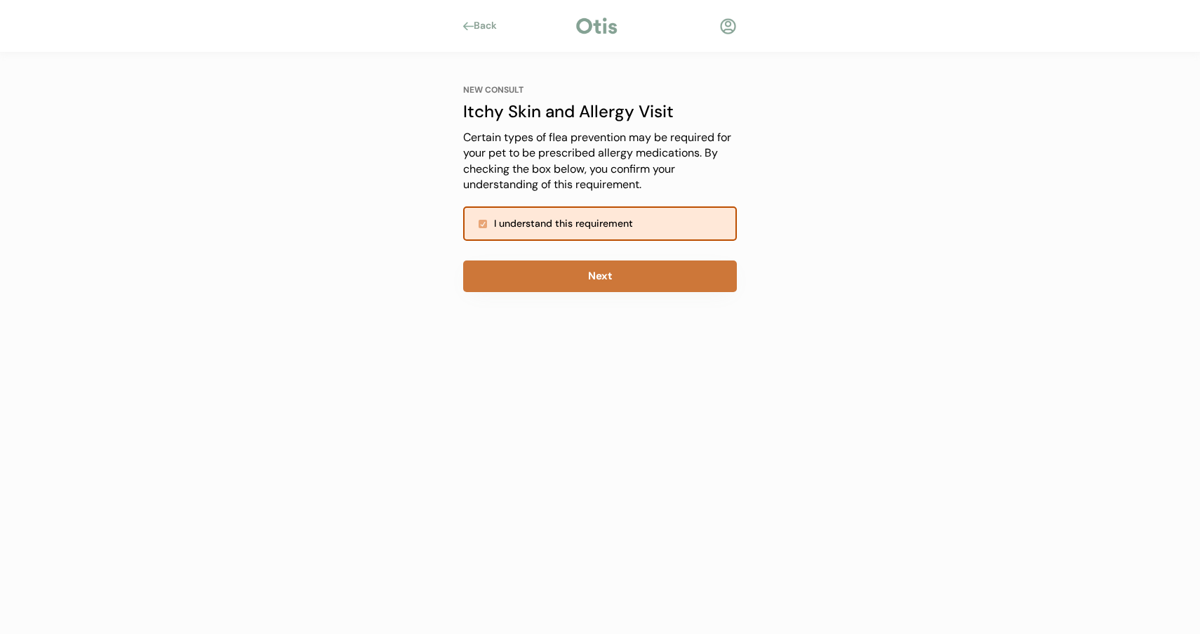
click at [613, 261] on button "Next" at bounding box center [600, 276] width 274 height 32
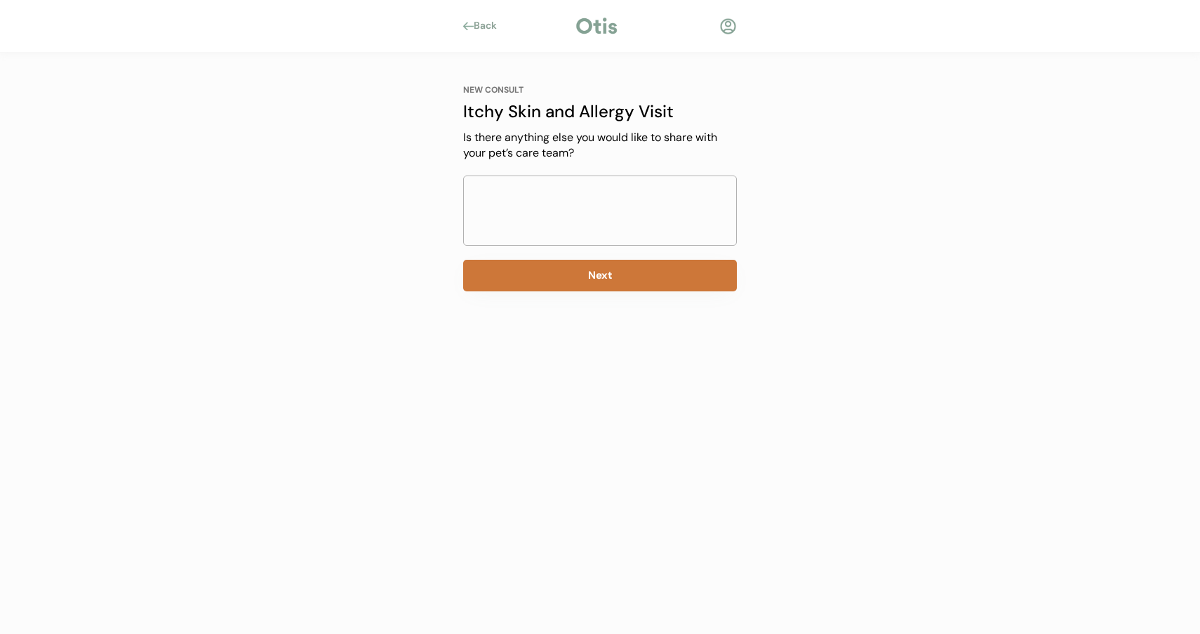
click at [613, 261] on button "Next" at bounding box center [600, 276] width 274 height 32
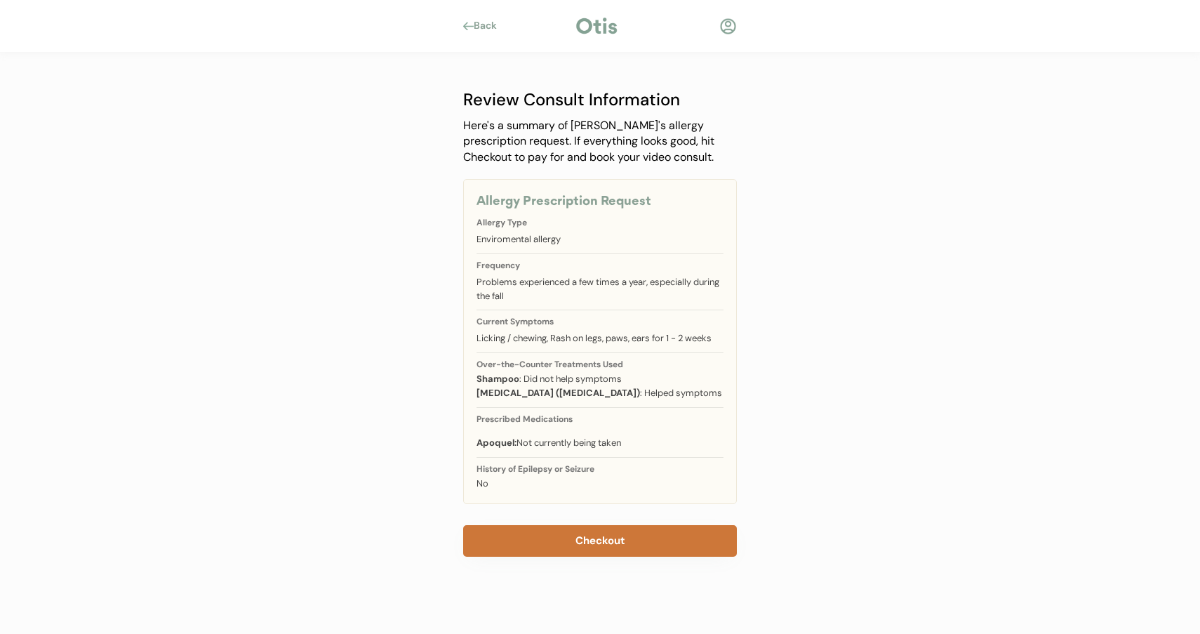
click at [615, 534] on button "Checkout" at bounding box center [600, 541] width 274 height 32
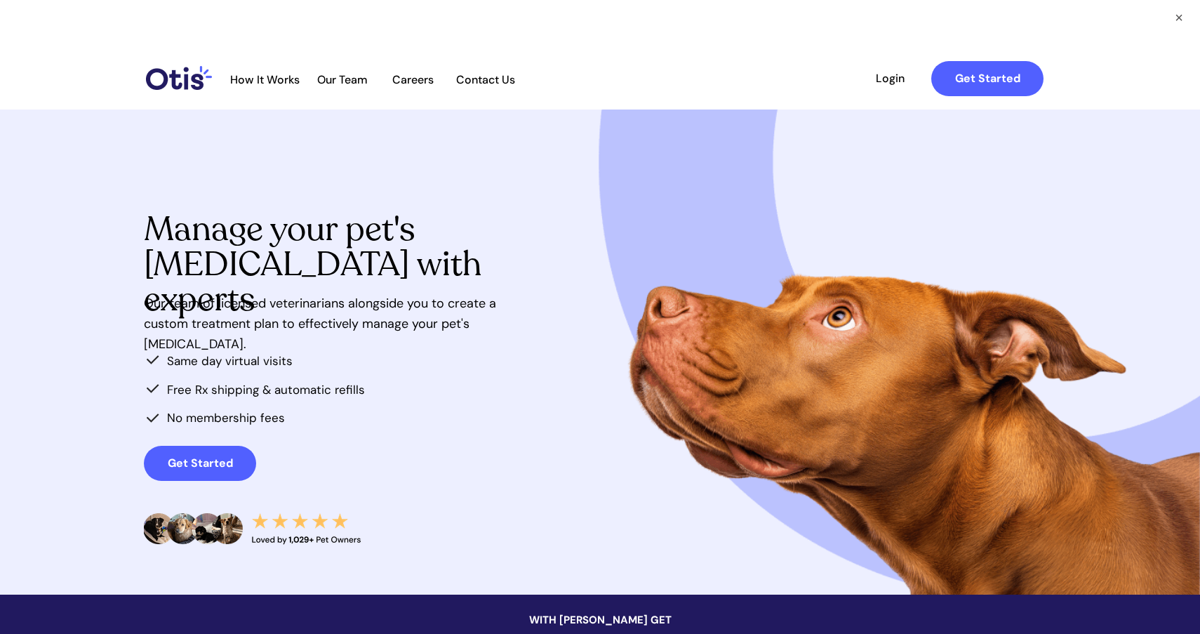
click at [167, 72] on img at bounding box center [179, 78] width 66 height 24
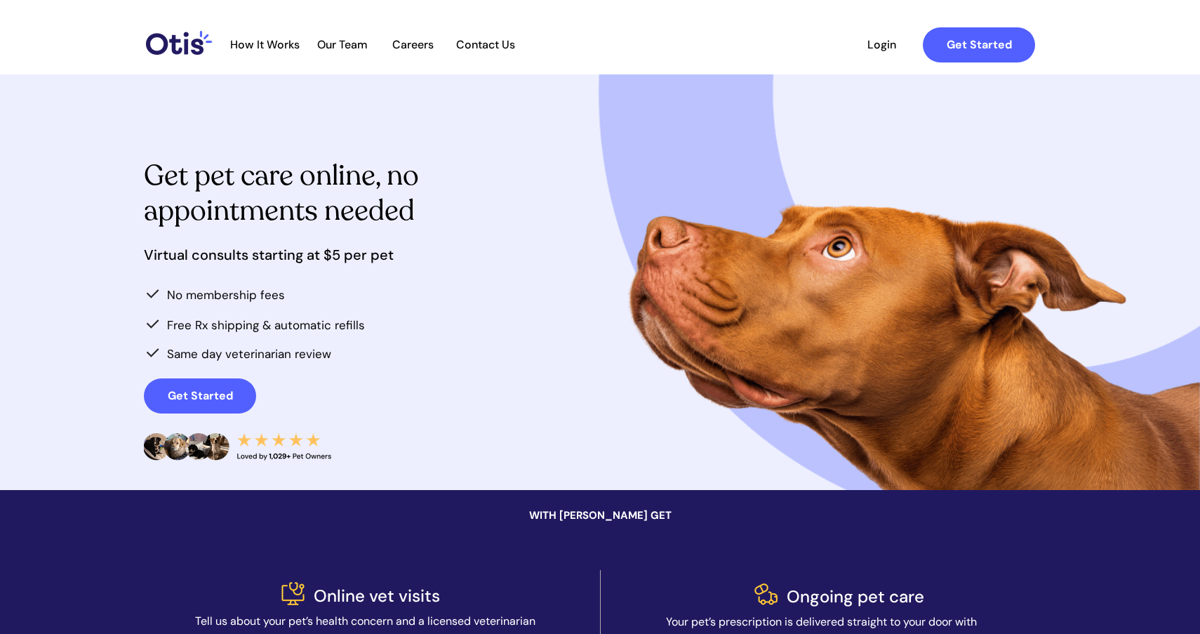
click at [352, 45] on span "Our Team" at bounding box center [342, 44] width 69 height 13
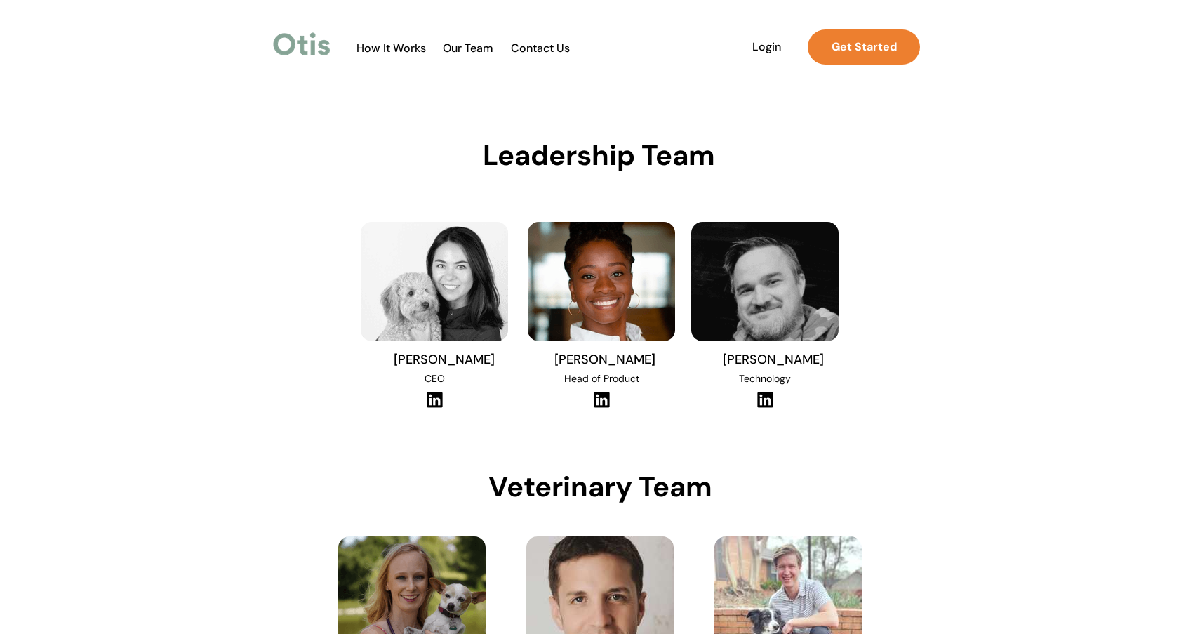
click at [479, 48] on span "Our Team" at bounding box center [468, 47] width 69 height 13
click at [517, 47] on span "Contact Us" at bounding box center [540, 47] width 74 height 13
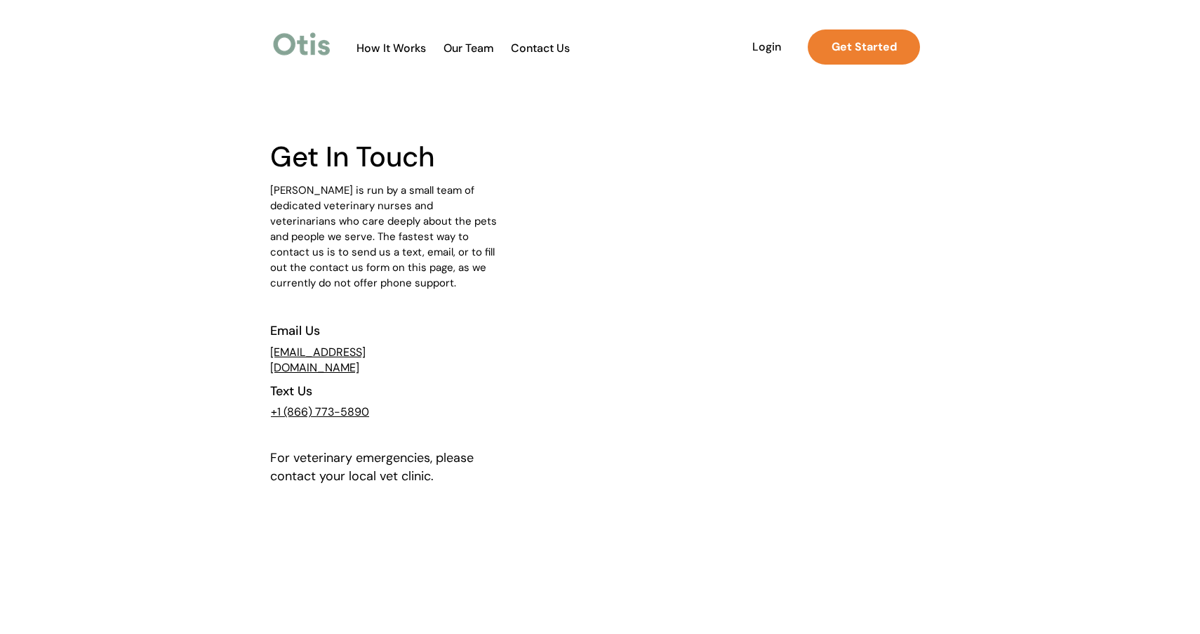
click at [380, 51] on span "How It Works" at bounding box center [392, 47] width 84 height 13
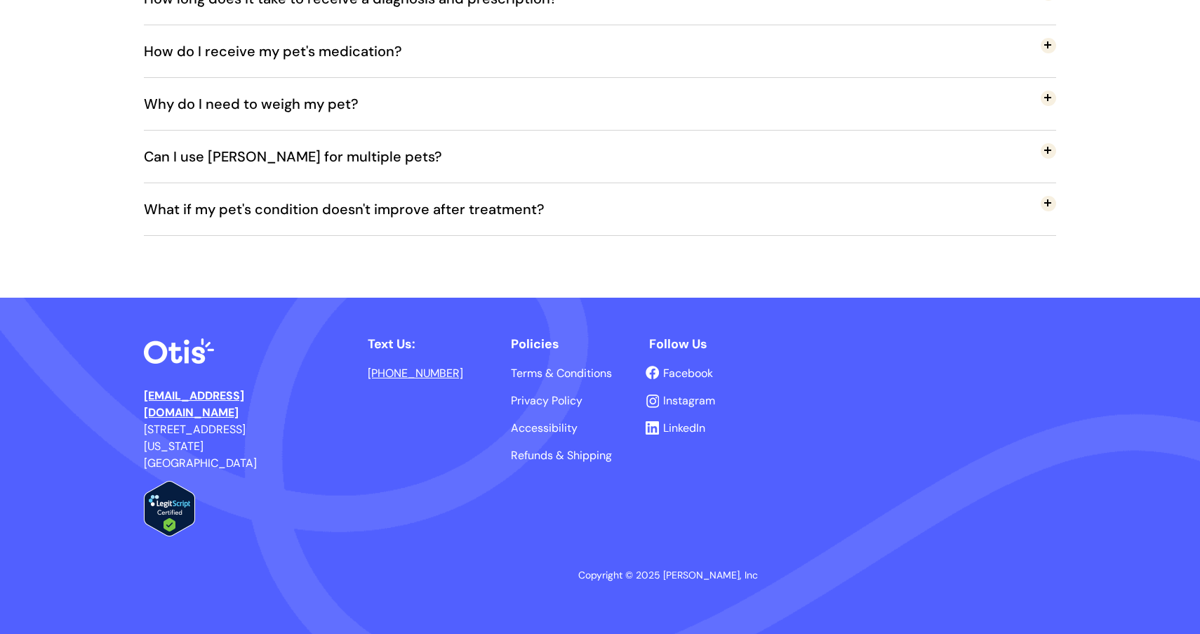
scroll to position [3006, 0]
